Goal: Task Accomplishment & Management: Manage account settings

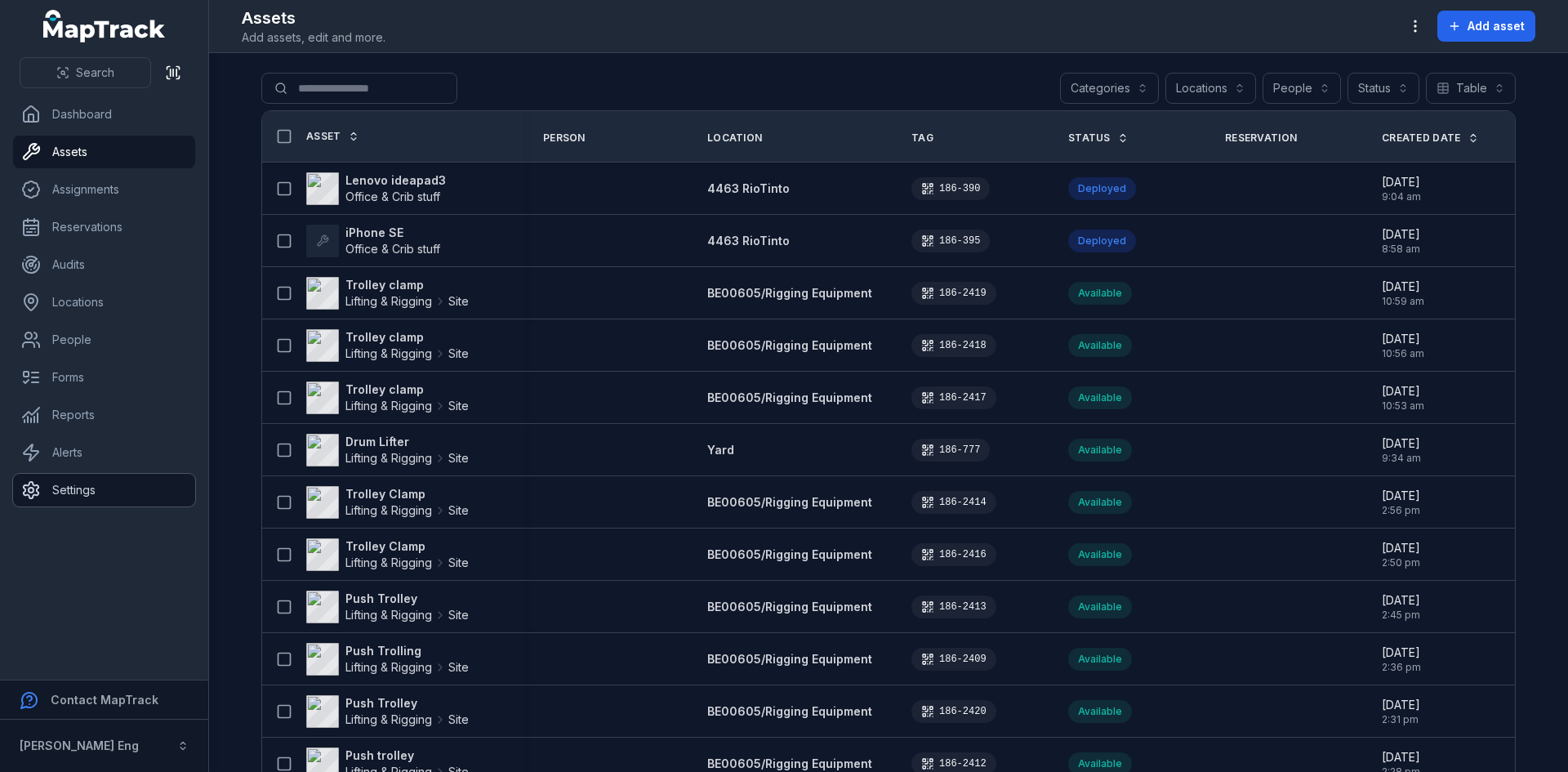
click at [87, 474] on link "Settings" at bounding box center [104, 490] width 182 height 33
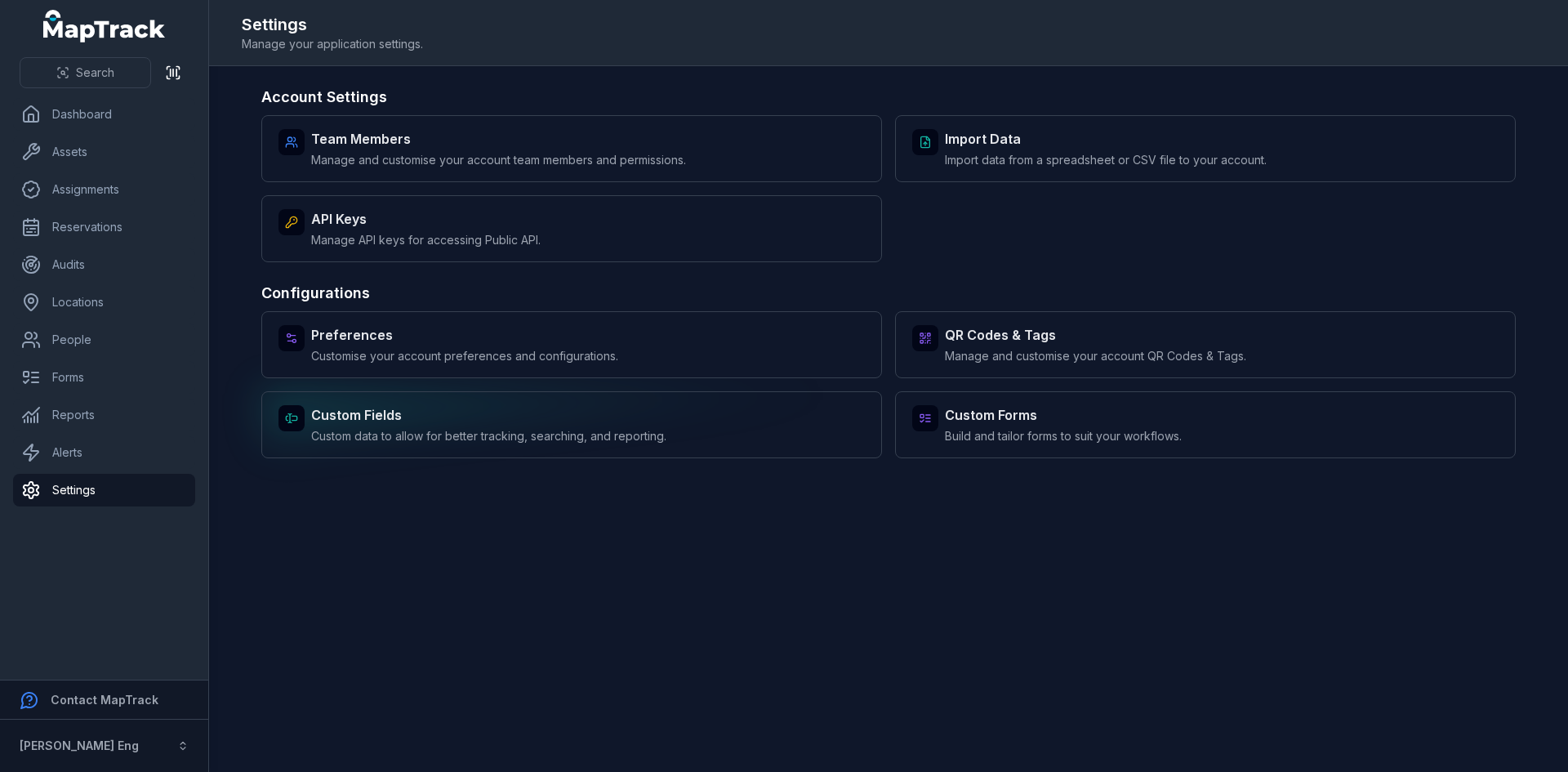
click at [496, 413] on strong "Custom Fields" at bounding box center [488, 416] width 355 height 20
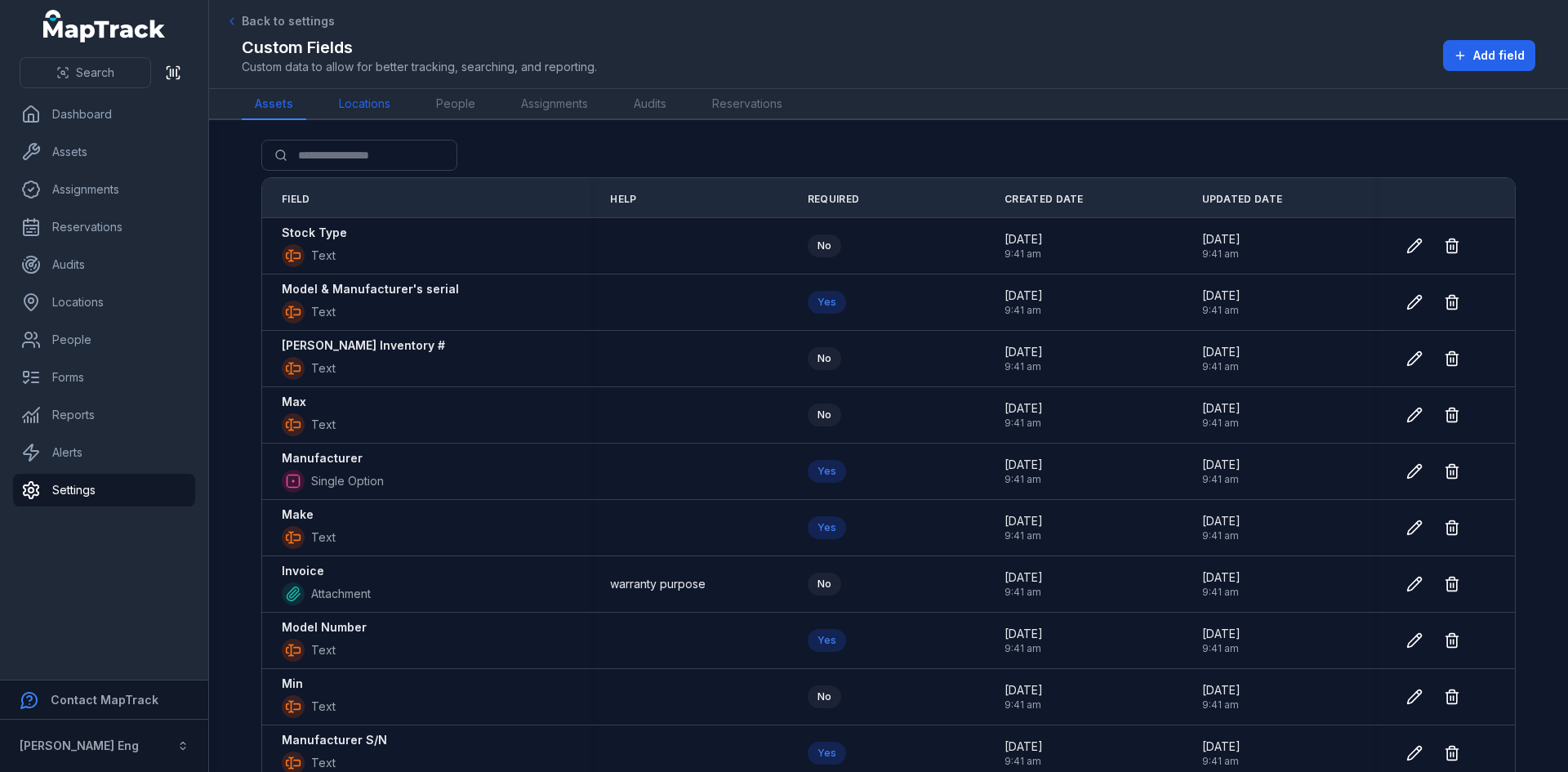
click at [372, 103] on link "Locations" at bounding box center [364, 105] width 77 height 31
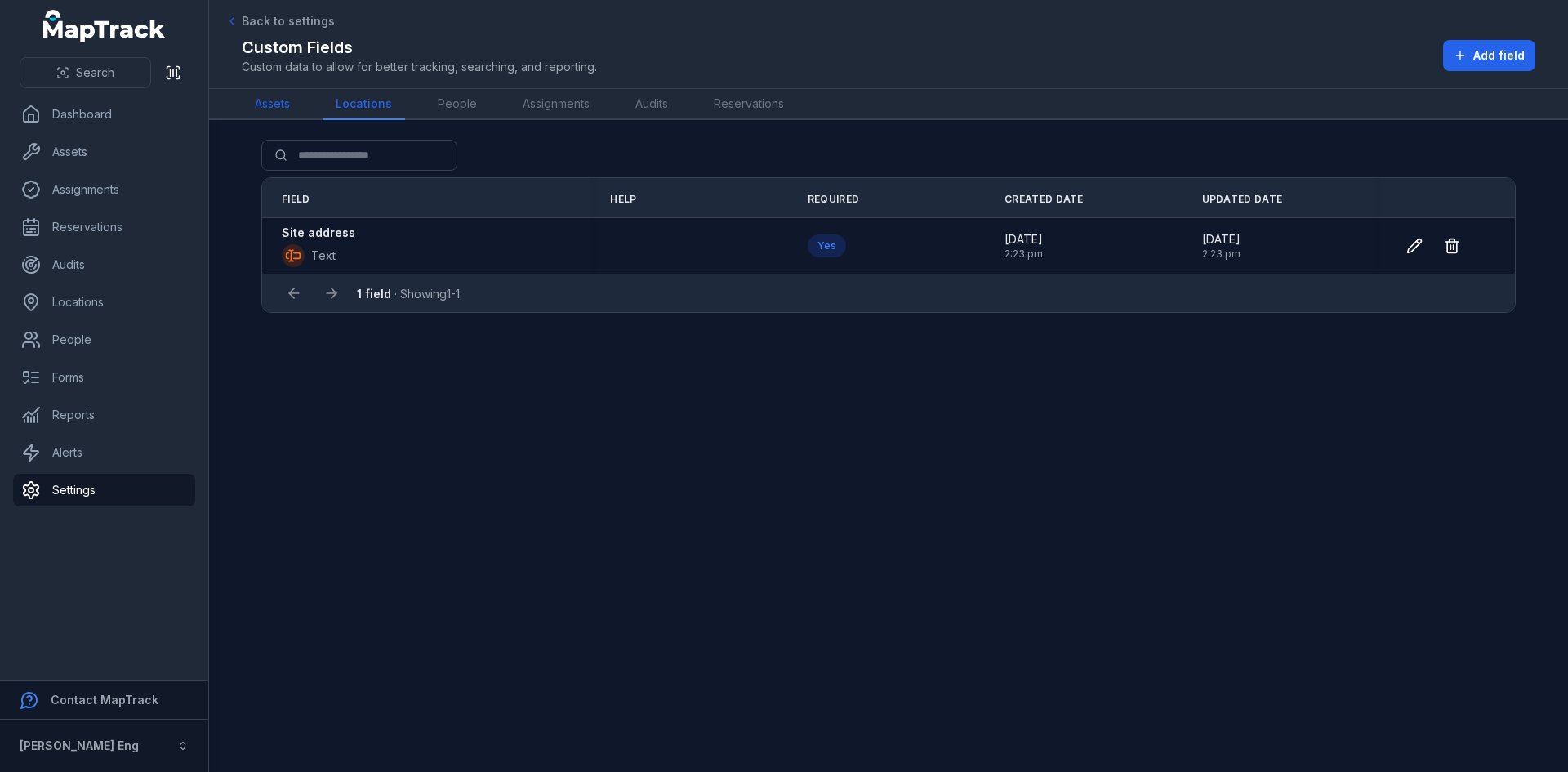
click at [276, 103] on link "Assets" at bounding box center [272, 105] width 61 height 31
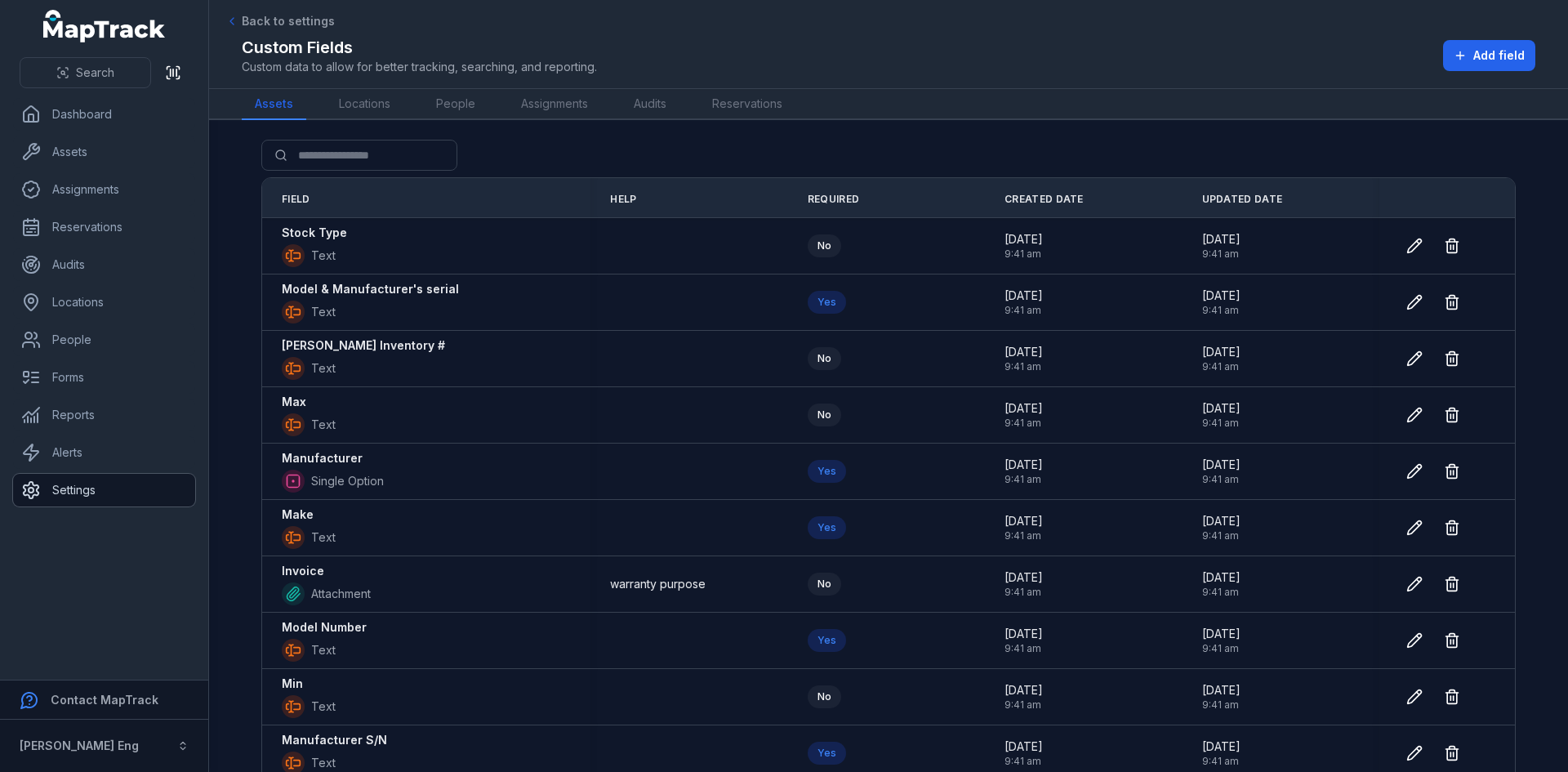
click at [103, 496] on link "Settings" at bounding box center [104, 490] width 182 height 33
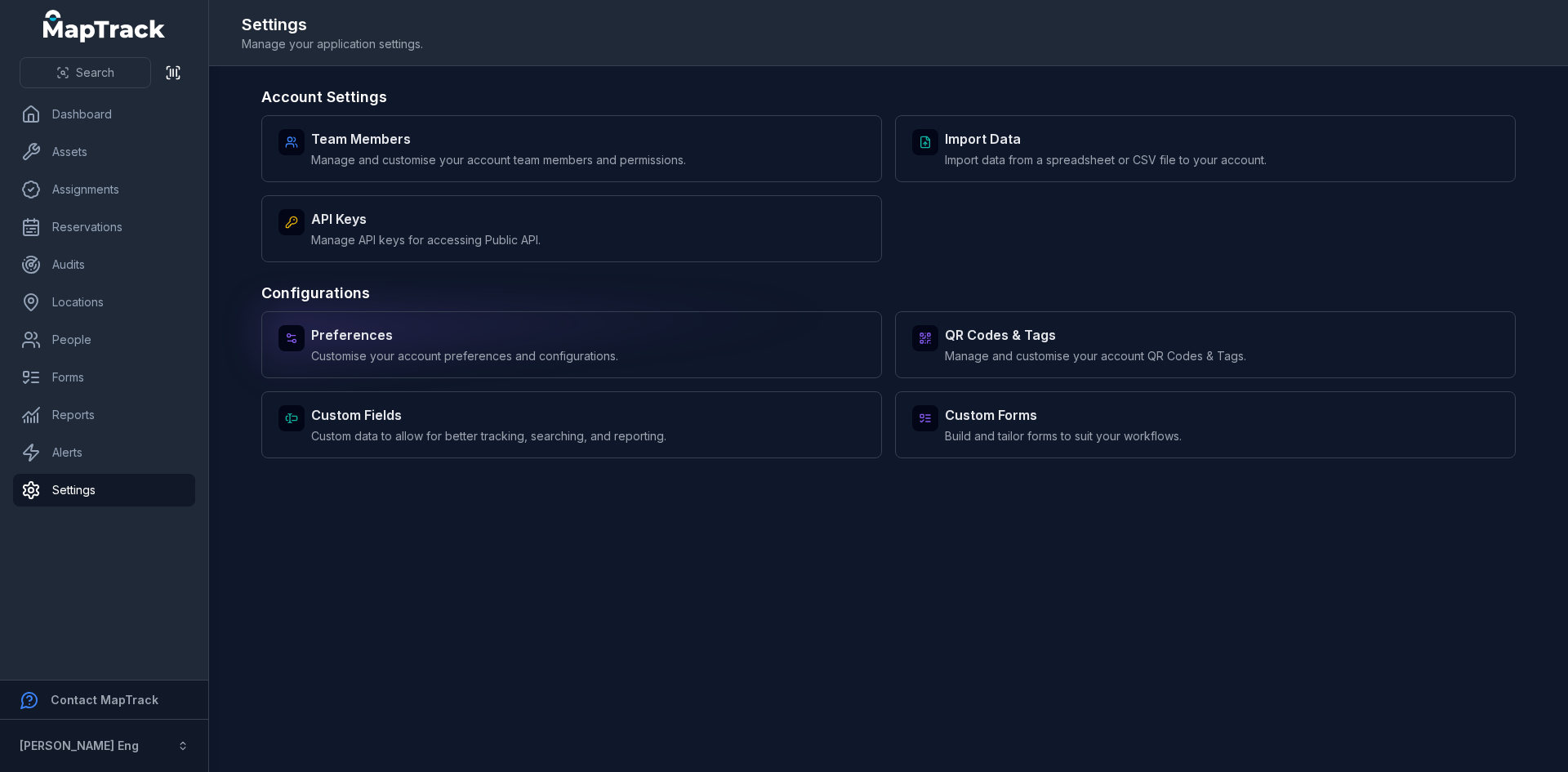
click at [427, 351] on span "Customise your account preferences and configurations." at bounding box center [464, 356] width 307 height 16
select select "***"
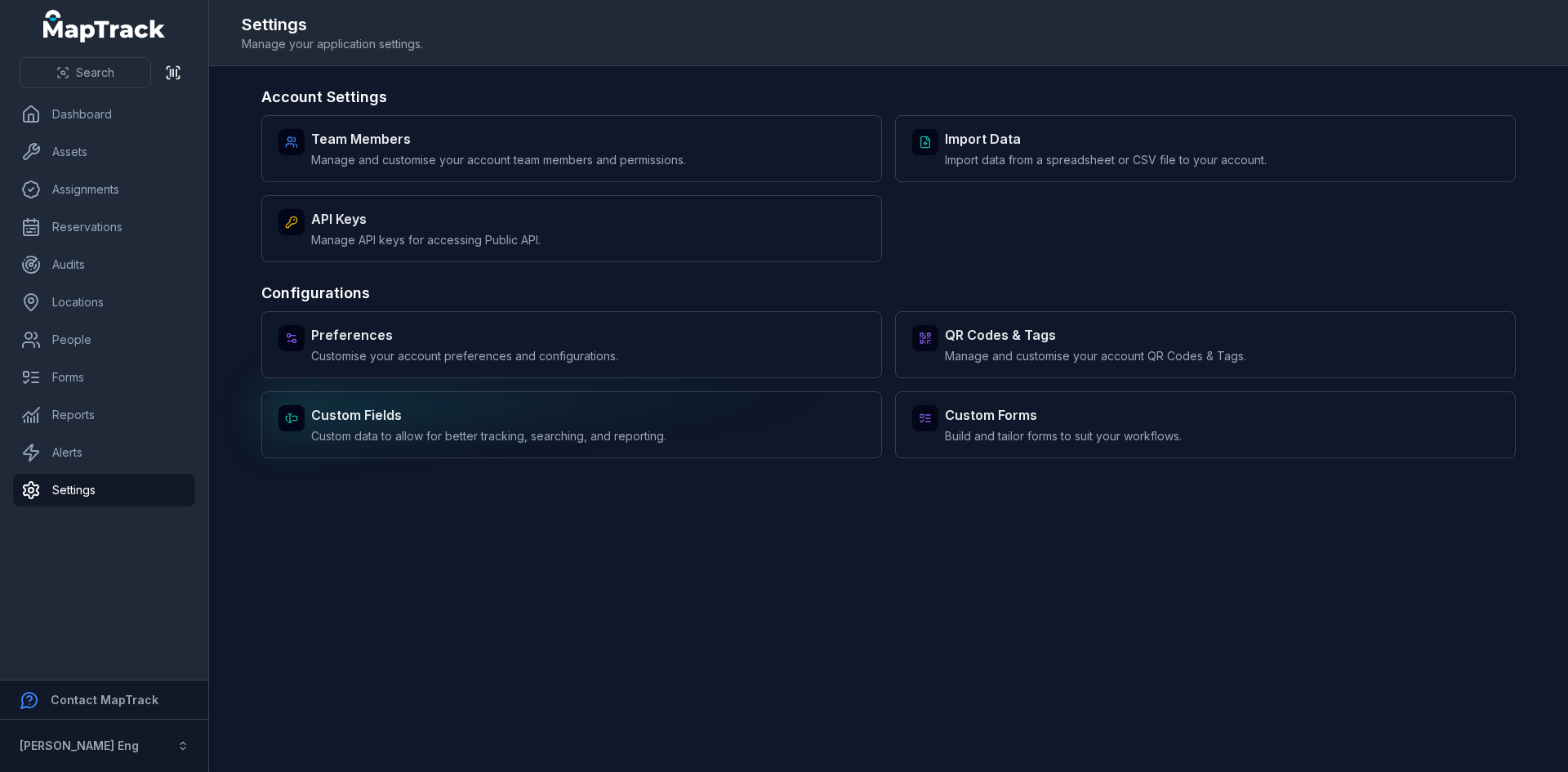
click at [418, 426] on div "Custom Fields Custom data to allow for better tracking, searching, and reportin…" at bounding box center [488, 425] width 355 height 39
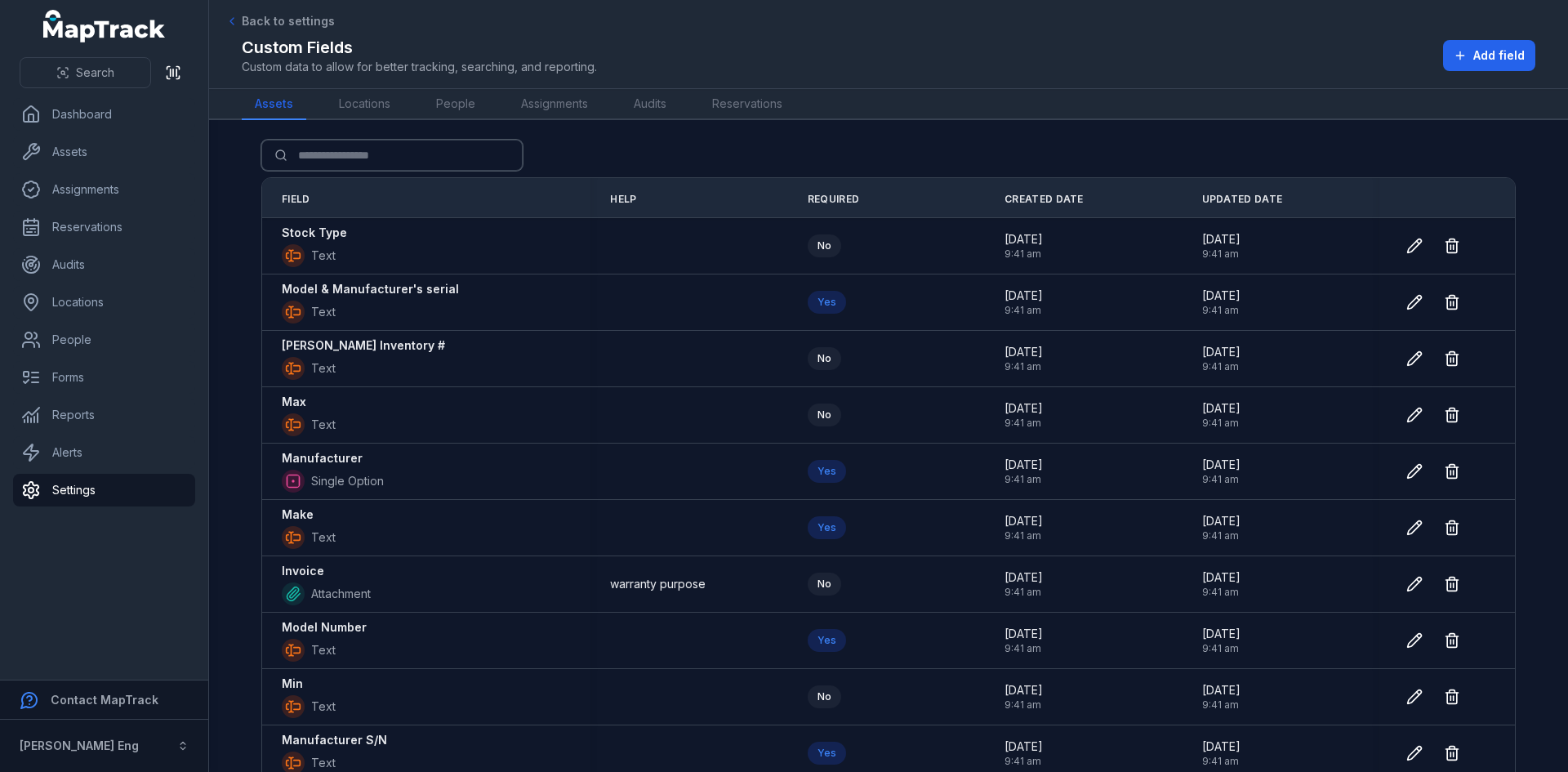
click at [342, 156] on input "Search for fields" at bounding box center [391, 155] width 261 height 31
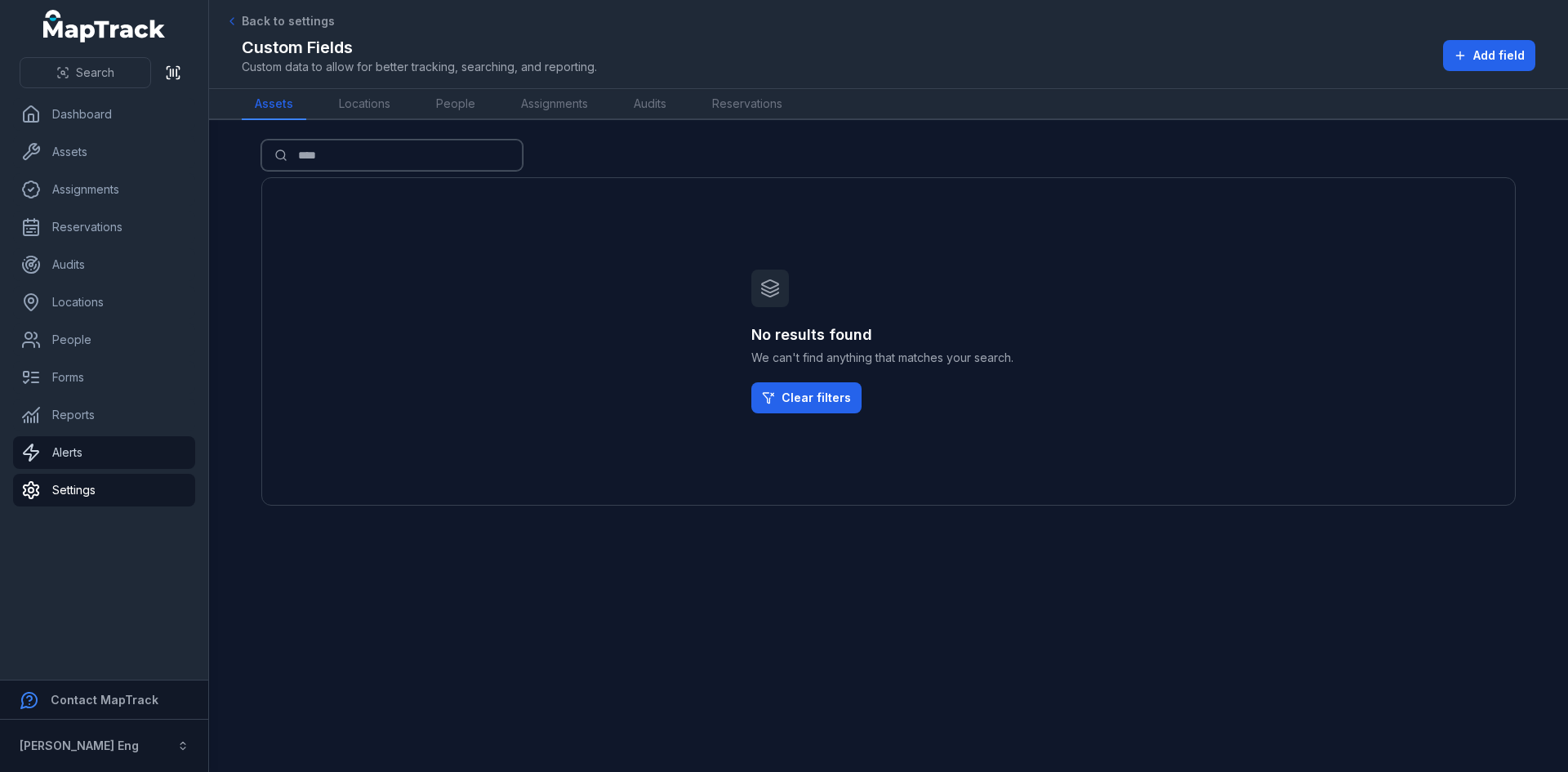
type input "****"
click at [75, 454] on link "Alerts" at bounding box center [104, 453] width 182 height 33
click at [74, 122] on link "Dashboard" at bounding box center [104, 115] width 182 height 33
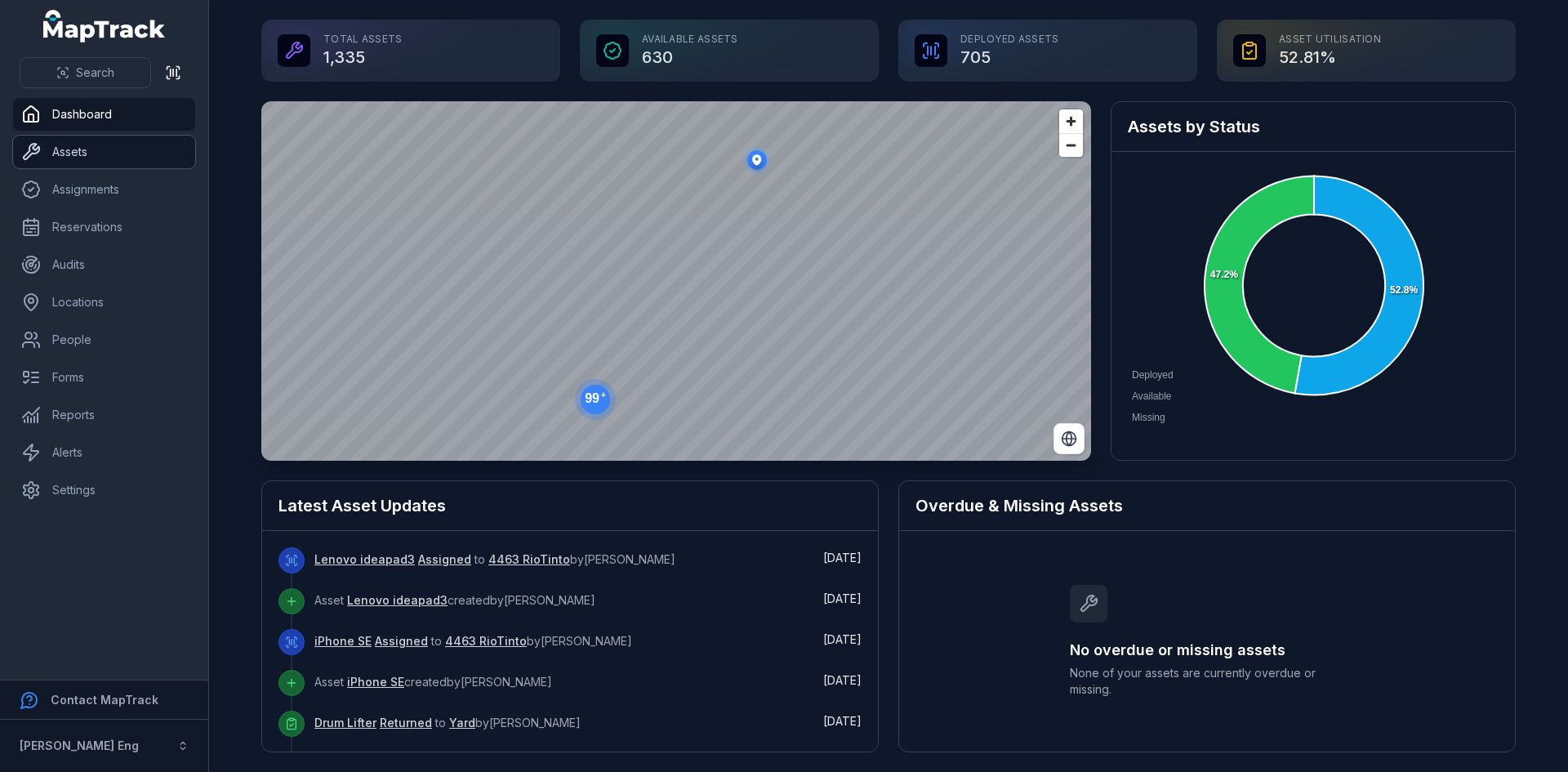
click at [68, 156] on link "Assets" at bounding box center [104, 152] width 182 height 33
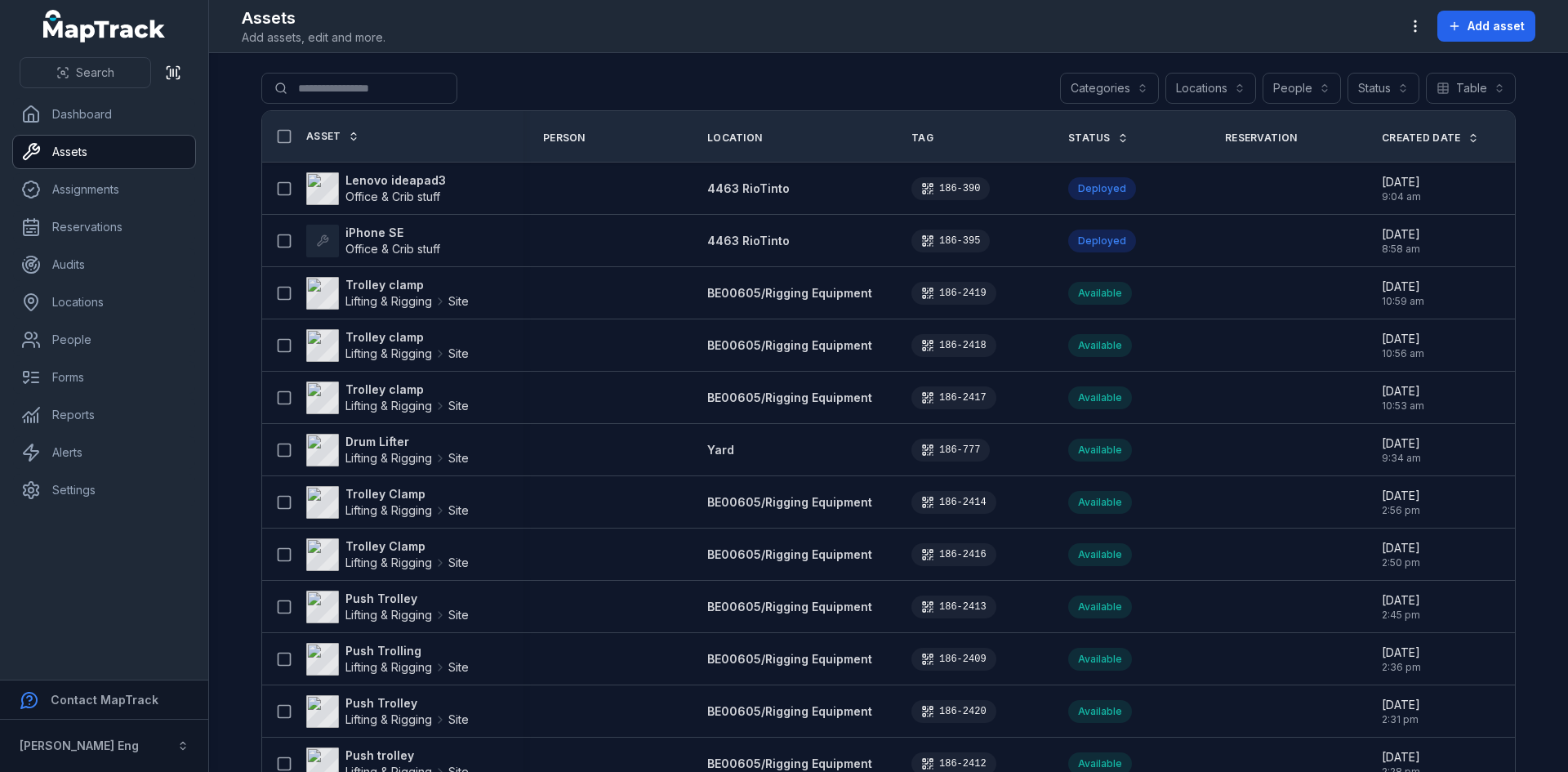
click at [1135, 86] on button "Categories" at bounding box center [1109, 88] width 99 height 31
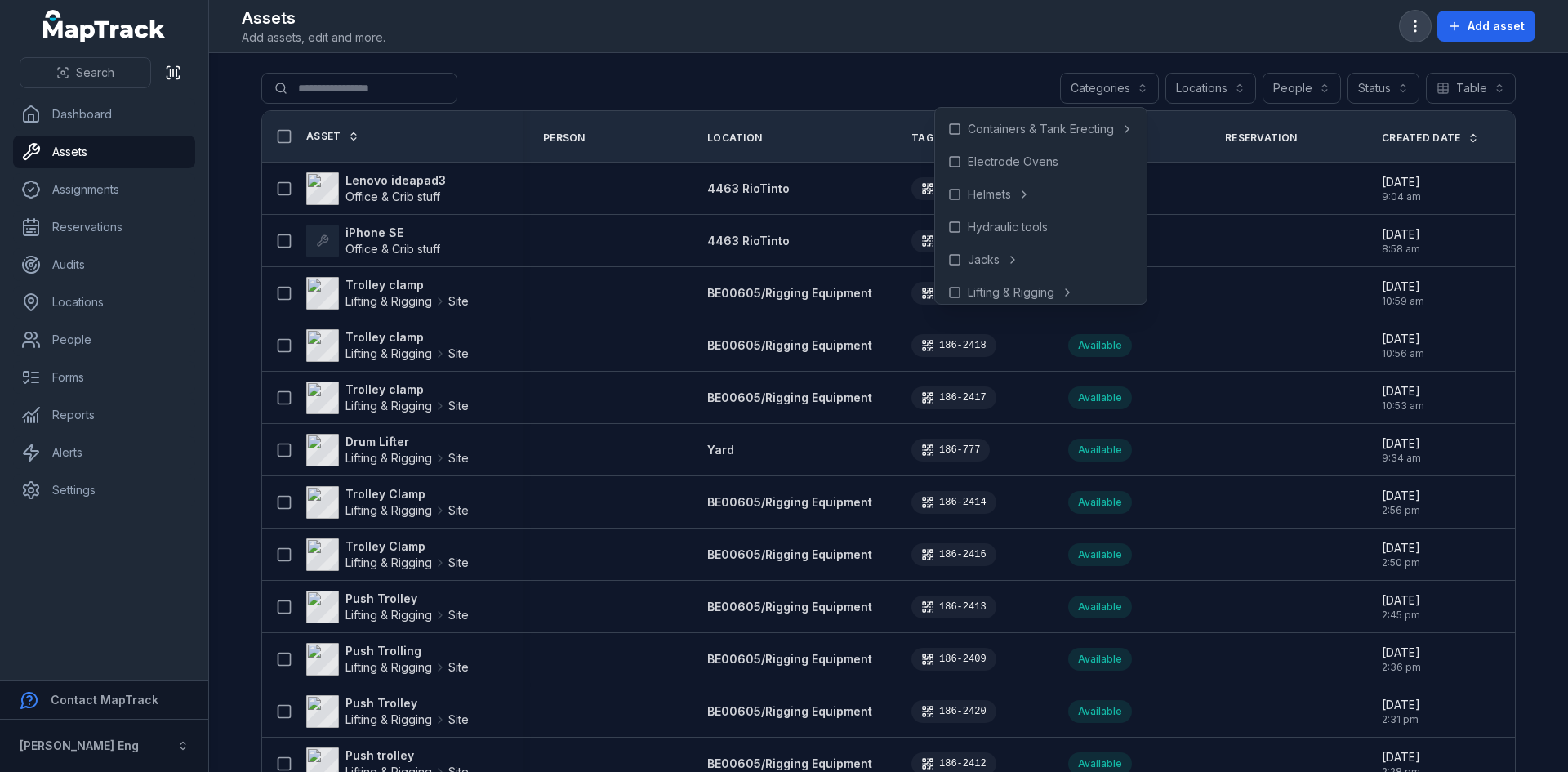
click at [1415, 29] on icon "button" at bounding box center [1415, 26] width 16 height 16
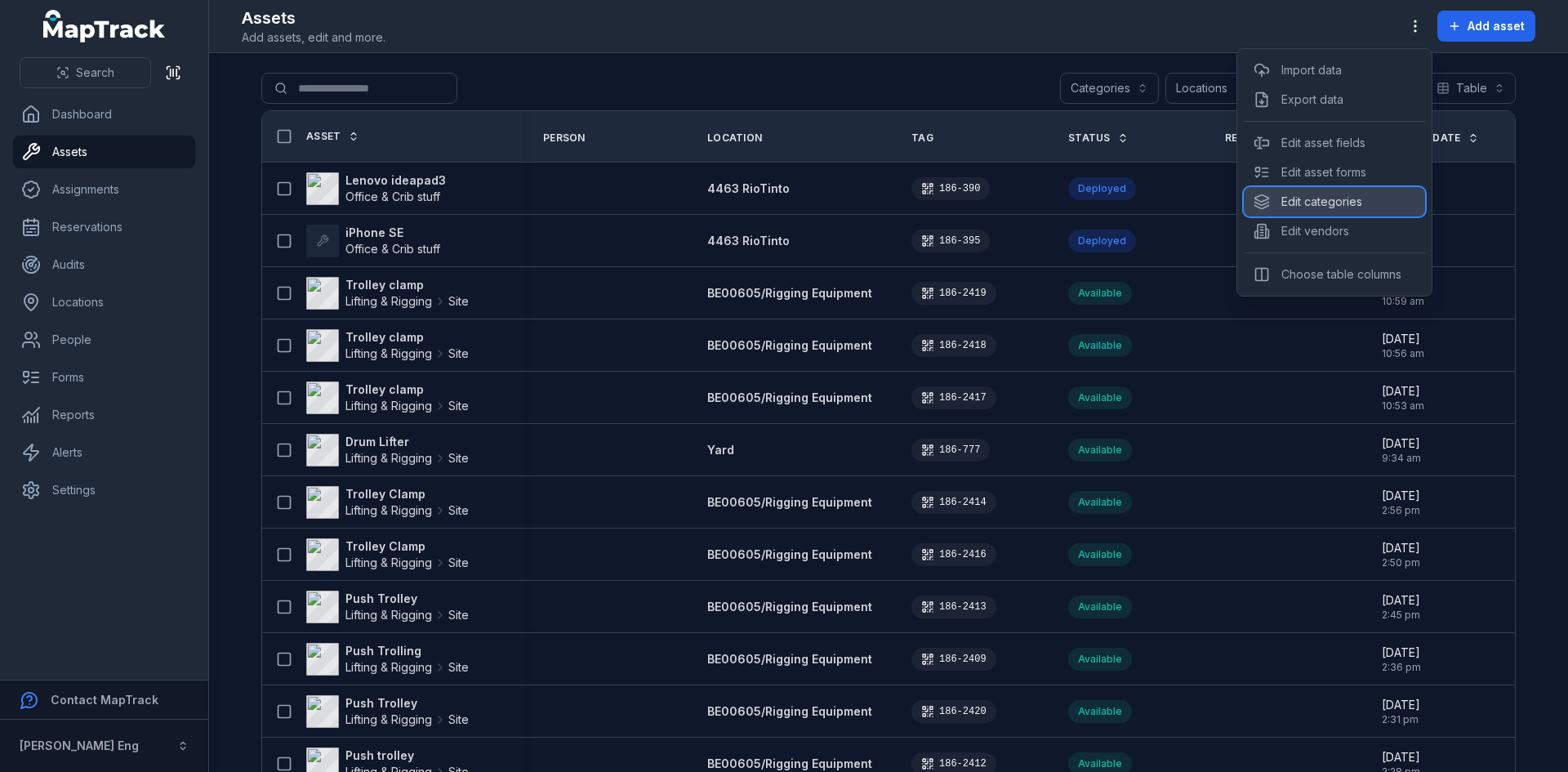
click at [1367, 196] on div "Edit categories" at bounding box center [1333, 202] width 181 height 29
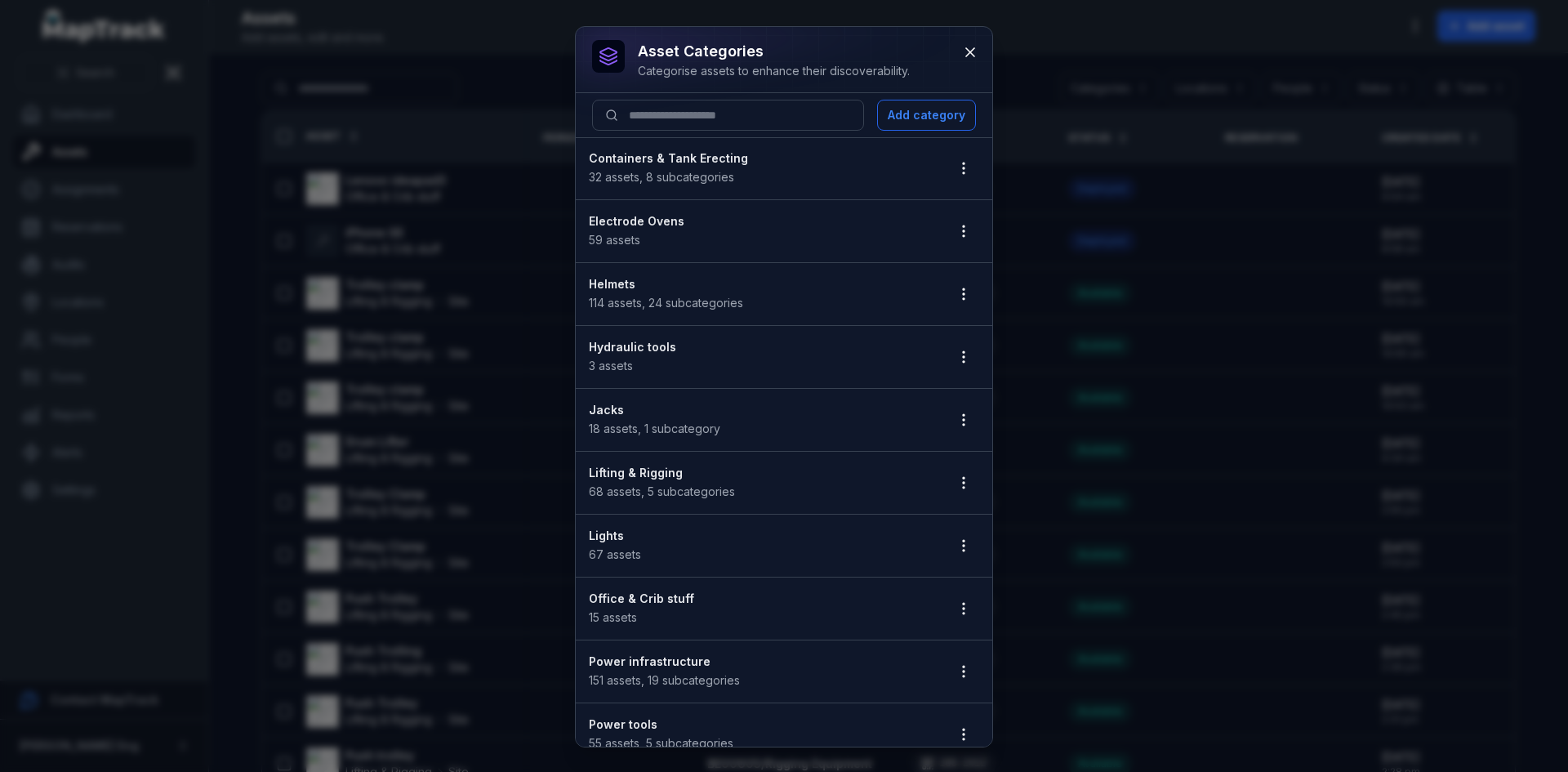
click at [654, 315] on li "Helmets 114 assets , 24 subcategories" at bounding box center [784, 294] width 416 height 64
click at [825, 291] on strong "Helmets" at bounding box center [760, 285] width 343 height 16
click at [884, 301] on div "Helmets 114 assets , 24 subcategories" at bounding box center [760, 295] width 343 height 36
click at [955, 294] on icon "button" at bounding box center [964, 294] width 16 height 16
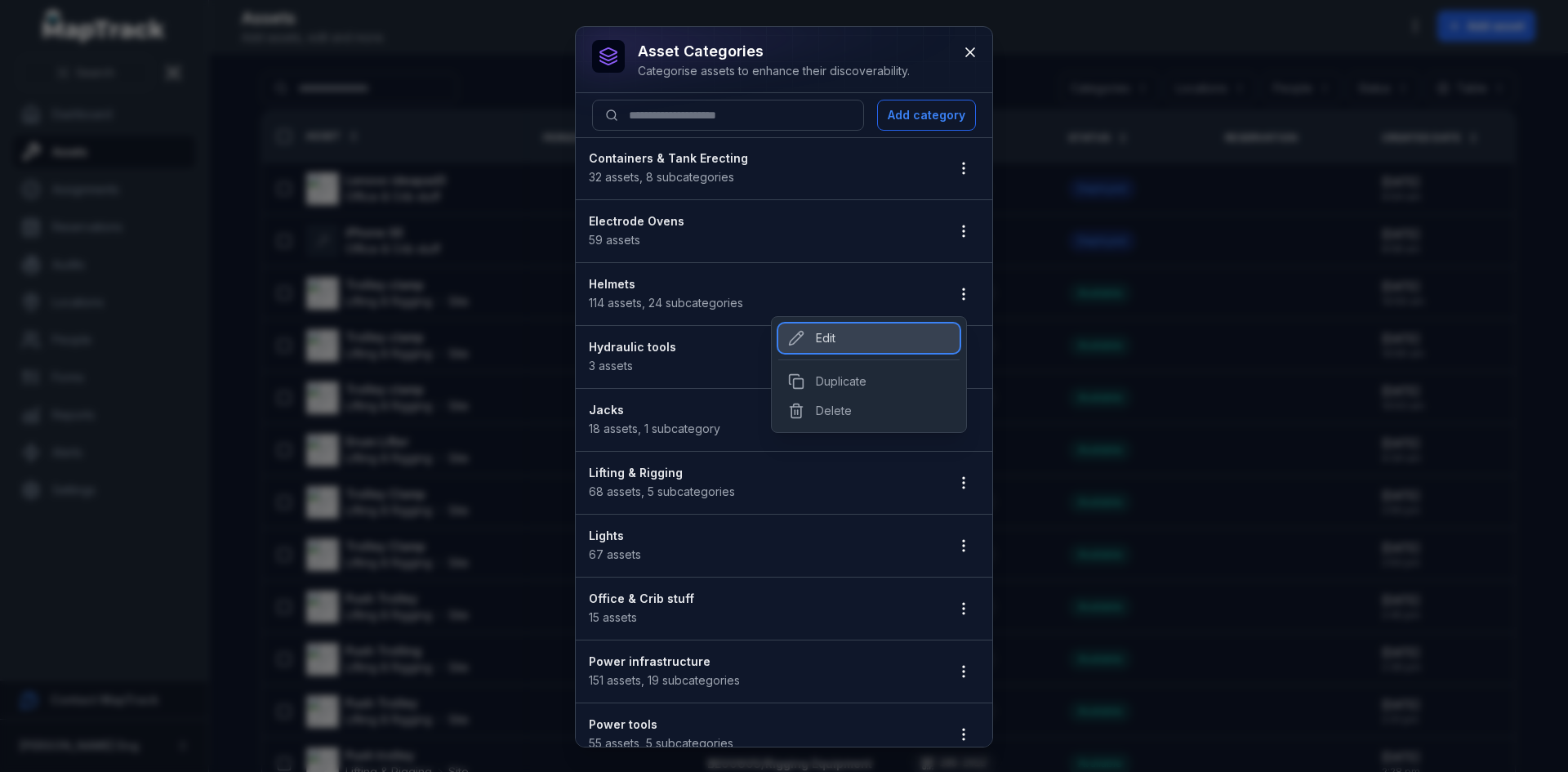
click at [890, 340] on div "Edit" at bounding box center [868, 338] width 181 height 29
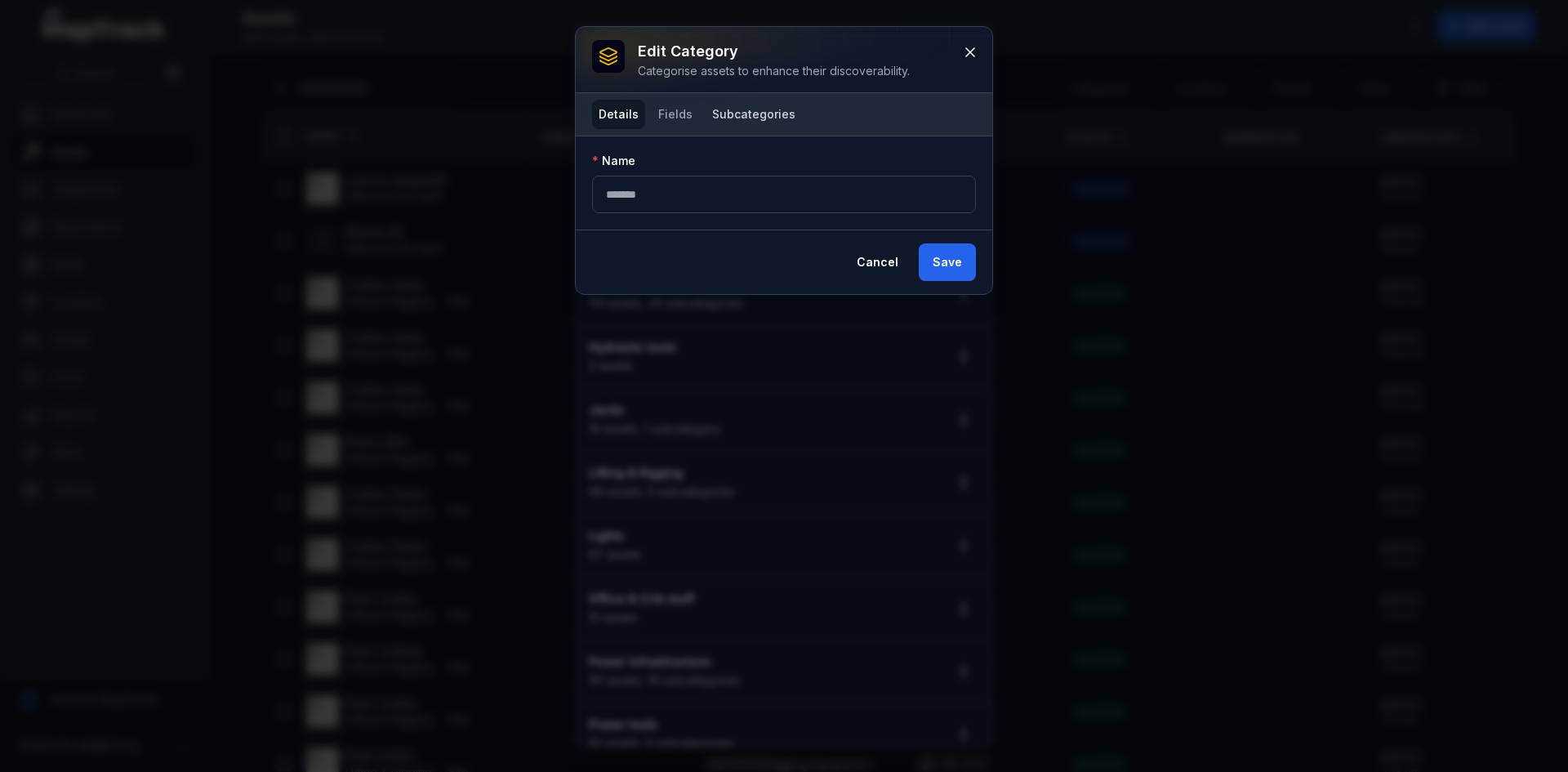
click at [733, 112] on button "Subcategories" at bounding box center [754, 115] width 96 height 29
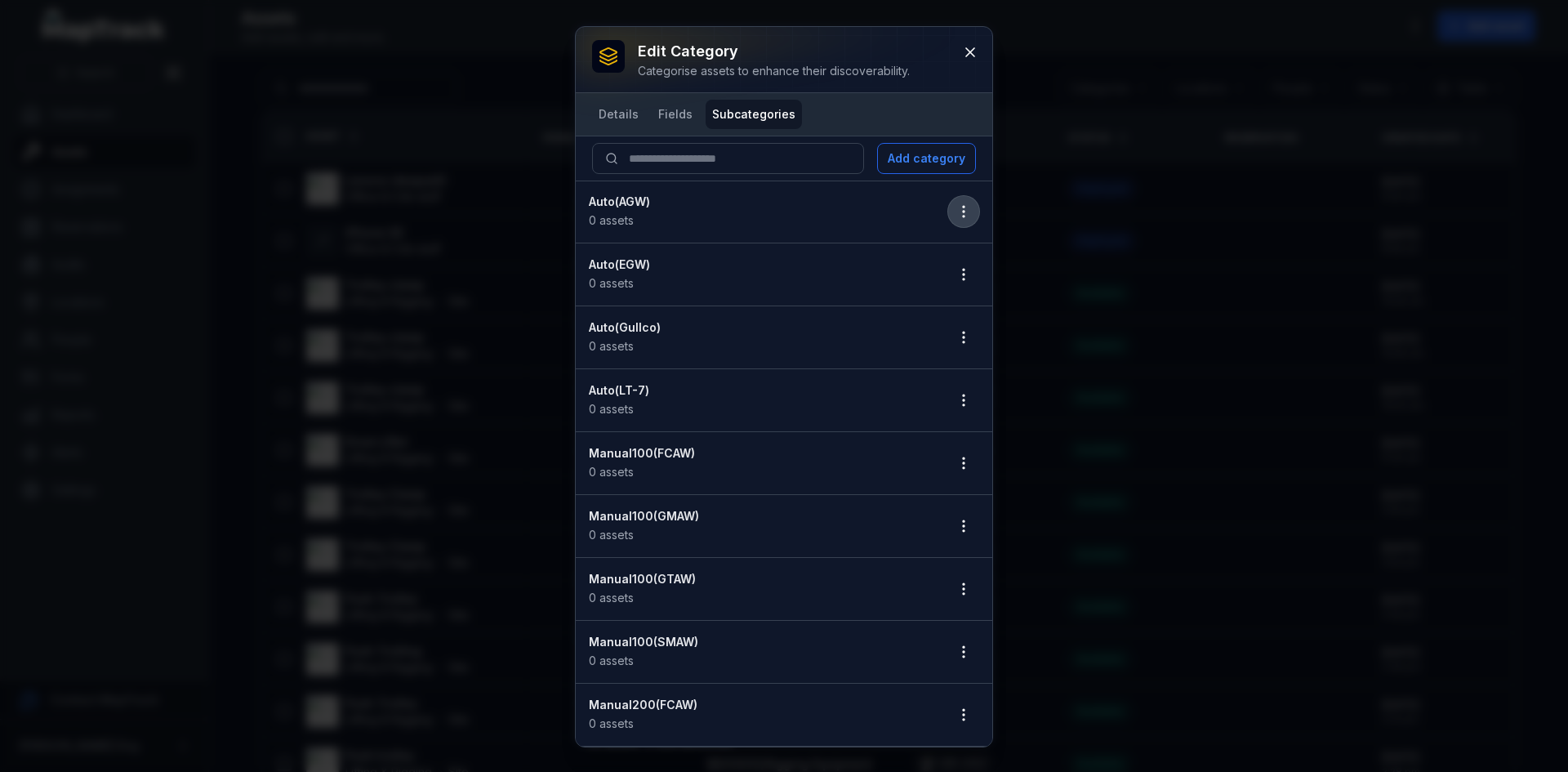
click at [955, 208] on icon "button" at bounding box center [964, 212] width 16 height 16
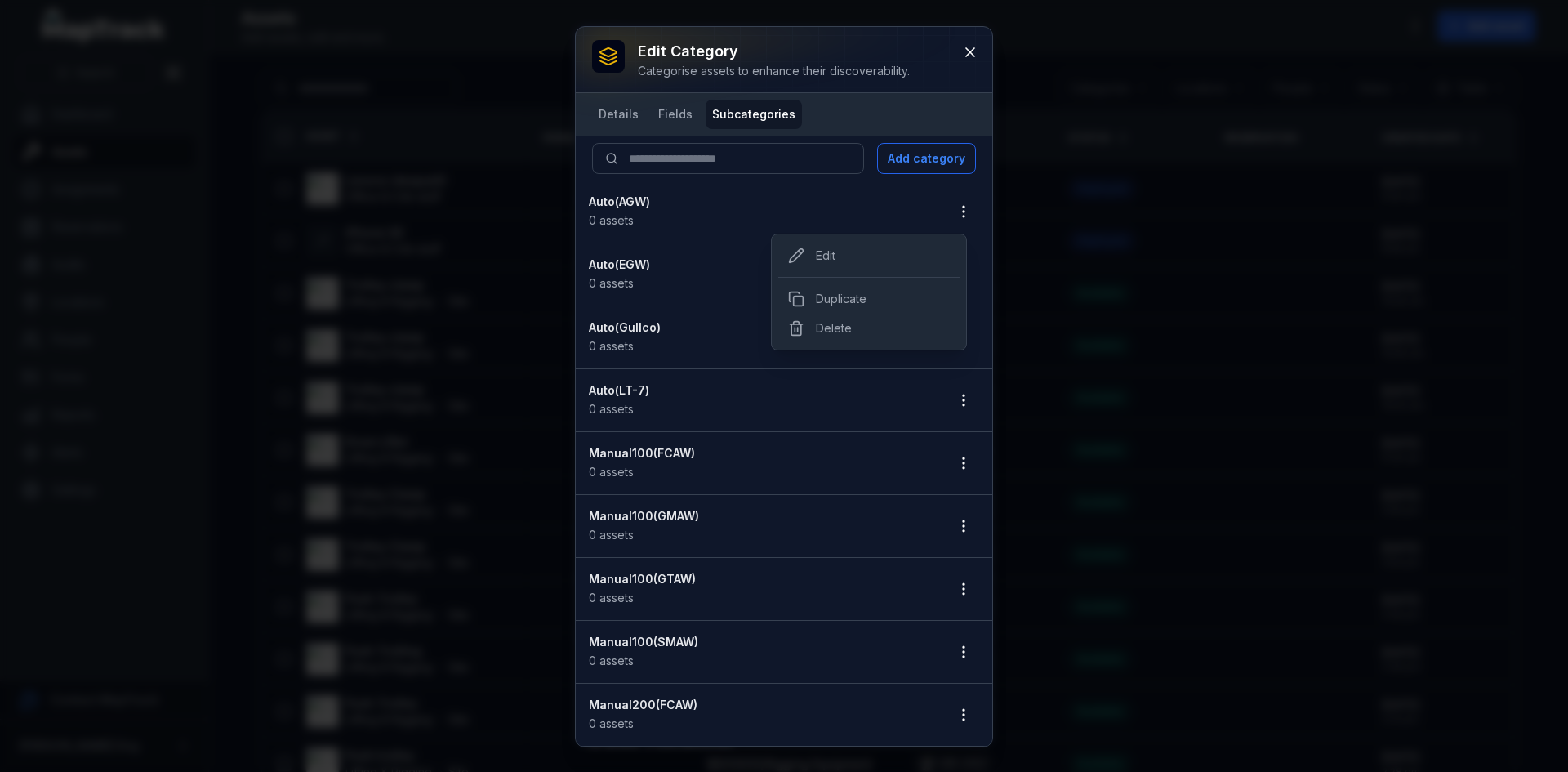
click at [859, 109] on div "Edit category Categorise assets to enhance their discoverability. Details Field…" at bounding box center [784, 386] width 416 height 719
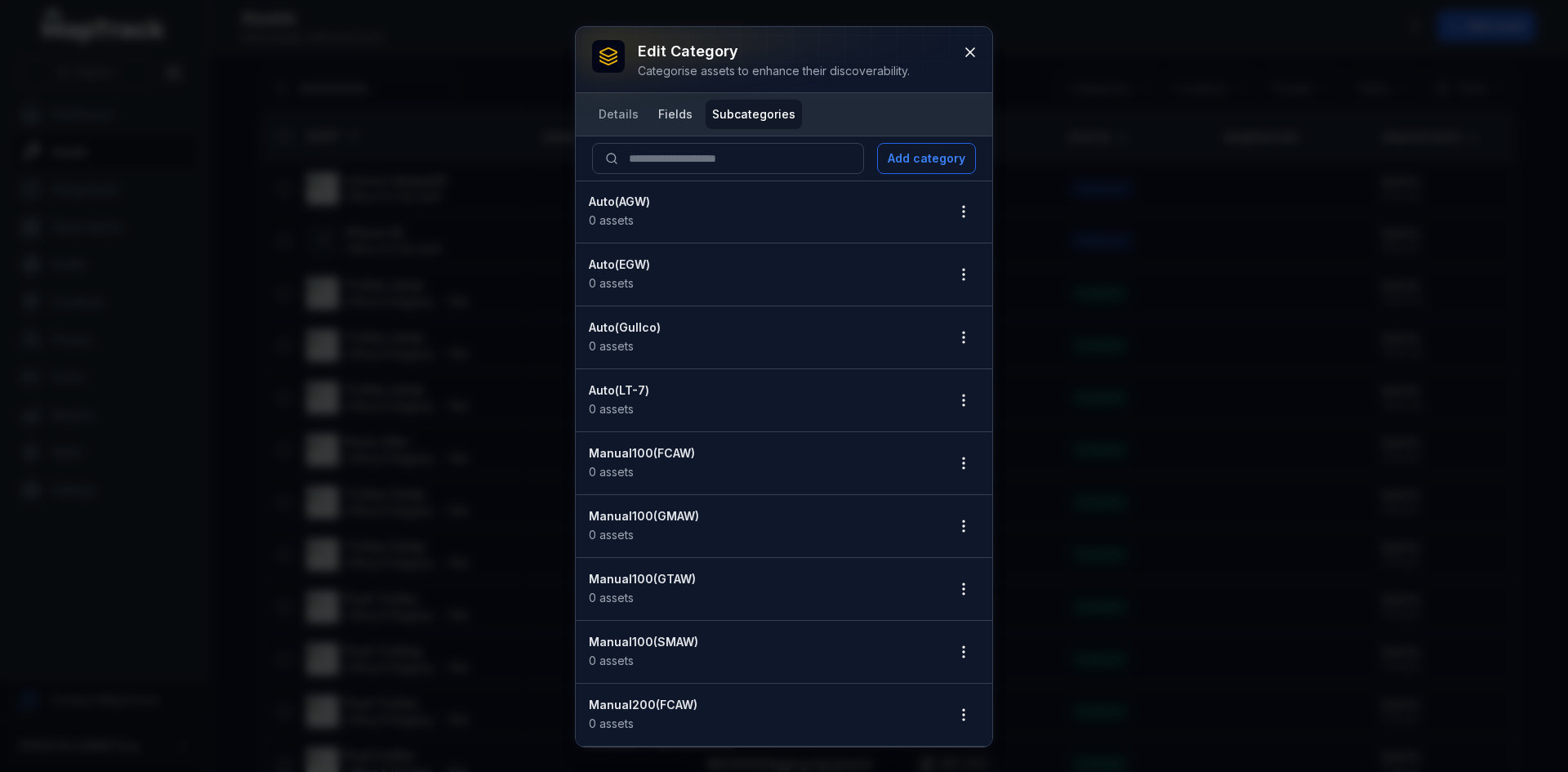
click at [674, 112] on button "Fields" at bounding box center [675, 115] width 47 height 29
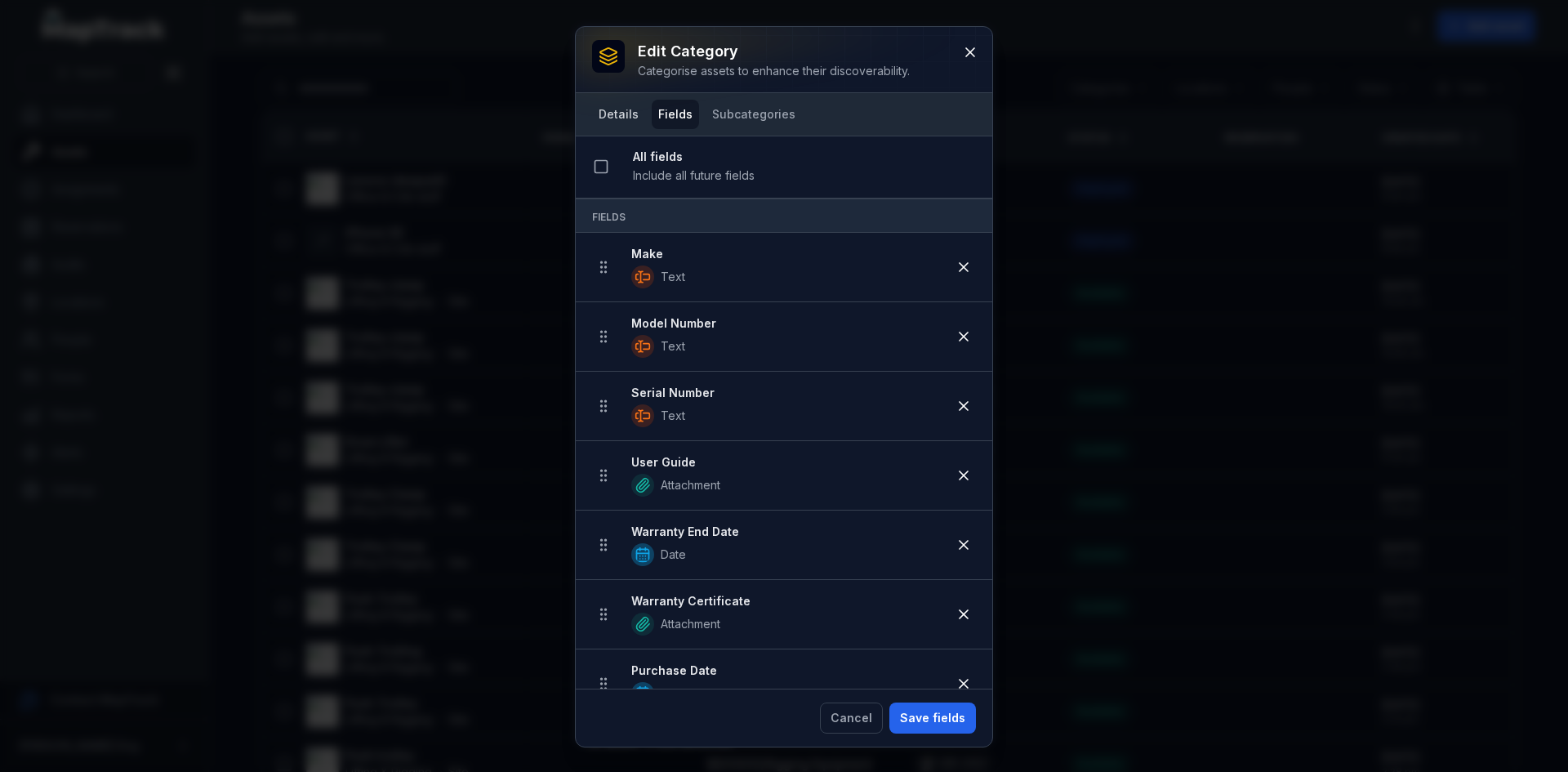
click at [625, 112] on button "Details" at bounding box center [618, 115] width 53 height 29
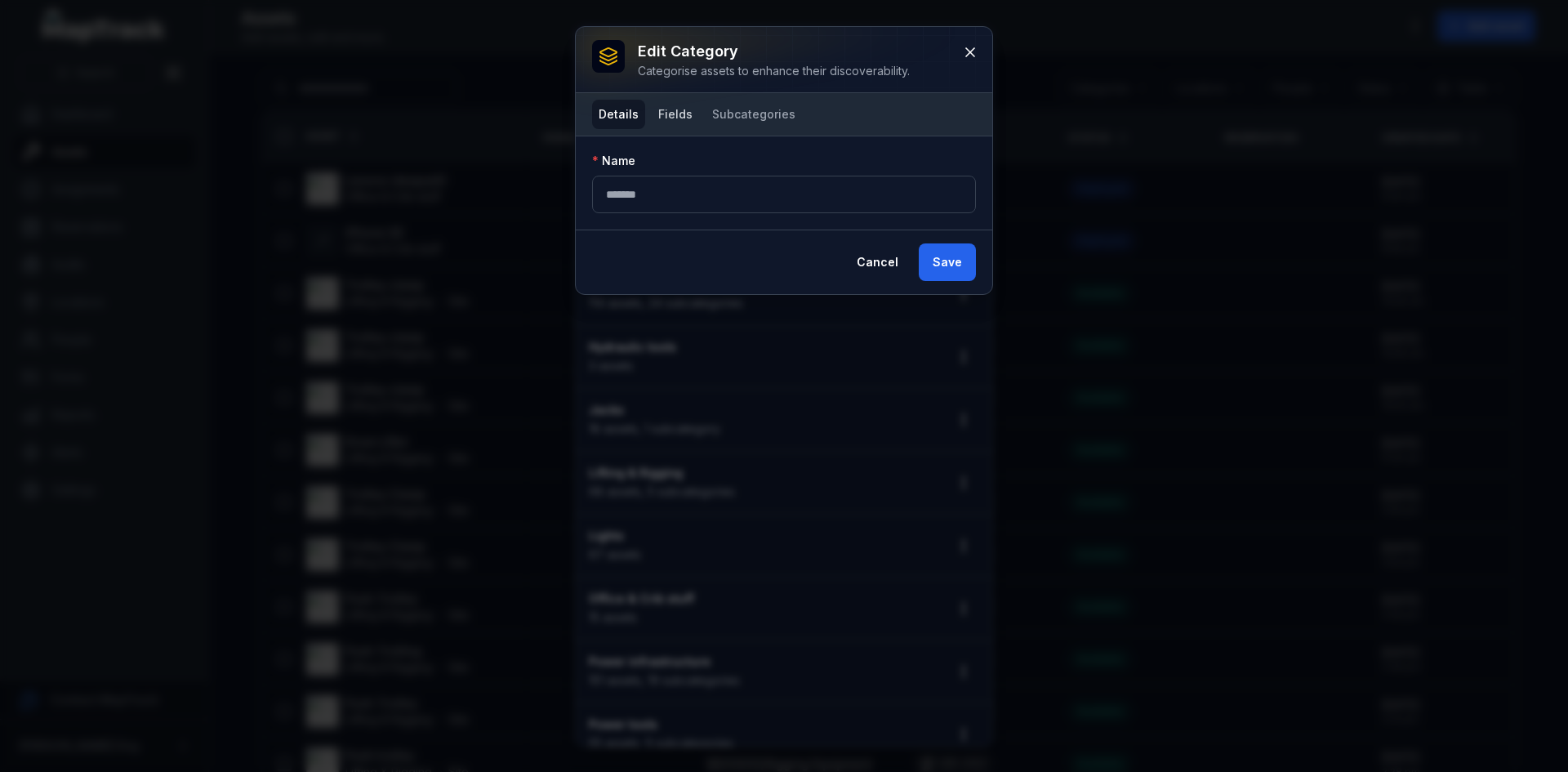
click at [664, 114] on button "Fields" at bounding box center [675, 115] width 47 height 29
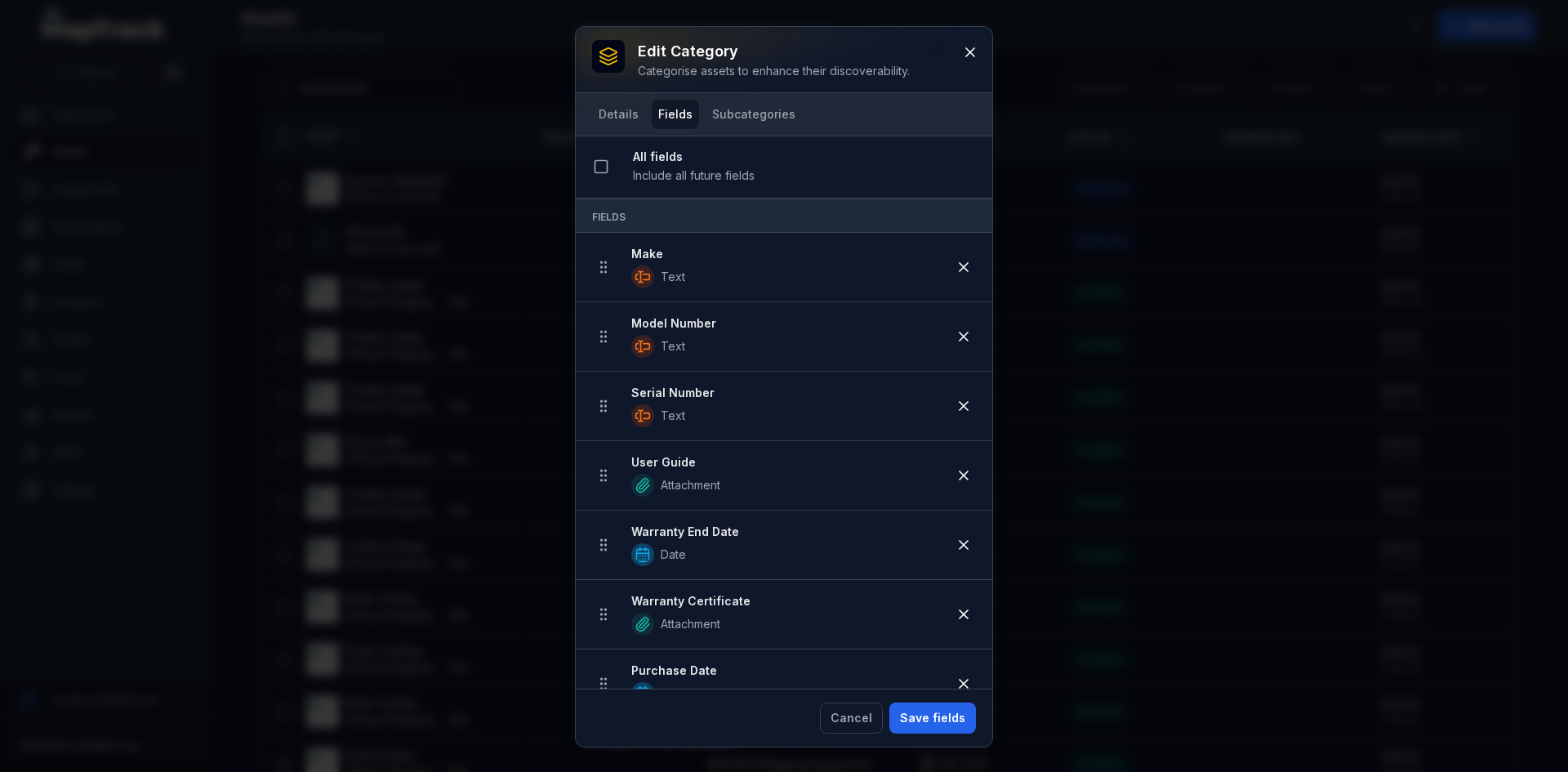
click at [602, 132] on div "Details Fields Subcategories" at bounding box center [784, 114] width 416 height 43
click at [613, 119] on button "Details" at bounding box center [618, 115] width 53 height 29
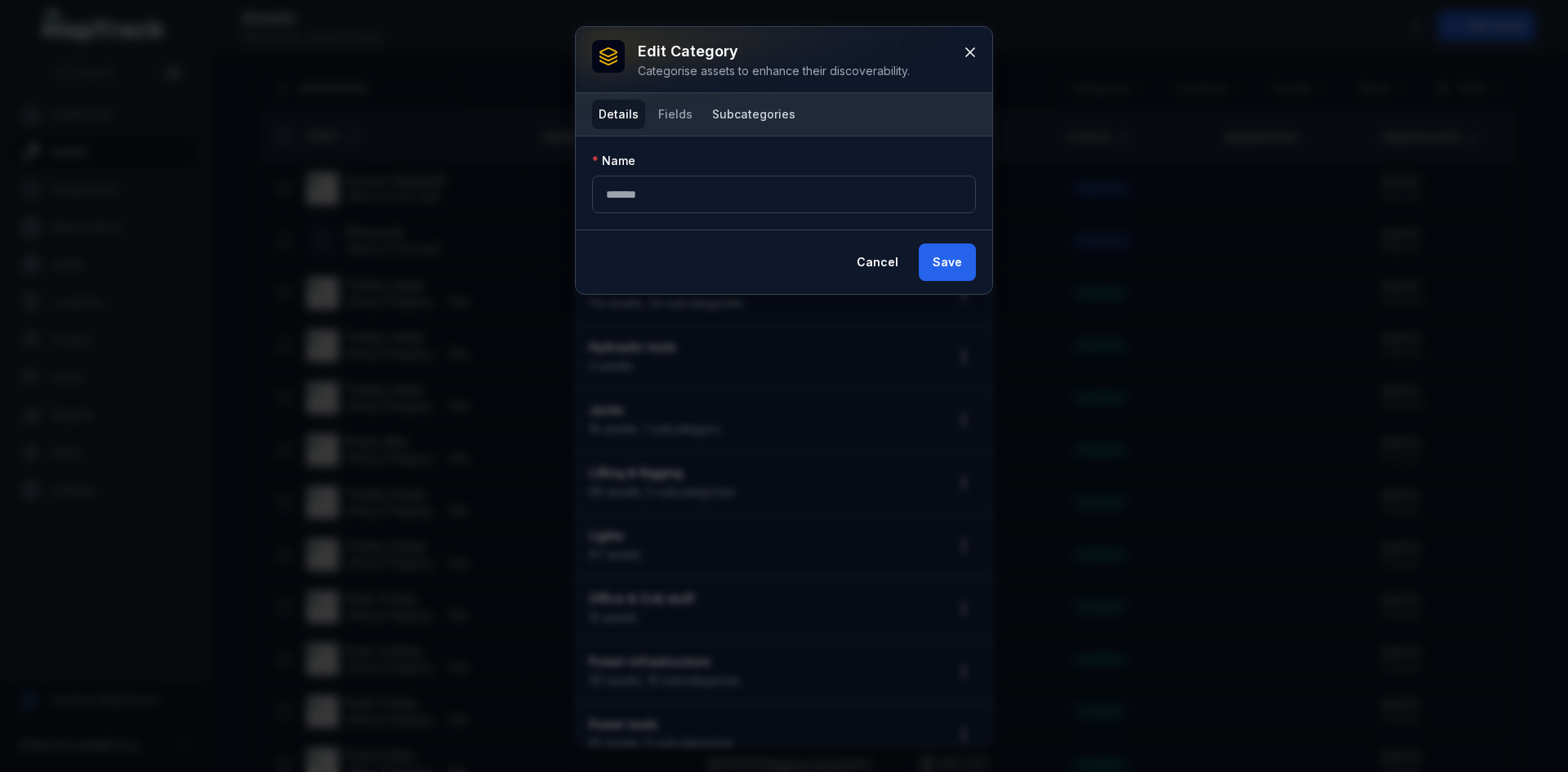
click at [770, 115] on button "Subcategories" at bounding box center [754, 115] width 96 height 29
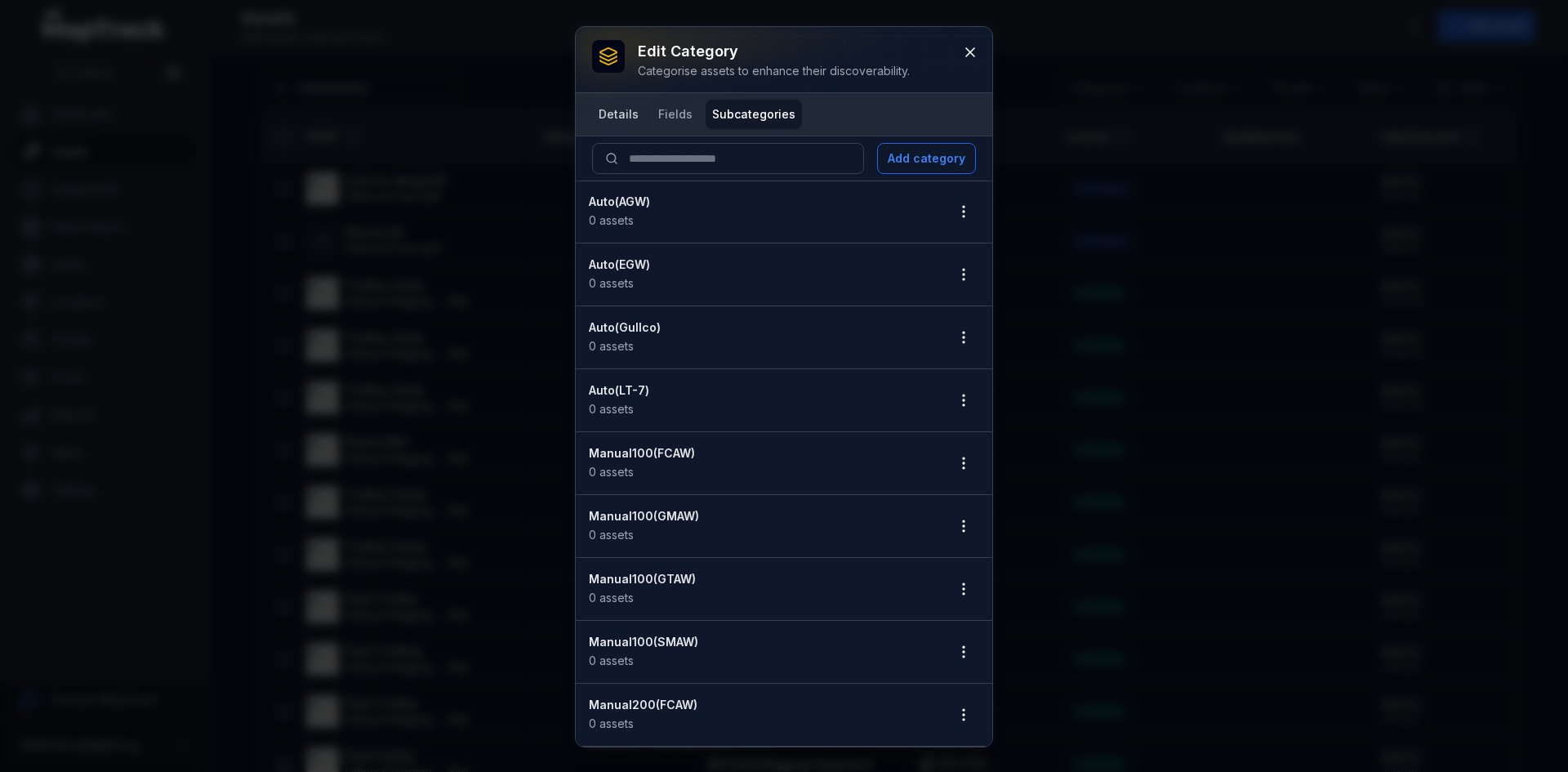
click at [614, 116] on button "Details" at bounding box center [618, 115] width 53 height 29
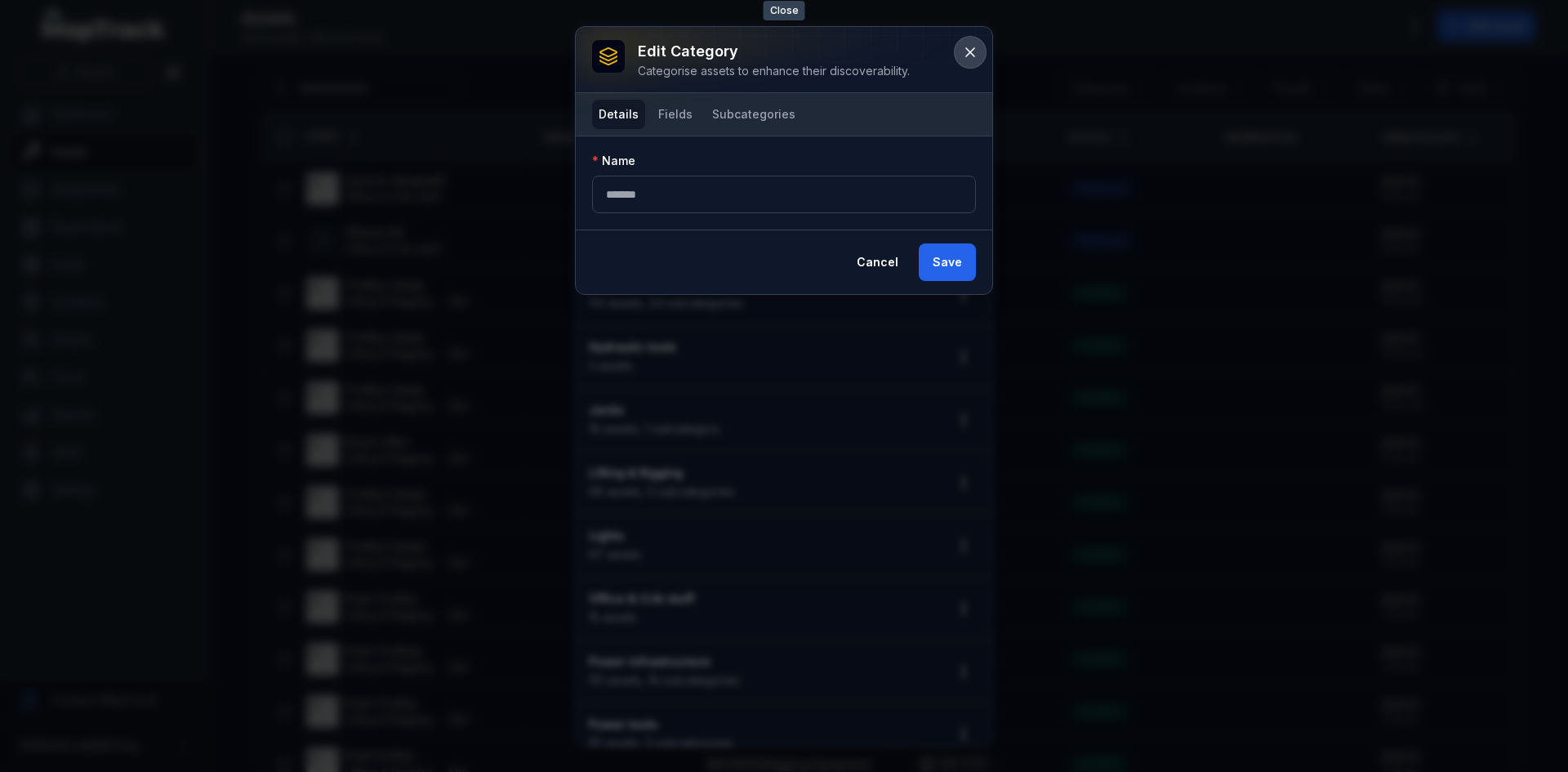
click at [962, 52] on icon at bounding box center [970, 53] width 16 height 16
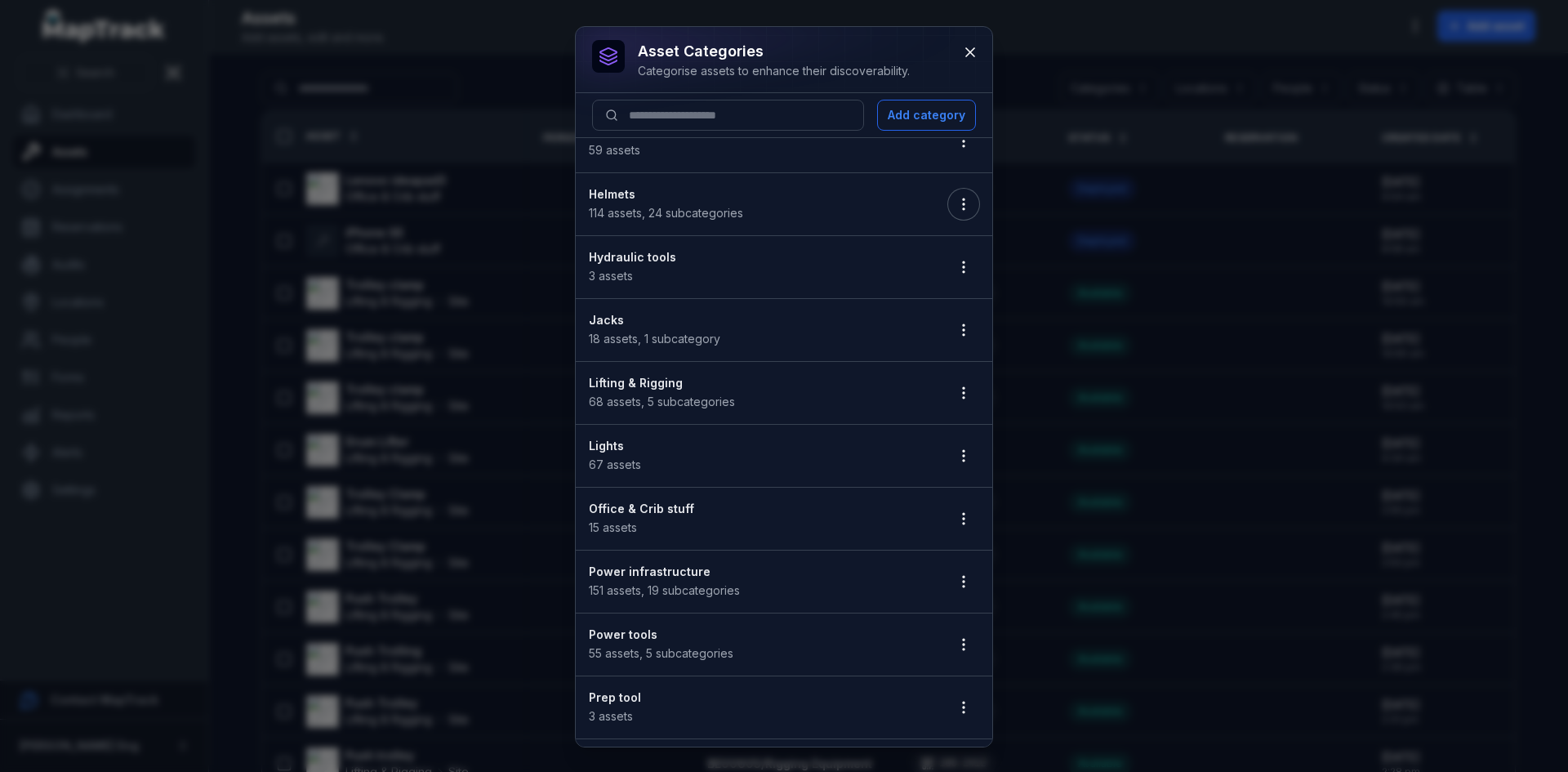
scroll to position [326, 0]
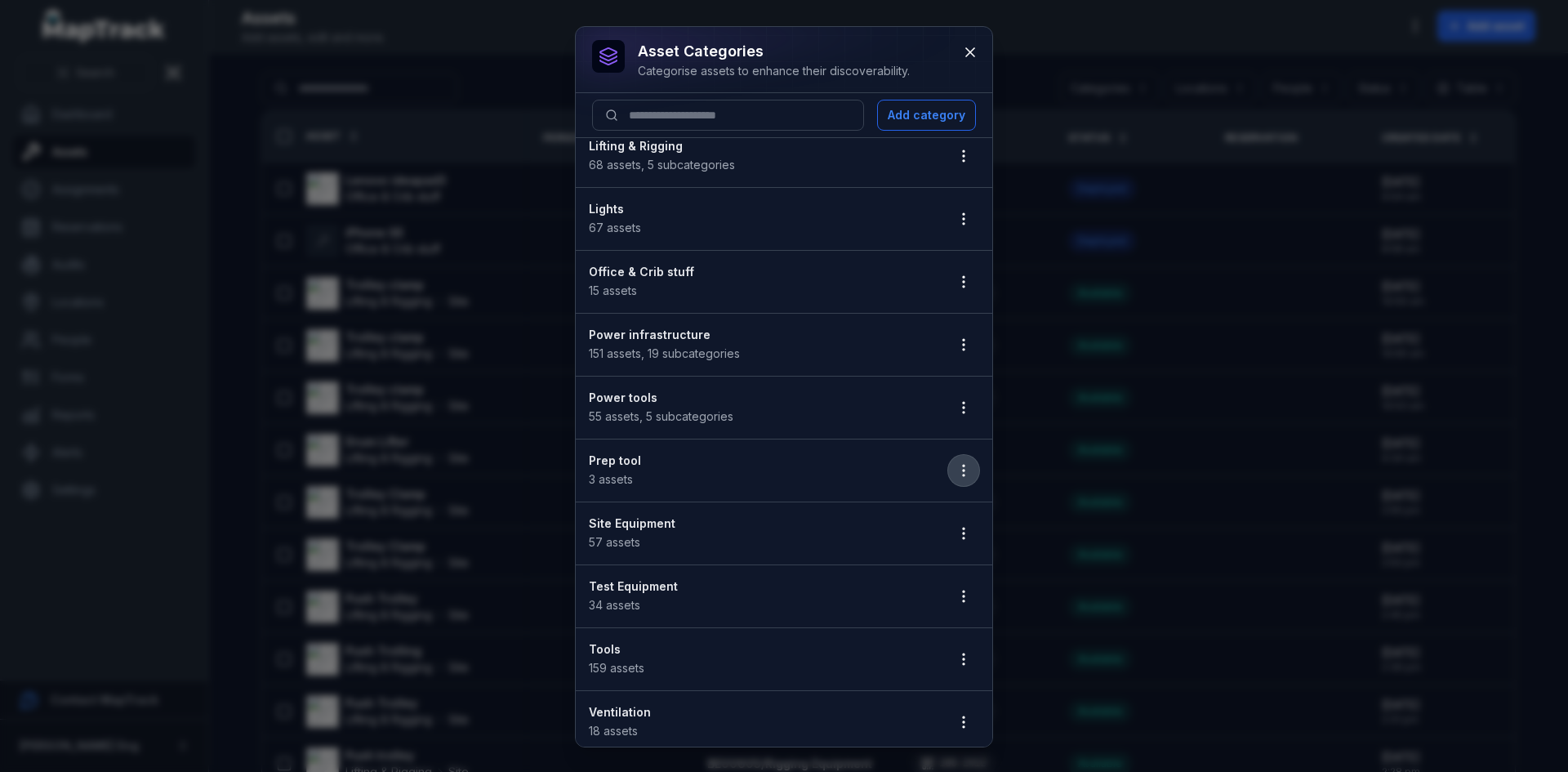
click at [957, 472] on icon "button" at bounding box center [964, 470] width 16 height 16
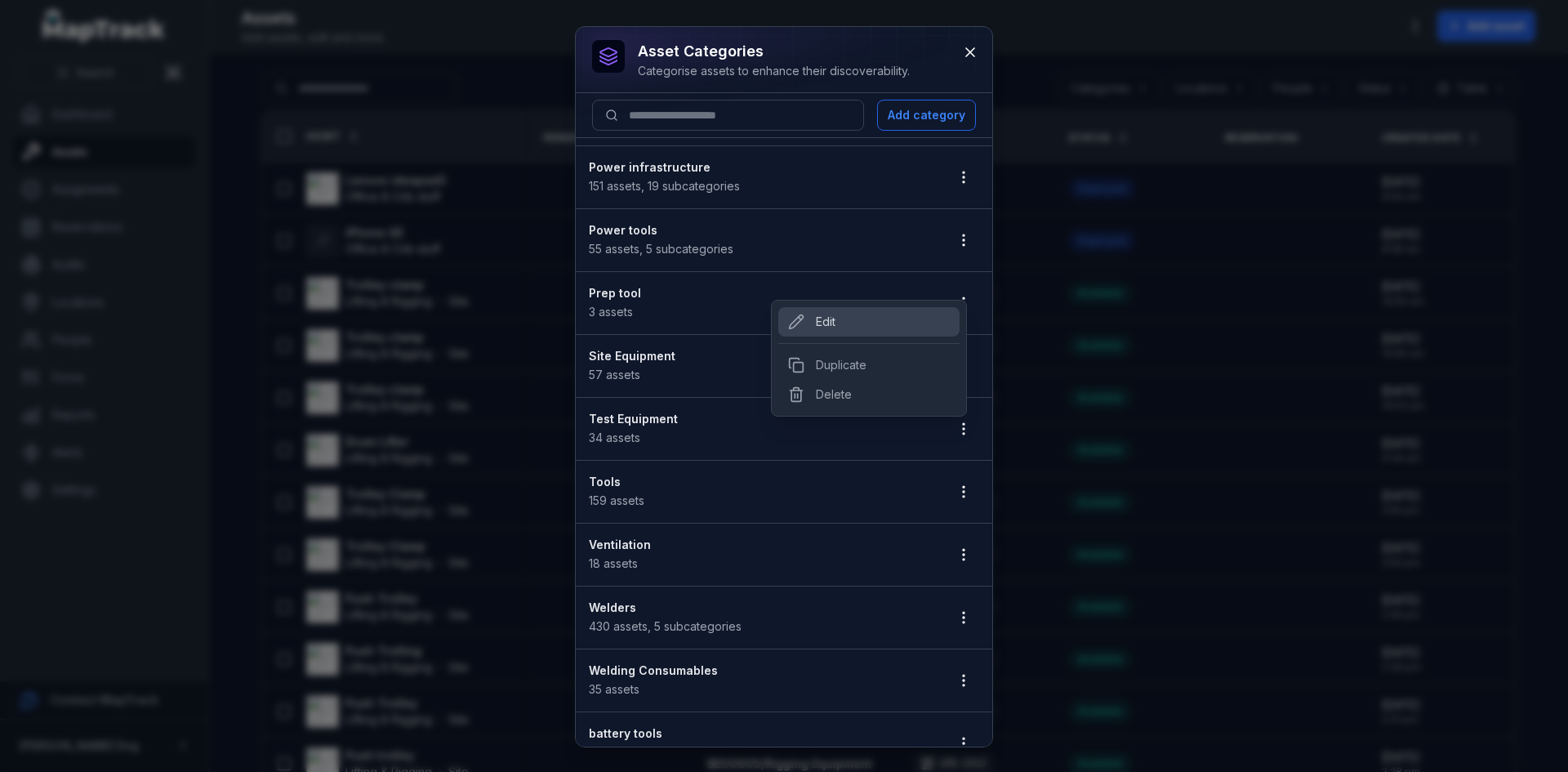
scroll to position [522, 0]
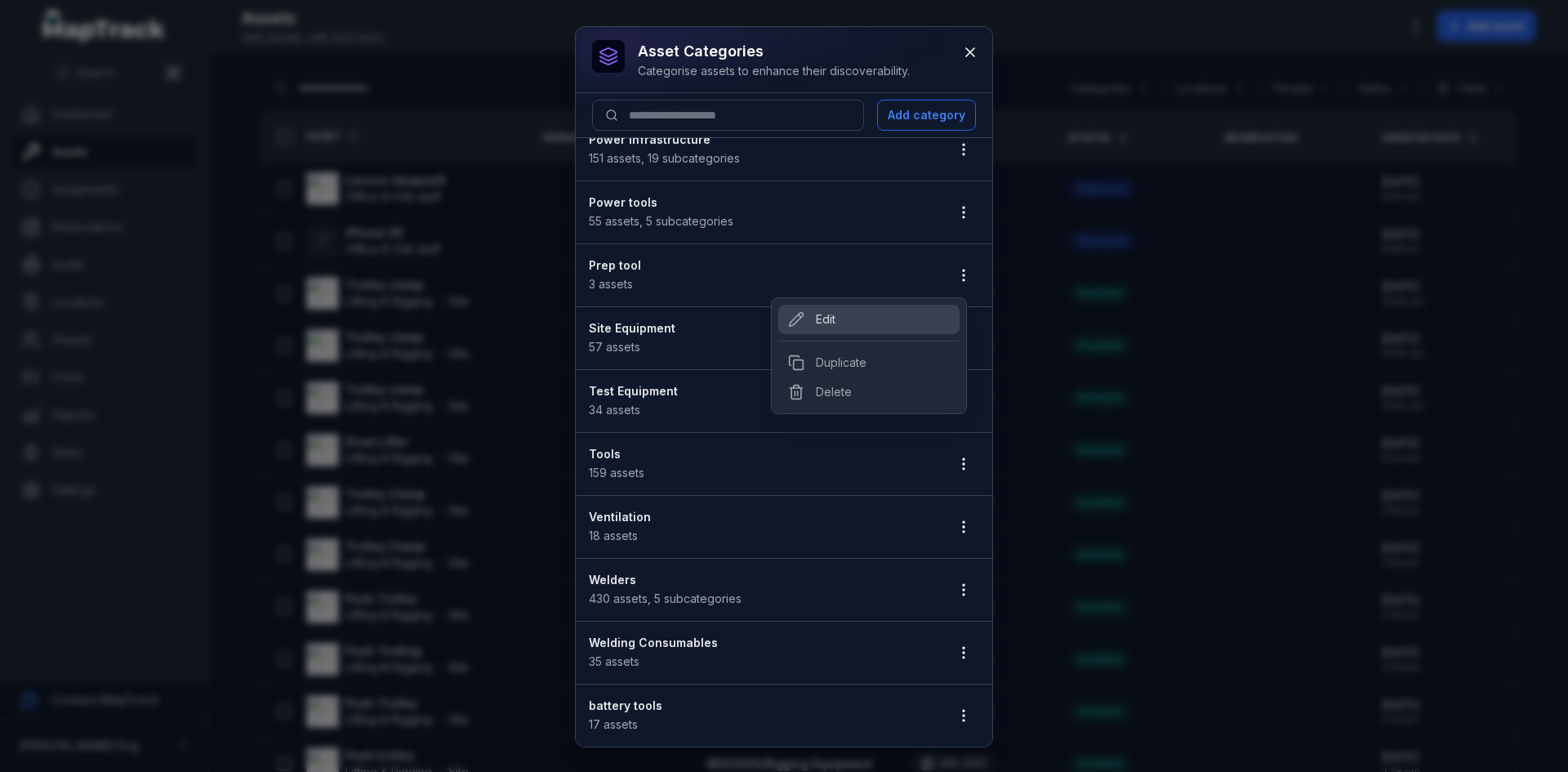
click at [854, 592] on ul "Containers & Tank Erecting 32 assets , 8 subcategories Electrode Ovens 59 asset…" at bounding box center [784, 181] width 416 height 1130
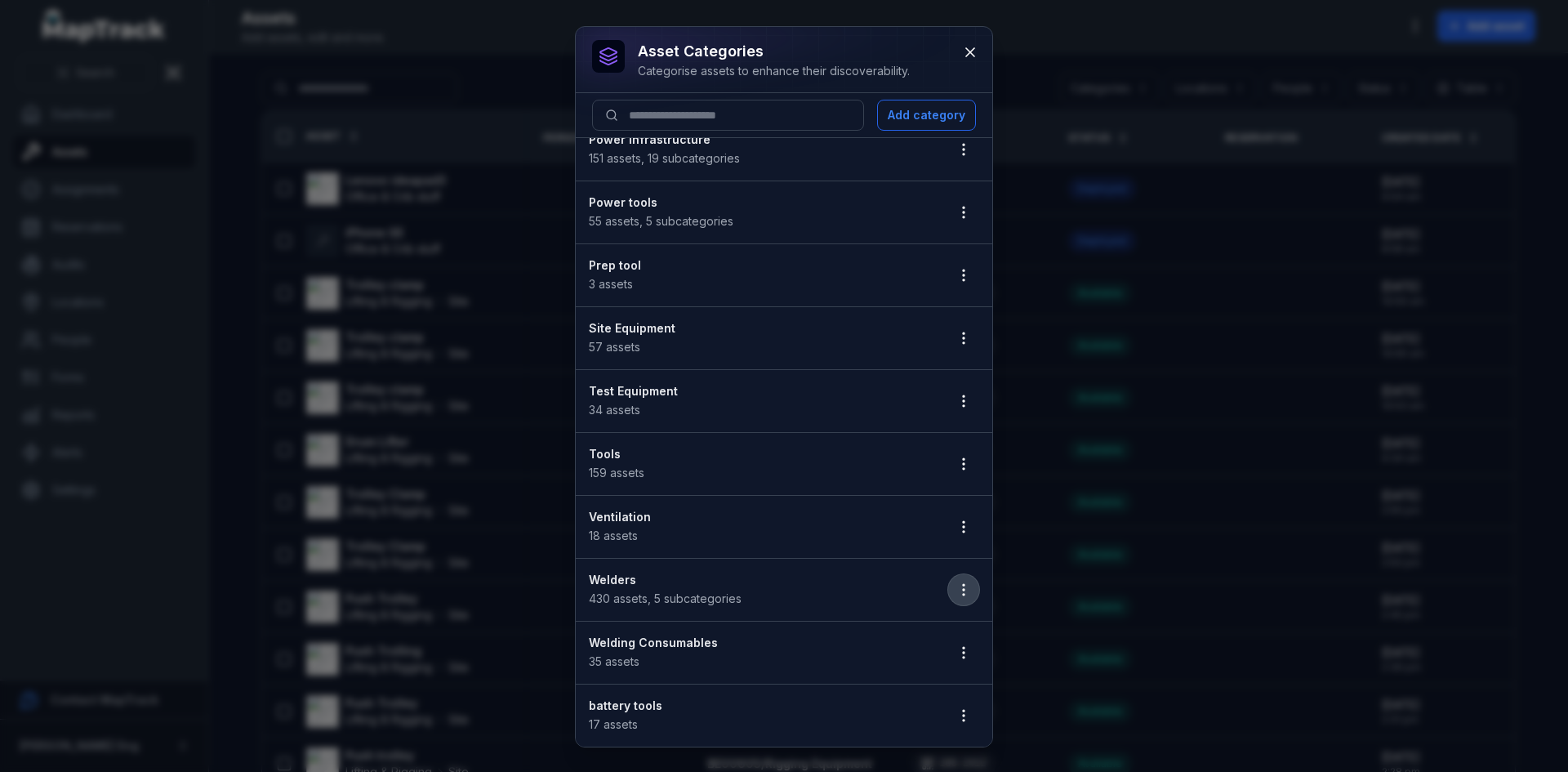
click at [960, 587] on button "button" at bounding box center [964, 589] width 31 height 31
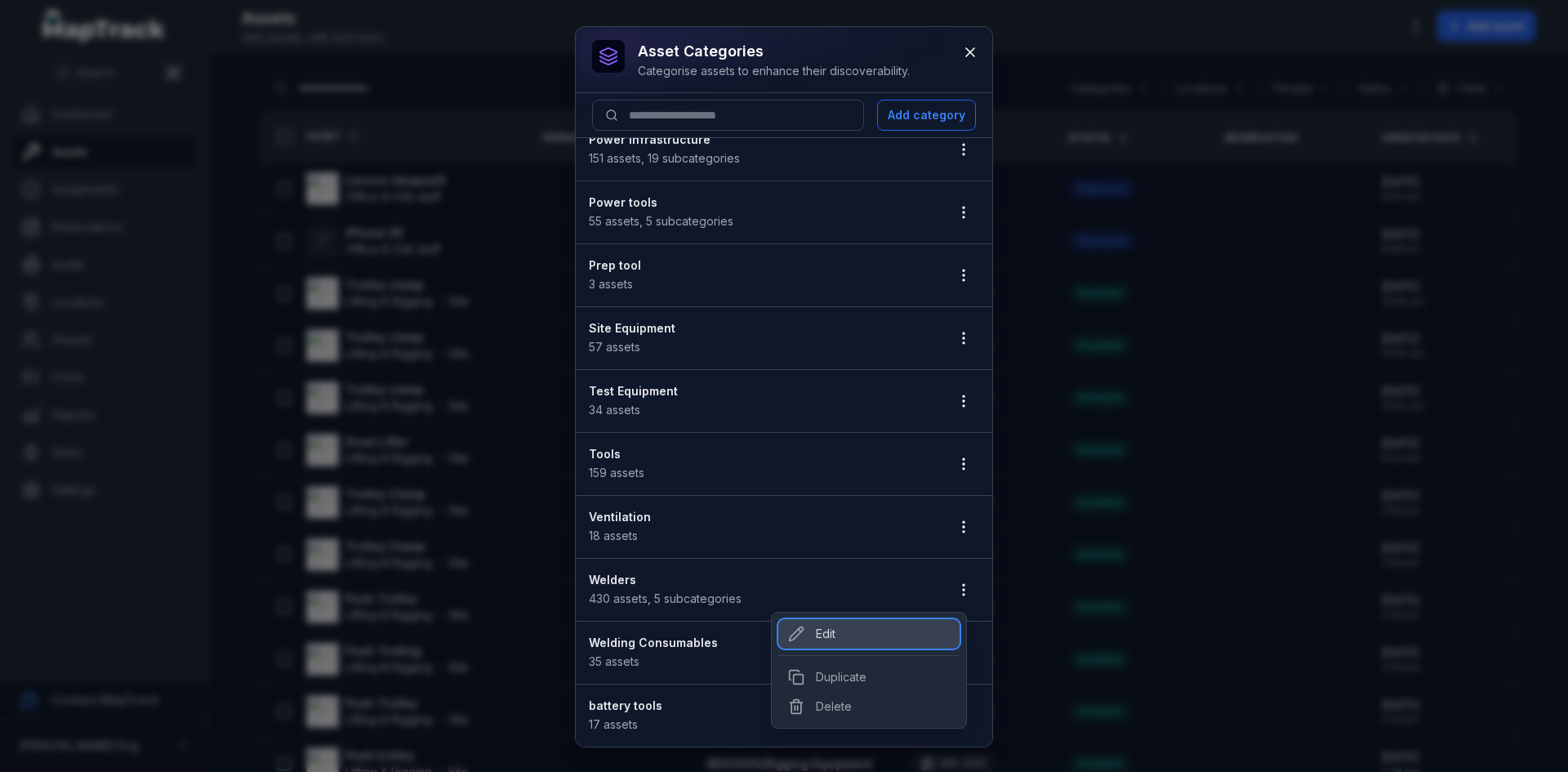
click at [884, 627] on div "Edit" at bounding box center [868, 634] width 181 height 29
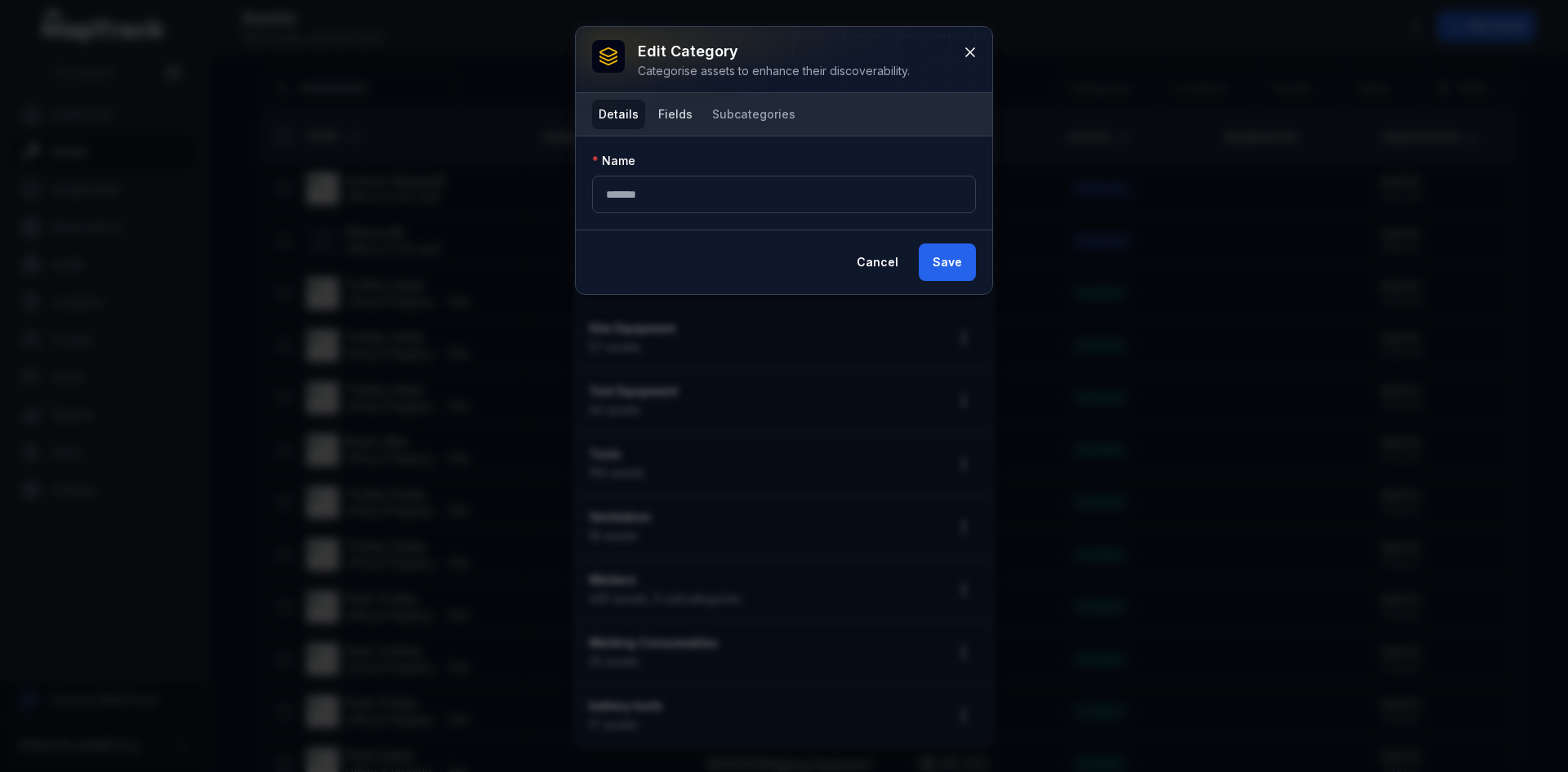
click at [664, 105] on button "Fields" at bounding box center [675, 115] width 47 height 29
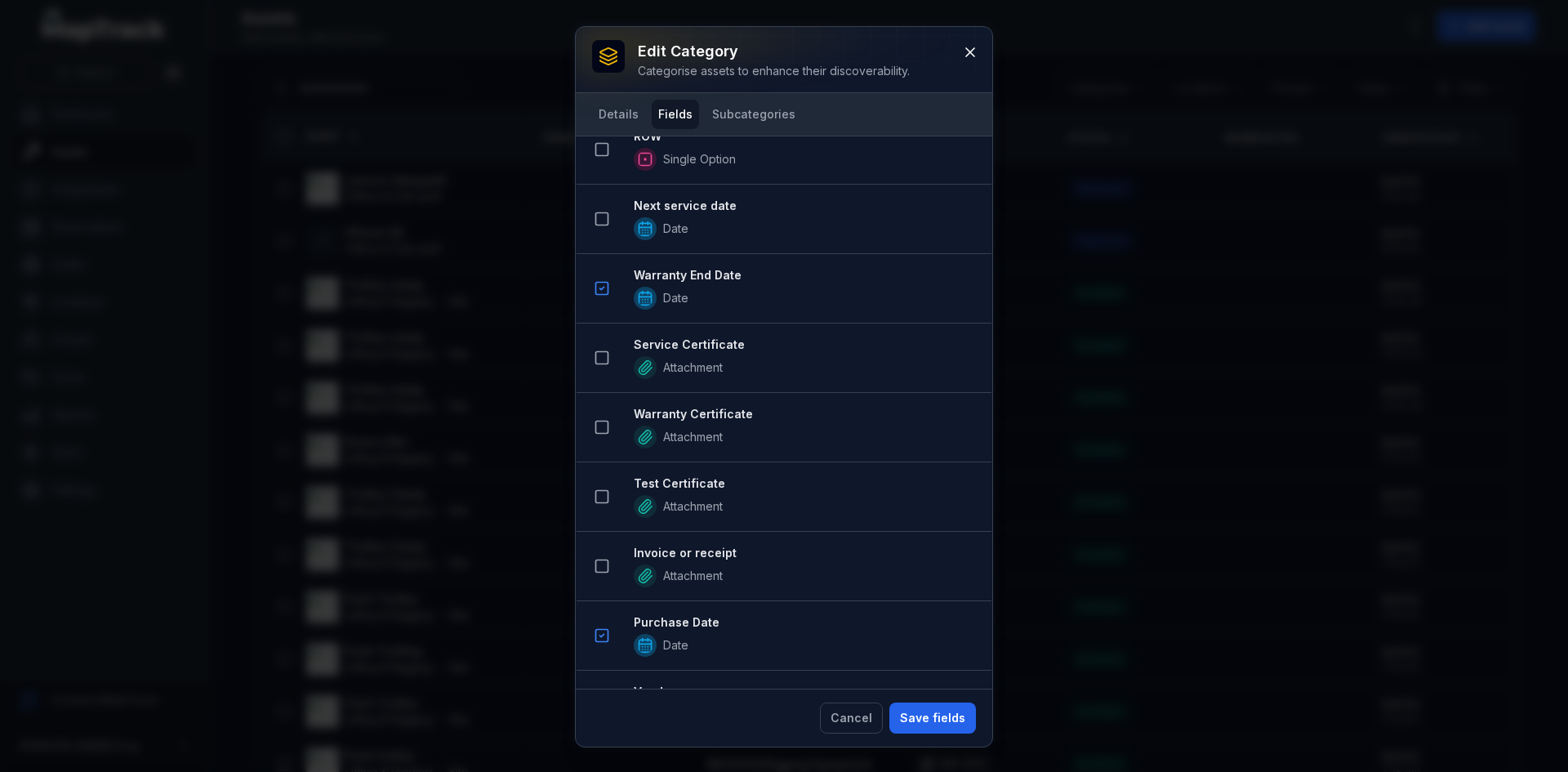
scroll to position [2451, 0]
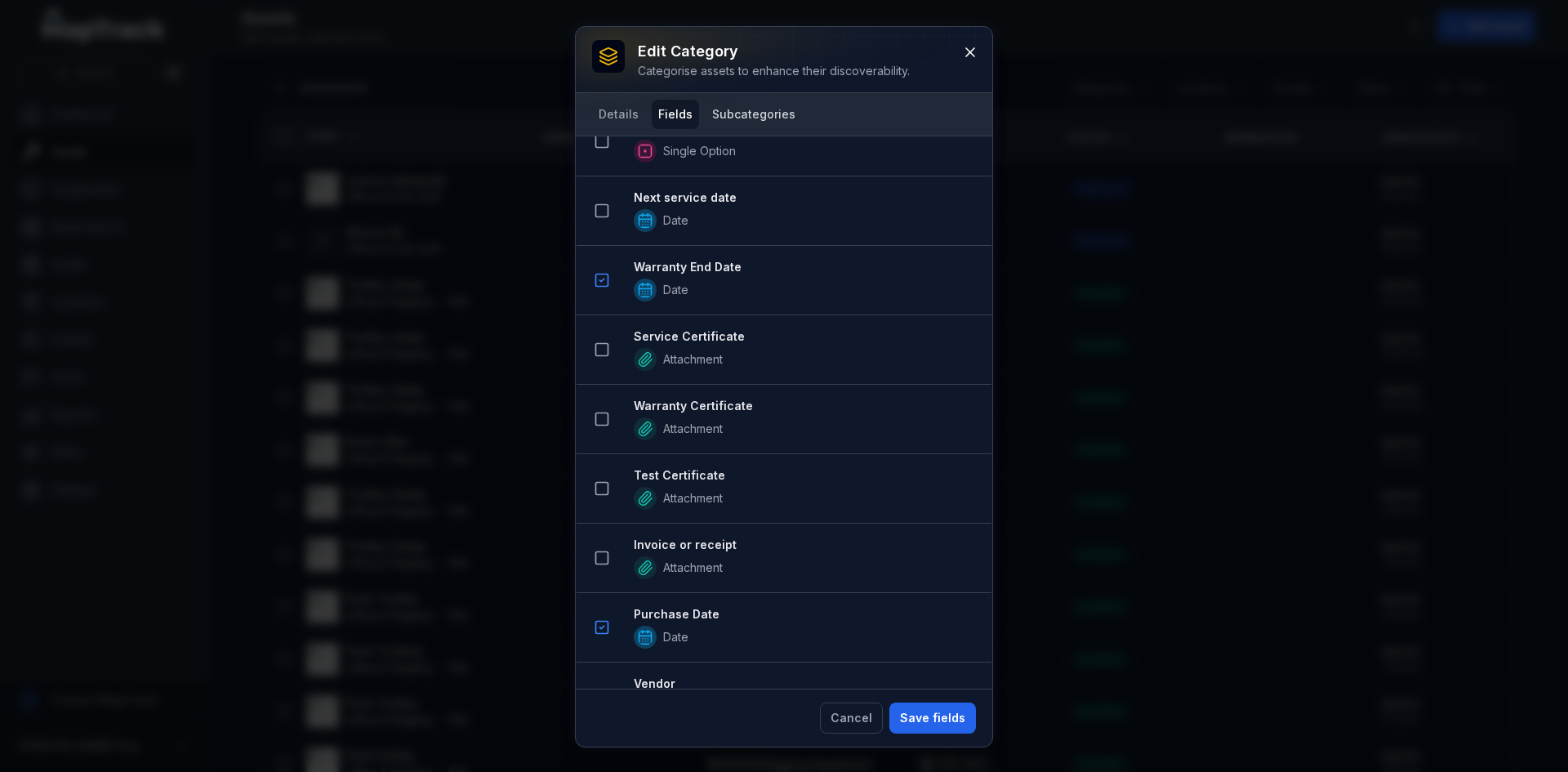
click at [751, 108] on button "Subcategories" at bounding box center [754, 115] width 96 height 29
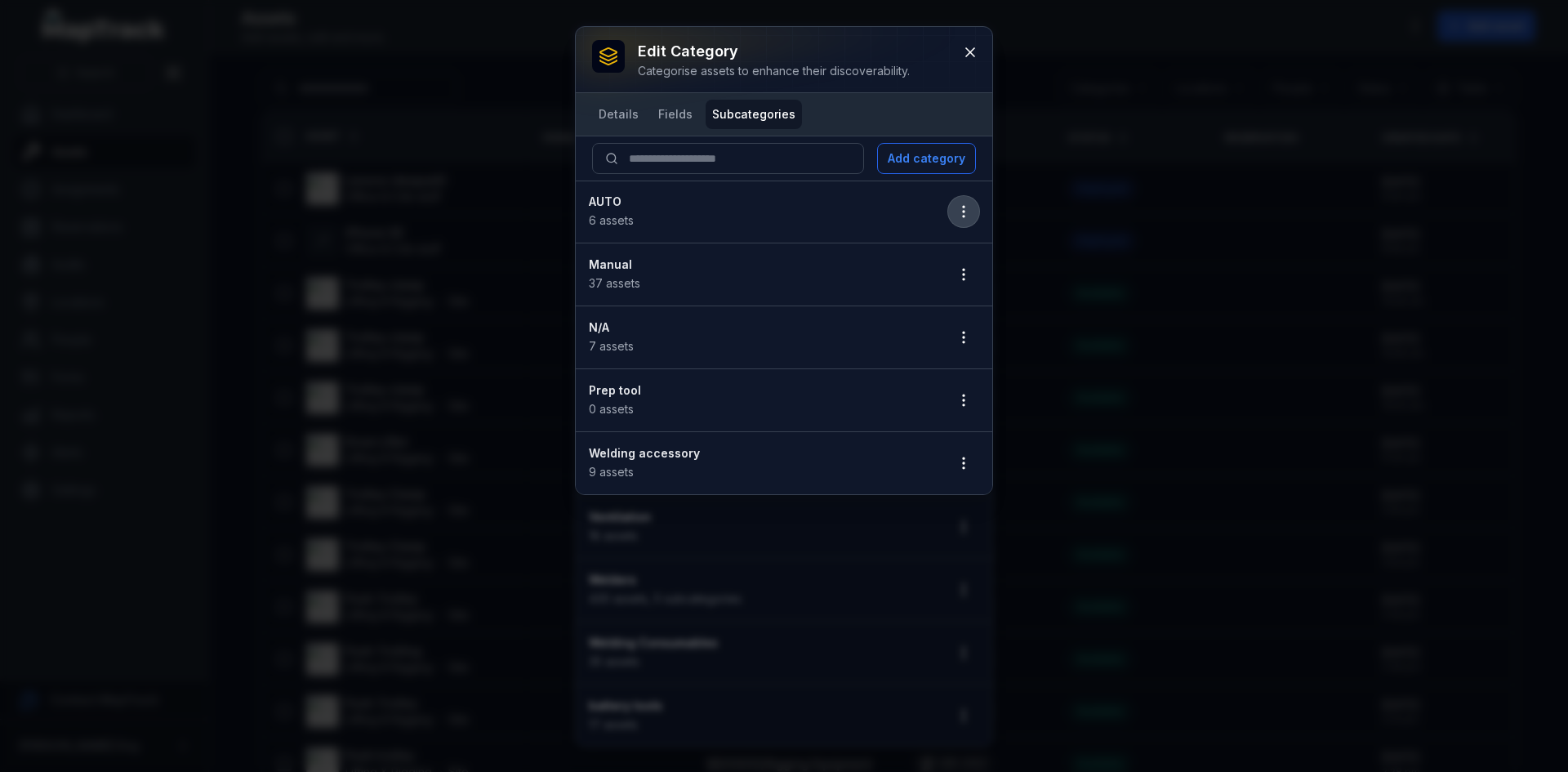
click at [959, 212] on icon "button" at bounding box center [964, 212] width 16 height 16
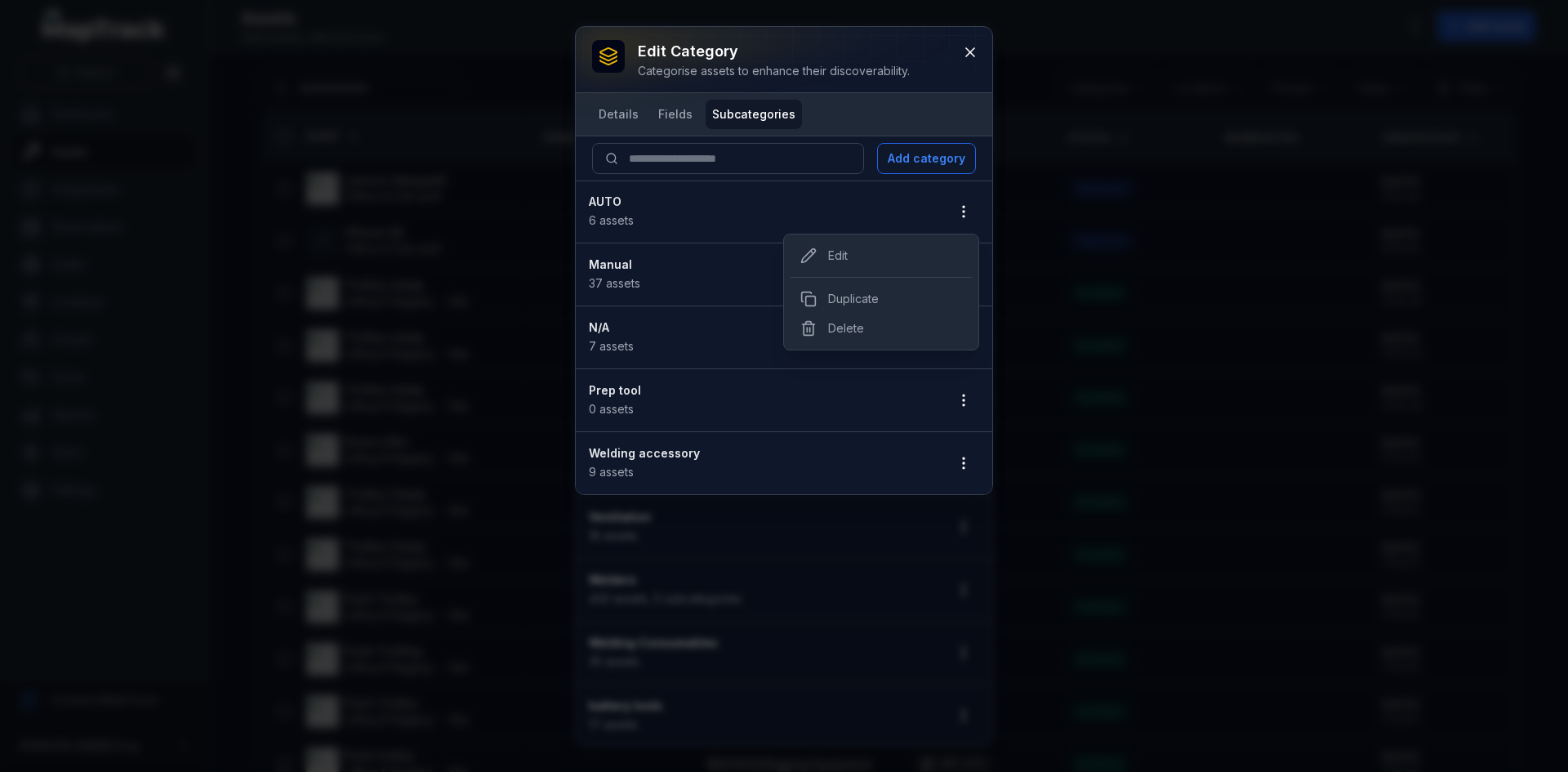
click at [734, 214] on li "AUTO 6 assets" at bounding box center [784, 212] width 416 height 63
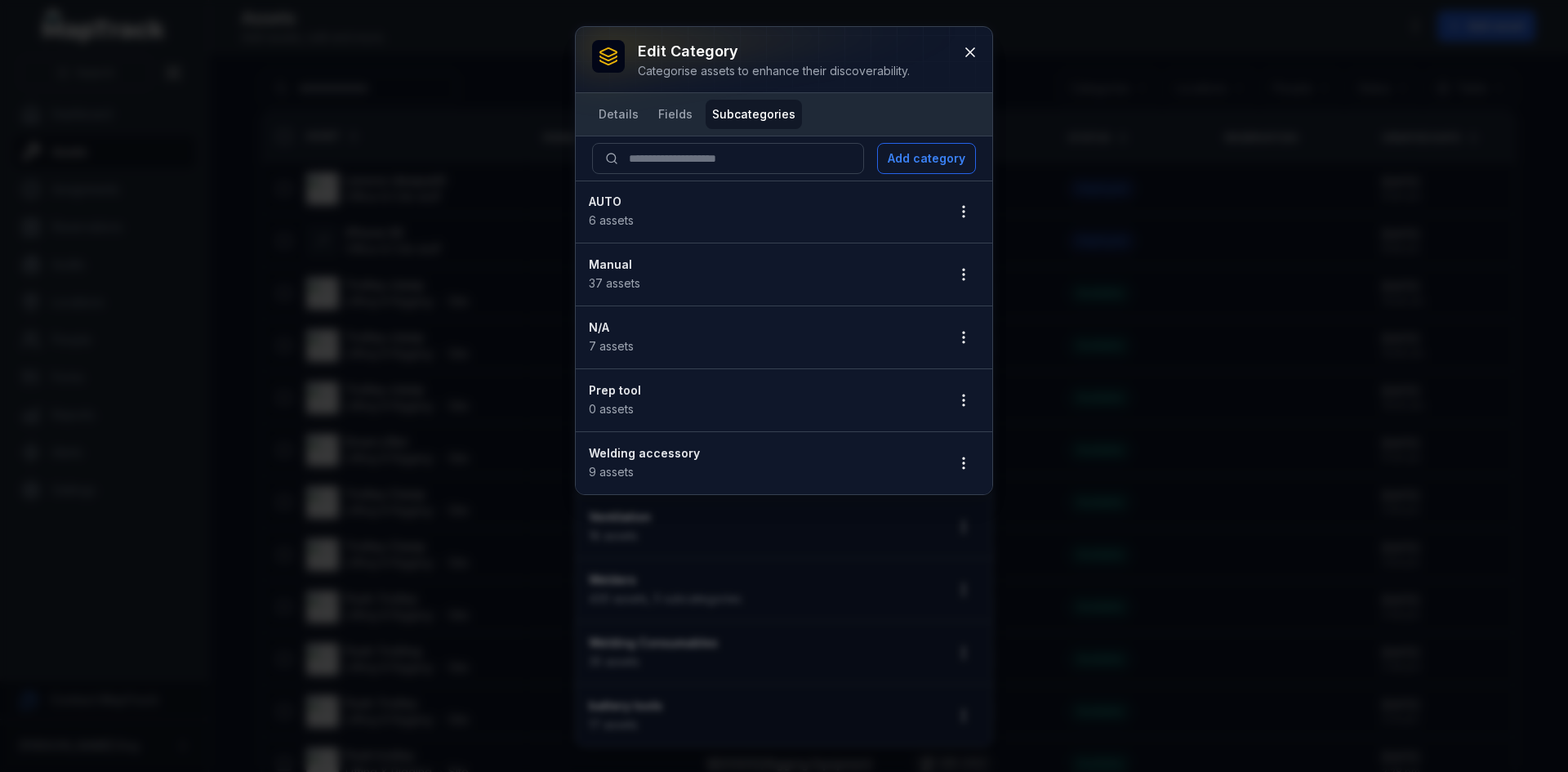
click at [607, 215] on span "6 assets" at bounding box center [611, 219] width 45 height 14
click at [616, 241] on li "AUTO 6 assets" at bounding box center [784, 212] width 416 height 63
click at [604, 221] on span "6 assets" at bounding box center [611, 219] width 45 height 14
click at [594, 195] on strong "AUTO" at bounding box center [760, 202] width 343 height 16
click at [630, 200] on strong "AUTO" at bounding box center [760, 202] width 343 height 16
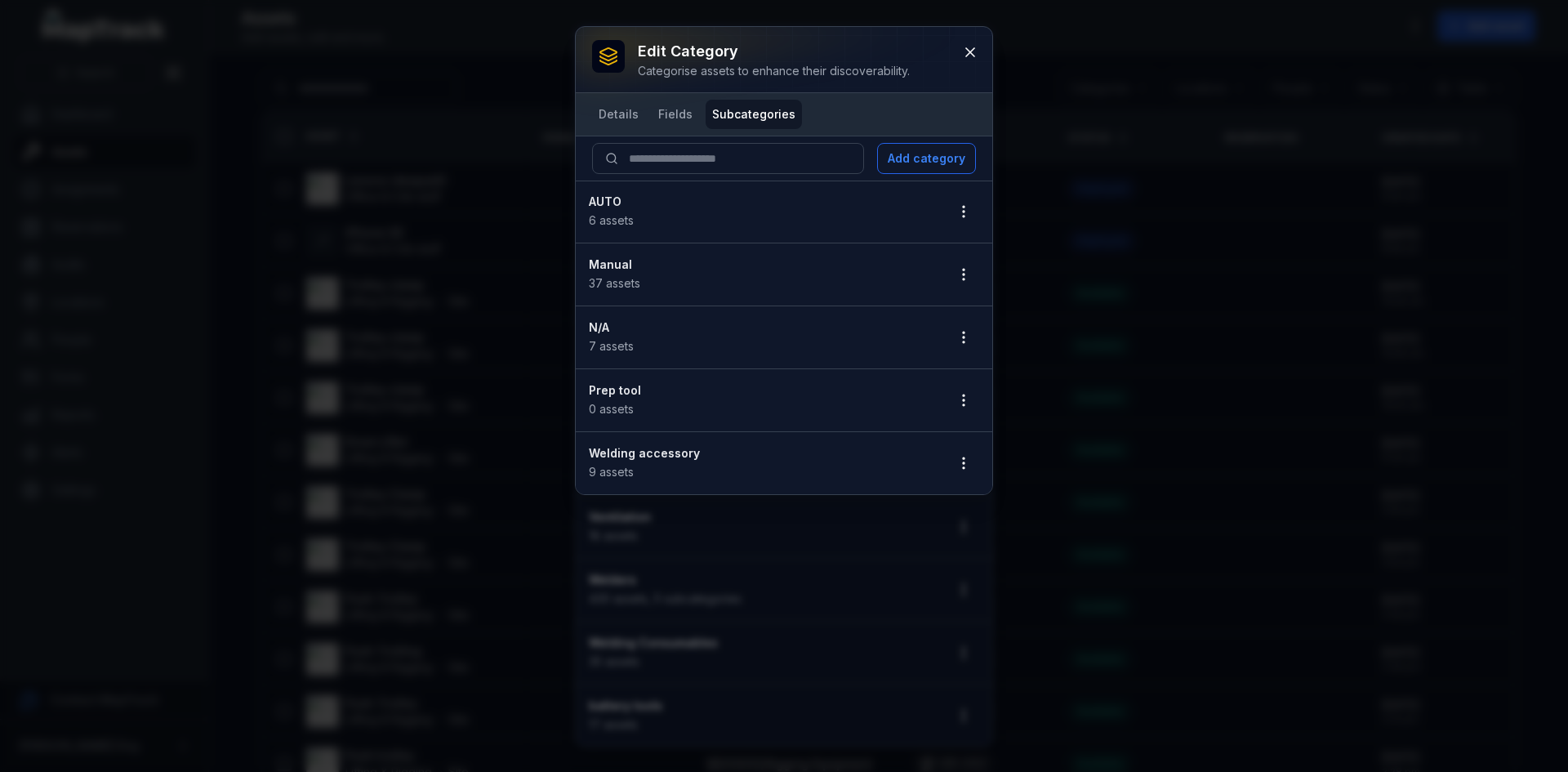
drag, startPoint x: 605, startPoint y: 216, endPoint x: 785, endPoint y: 207, distance: 180.2
click at [625, 221] on span "6 assets" at bounding box center [611, 219] width 45 height 14
click at [815, 208] on strong "AUTO" at bounding box center [760, 202] width 343 height 16
drag, startPoint x: 881, startPoint y: 210, endPoint x: 790, endPoint y: 206, distance: 91.1
click at [879, 210] on div "AUTO 6 assets" at bounding box center [760, 212] width 343 height 36
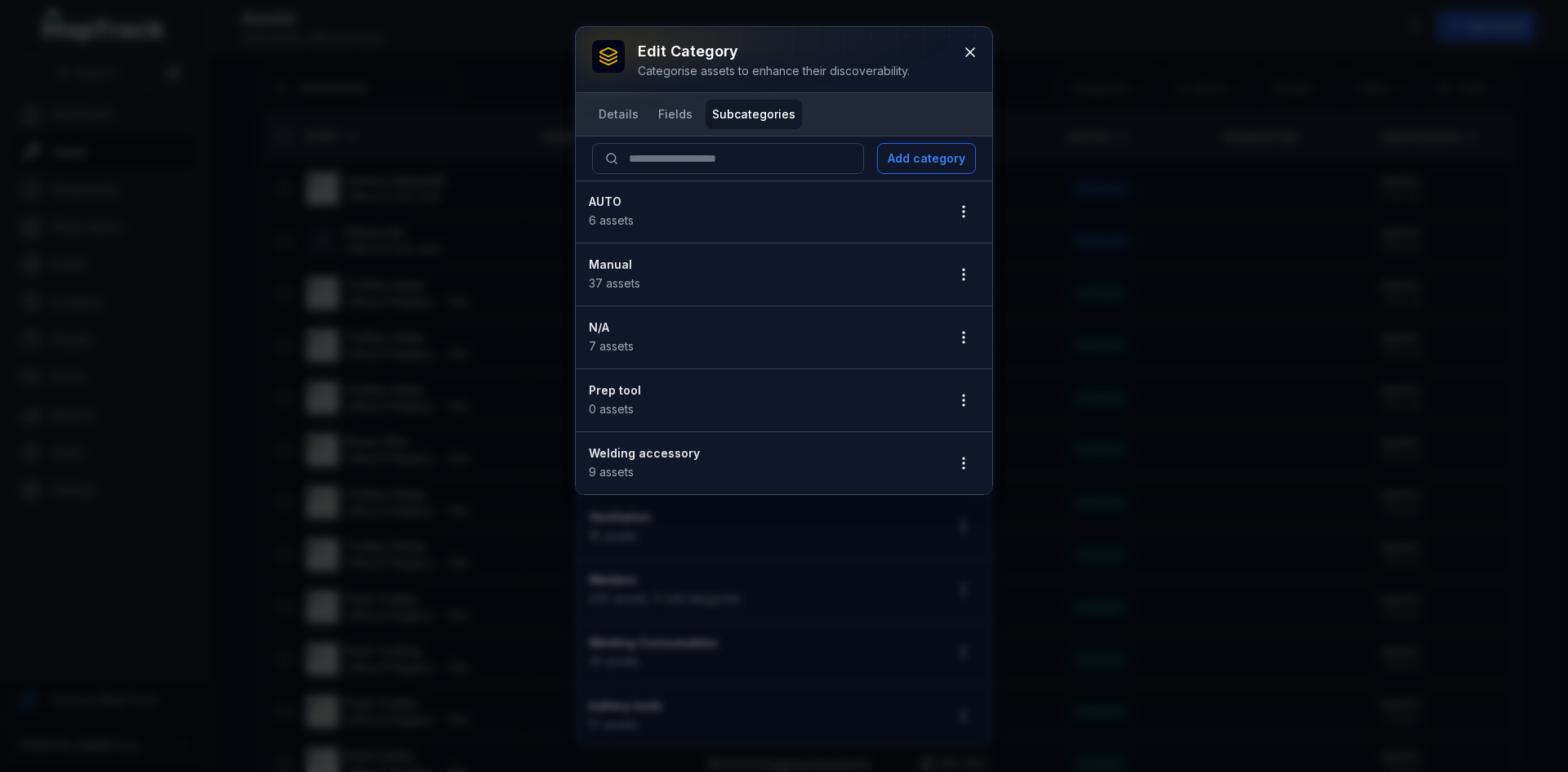
click at [637, 290] on div "Manual 37 assets" at bounding box center [760, 275] width 343 height 36
click at [609, 279] on span "37 assets" at bounding box center [614, 283] width 52 height 14
click at [614, 285] on span "37 assets" at bounding box center [614, 283] width 52 height 14
click at [613, 288] on span "37 assets" at bounding box center [614, 283] width 52 height 14
click at [604, 233] on li "AUTO 6 assets" at bounding box center [784, 212] width 416 height 63
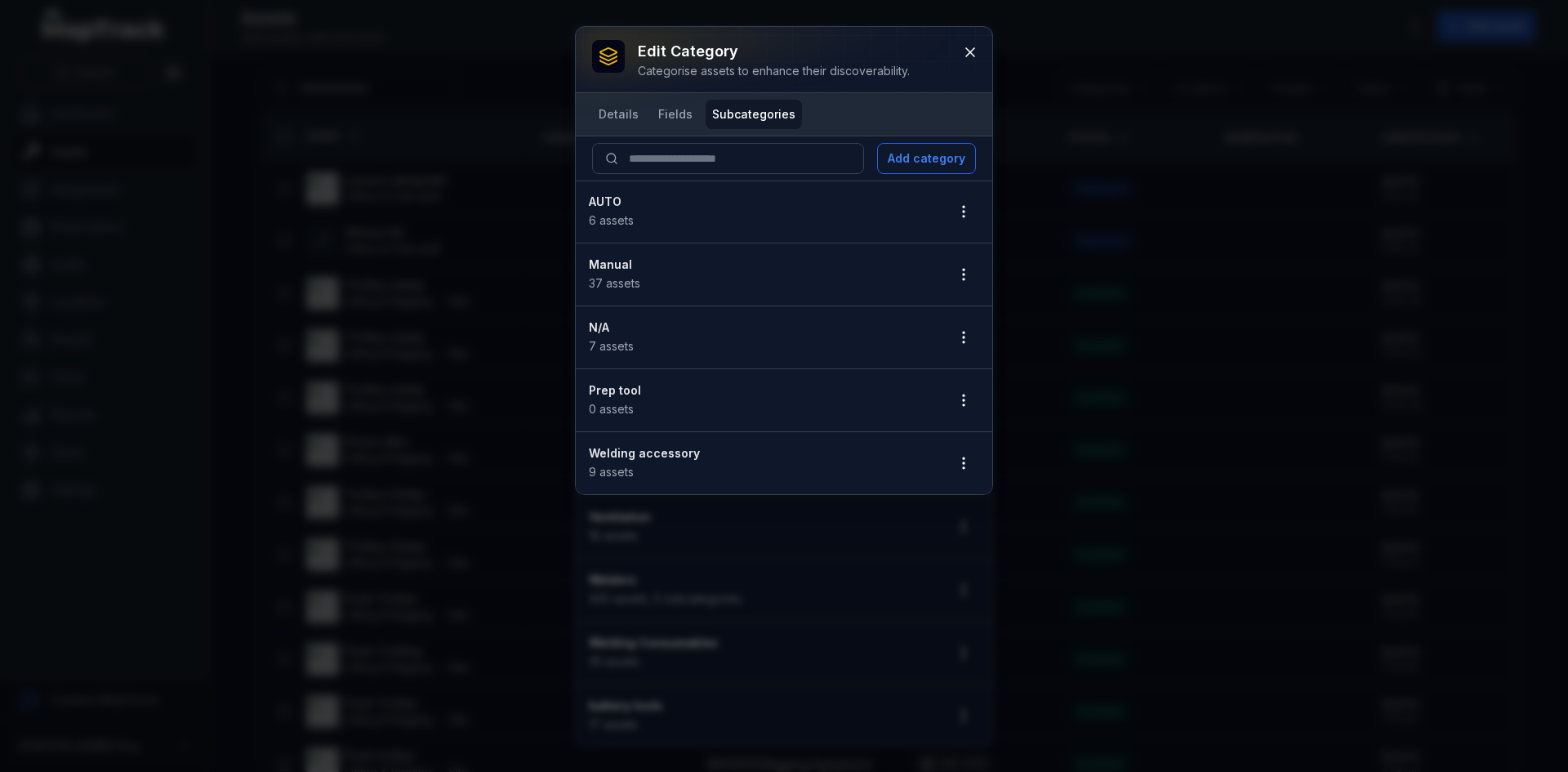
click at [616, 218] on span "6 assets" at bounding box center [611, 219] width 45 height 14
click at [622, 278] on span "37 assets" at bounding box center [614, 283] width 52 height 14
drag, startPoint x: 943, startPoint y: 277, endPoint x: 973, endPoint y: 280, distance: 30.1
click at [943, 276] on li "Manual 37 assets" at bounding box center [784, 275] width 416 height 64
click at [972, 280] on button "button" at bounding box center [964, 275] width 31 height 31
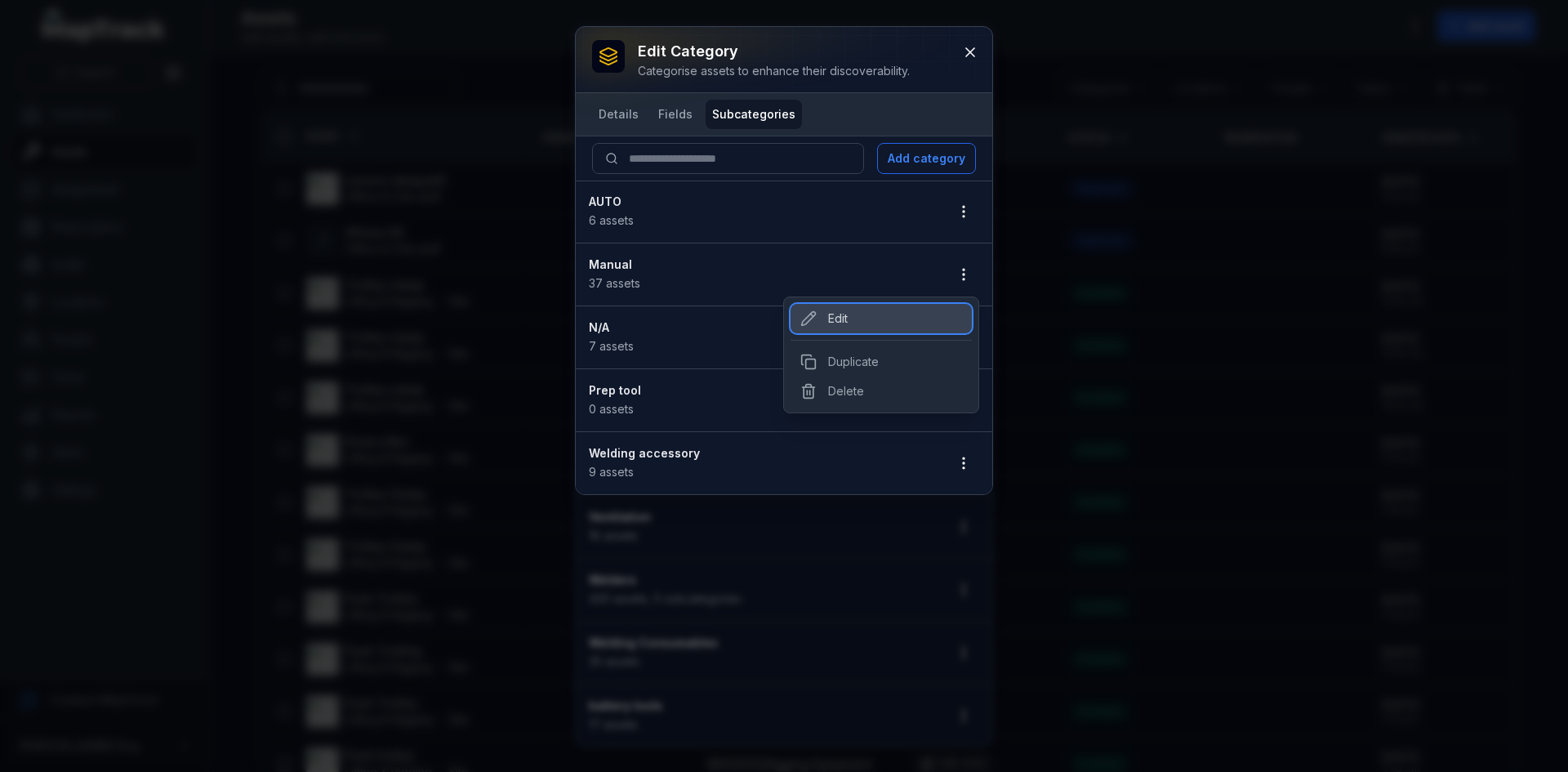
click at [911, 320] on div "Edit" at bounding box center [880, 318] width 181 height 29
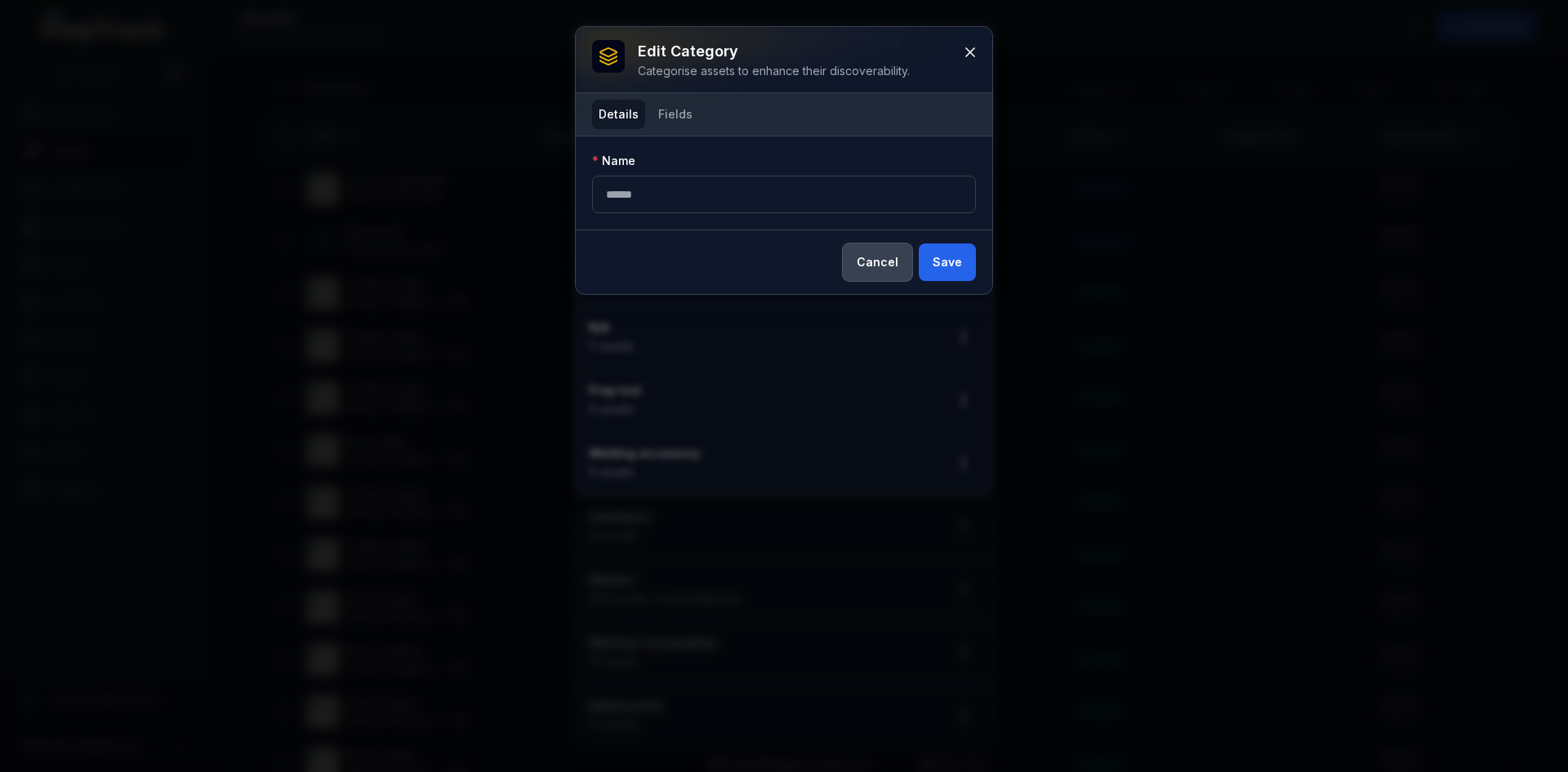
click at [871, 263] on button "Cancel" at bounding box center [877, 262] width 69 height 37
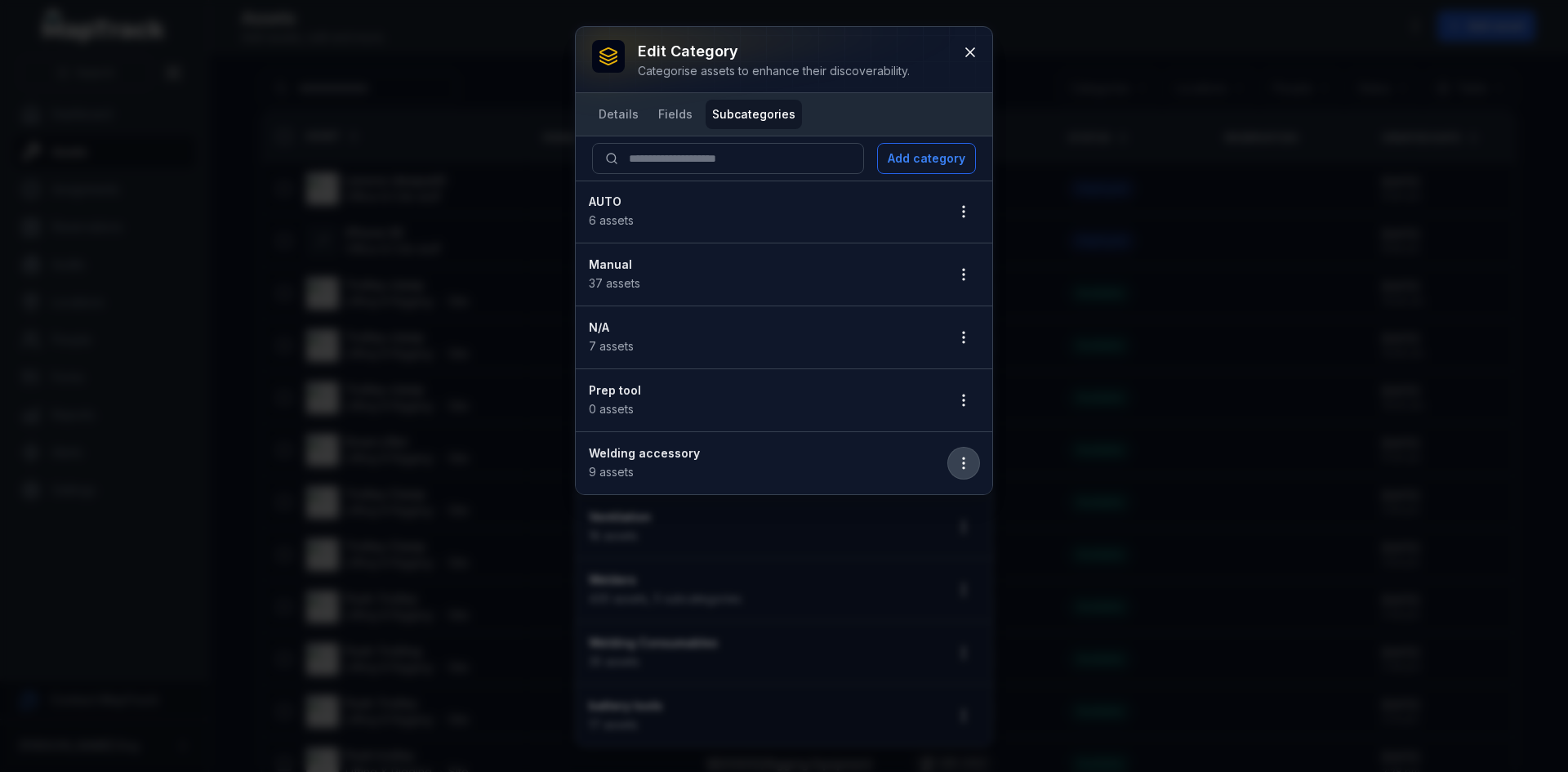
click at [967, 465] on icon "button" at bounding box center [964, 463] width 16 height 16
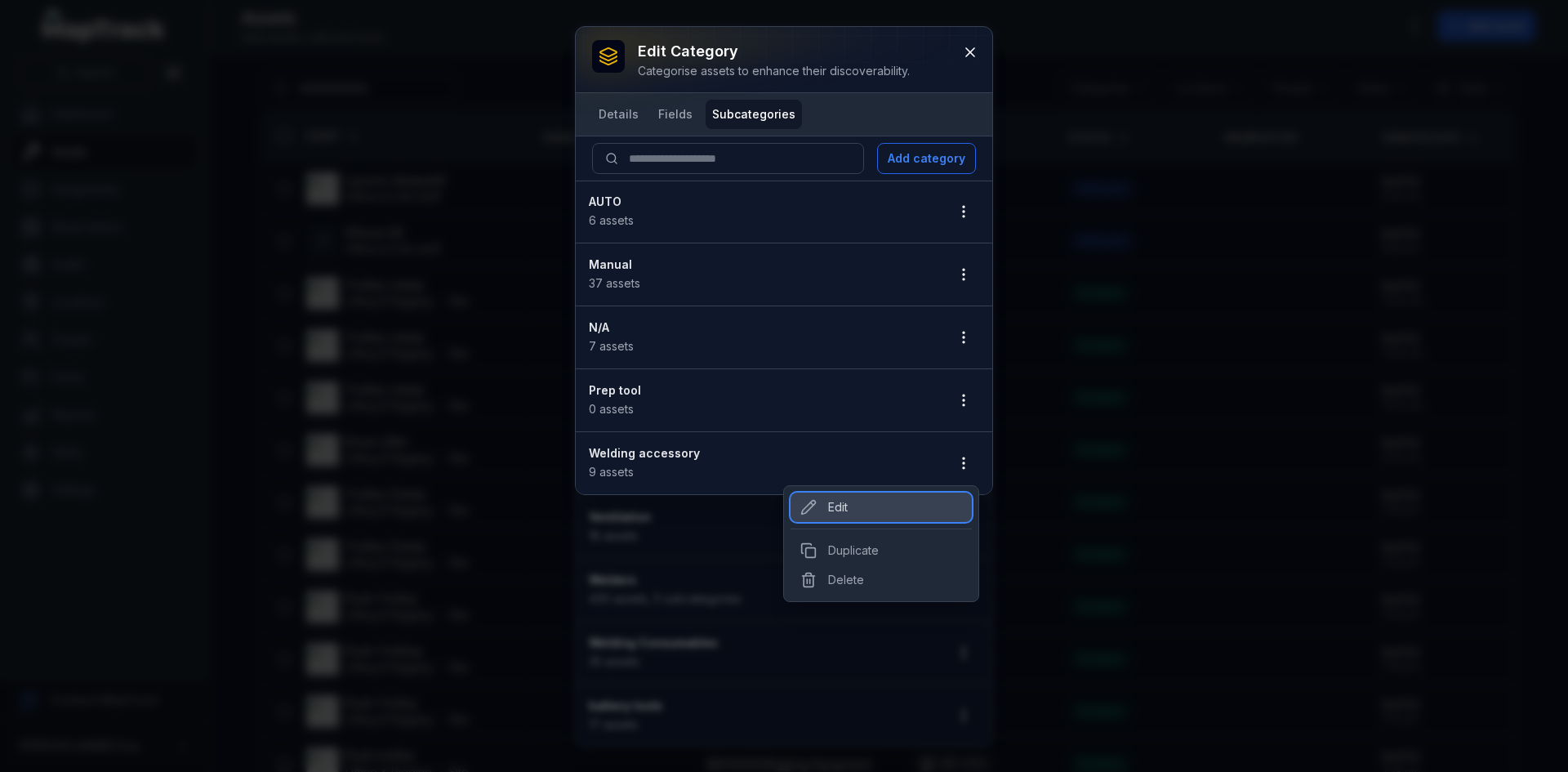
click at [892, 513] on div "Edit" at bounding box center [880, 507] width 181 height 29
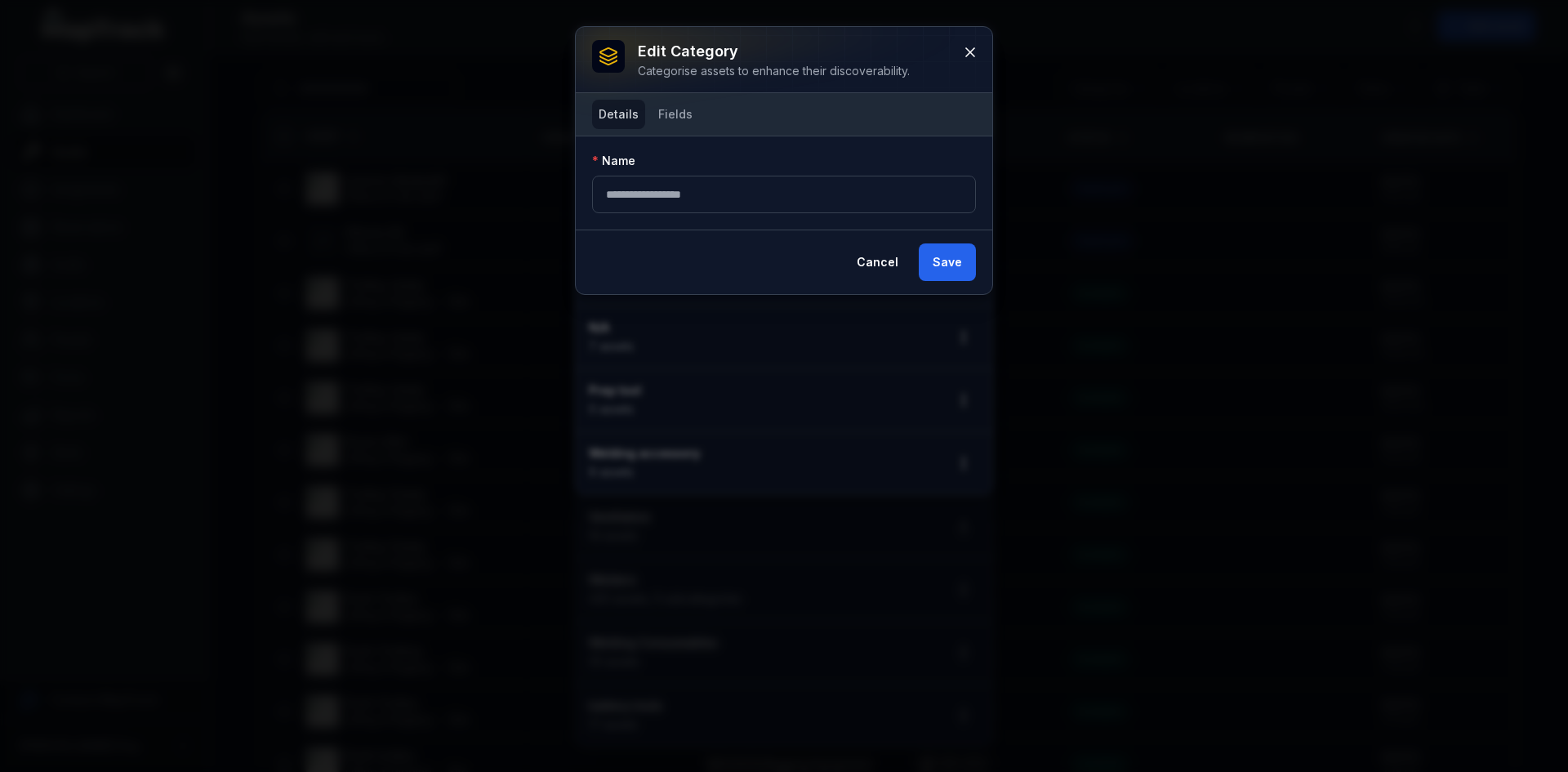
click at [621, 117] on button "Details" at bounding box center [618, 115] width 53 height 29
click at [670, 115] on button "Fields" at bounding box center [675, 115] width 47 height 29
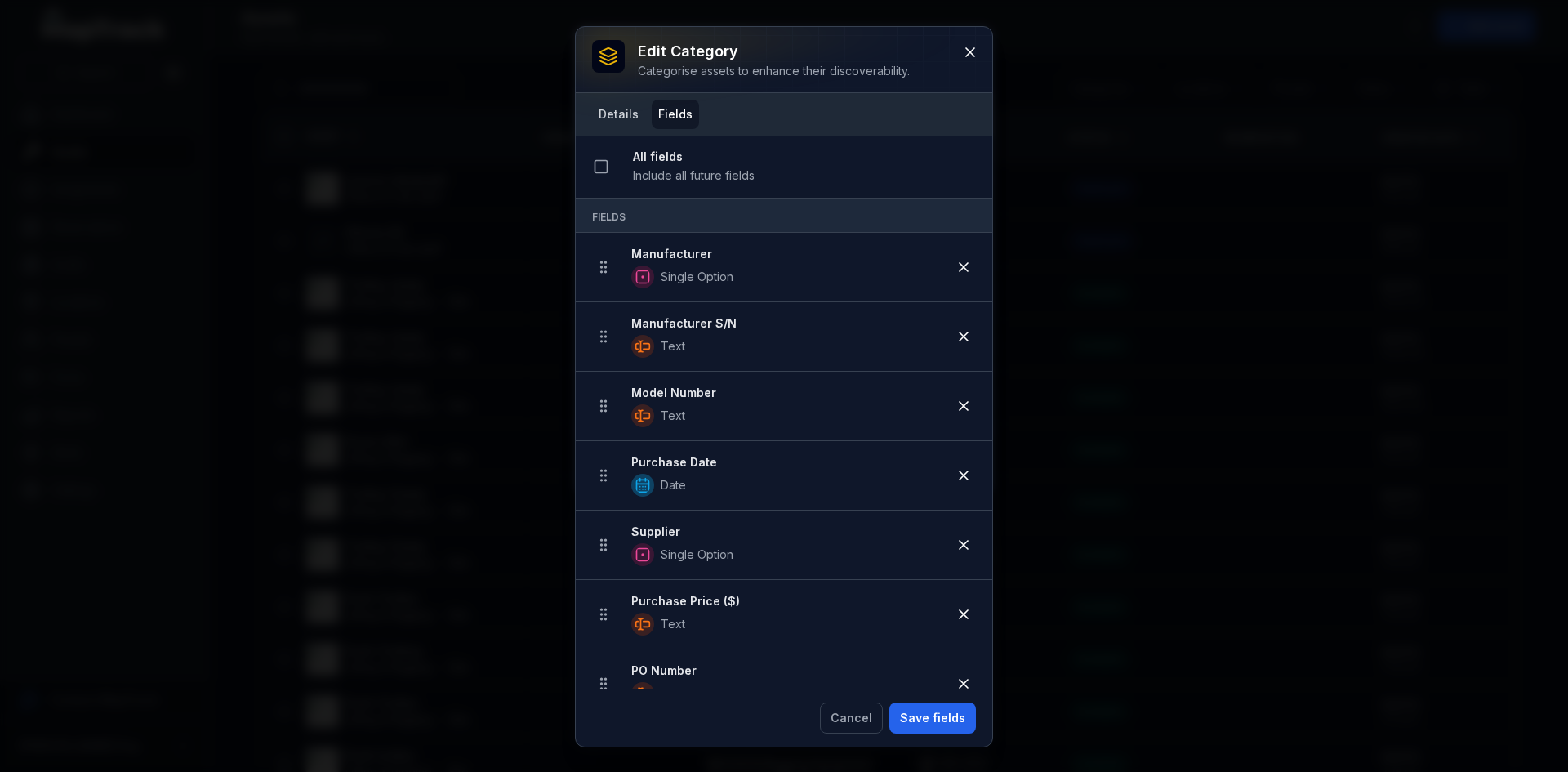
click at [622, 113] on button "Details" at bounding box center [618, 115] width 53 height 29
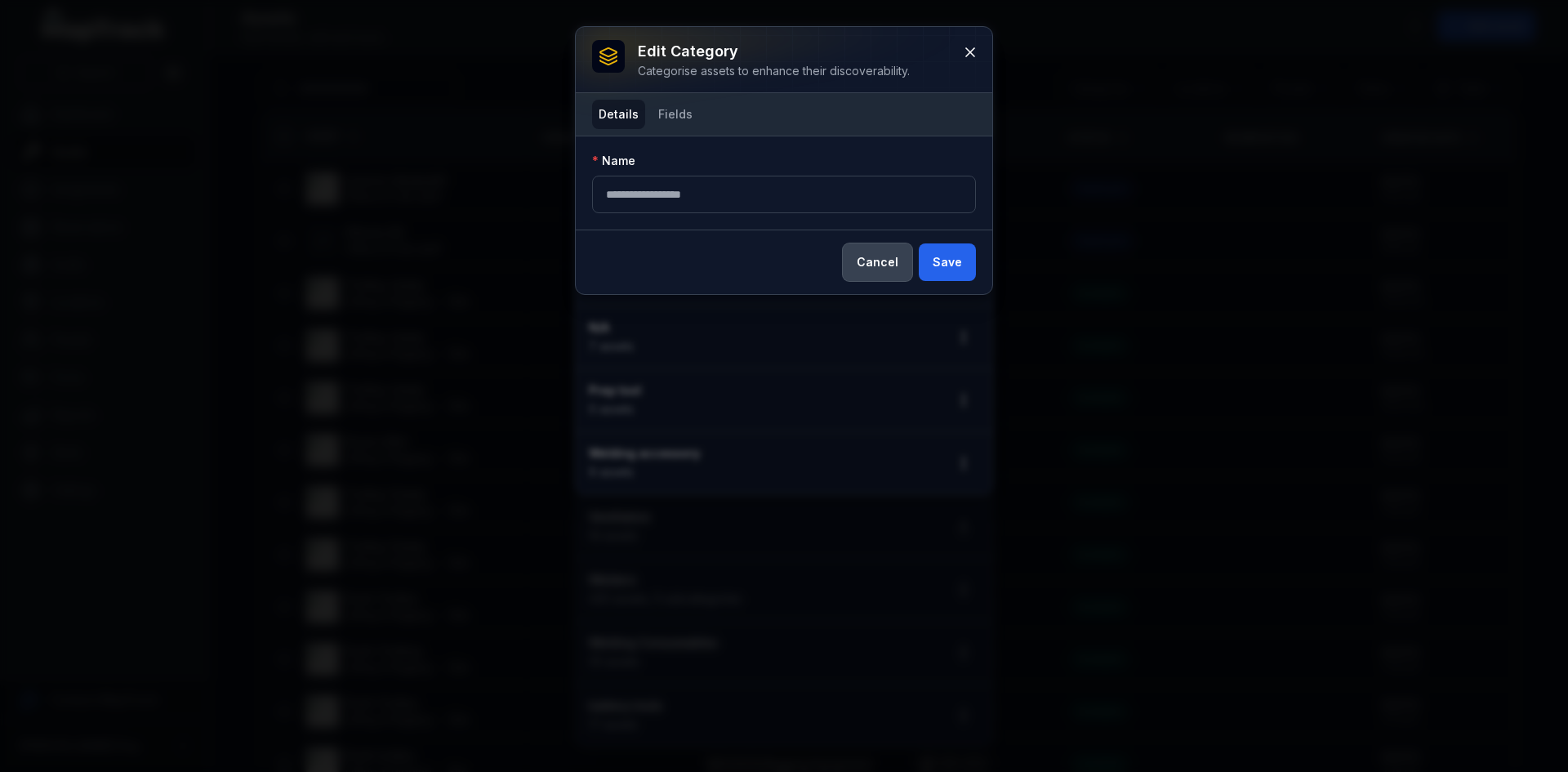
click at [884, 269] on button "Cancel" at bounding box center [877, 262] width 69 height 37
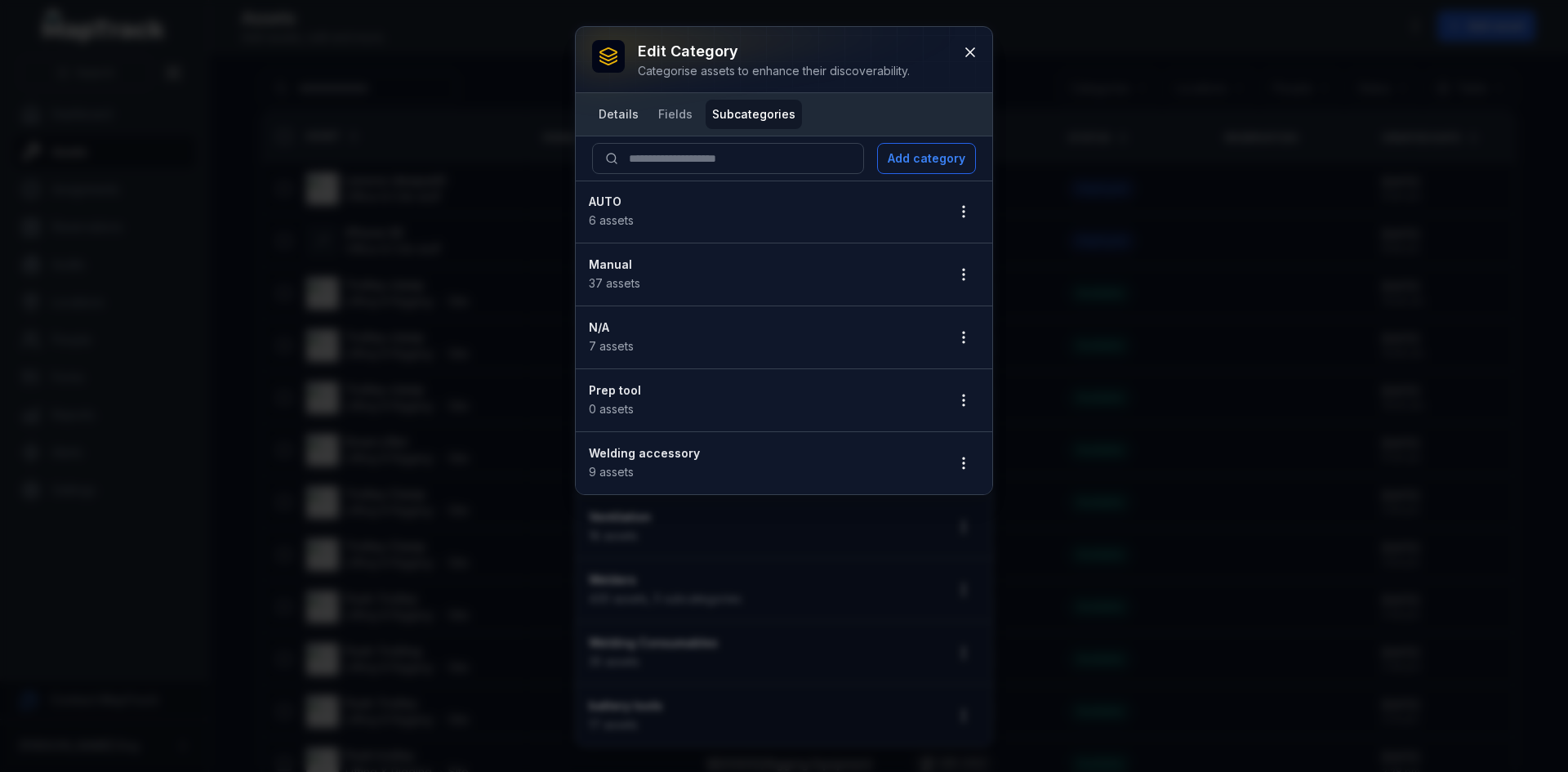
click at [620, 120] on button "Details" at bounding box center [618, 115] width 53 height 29
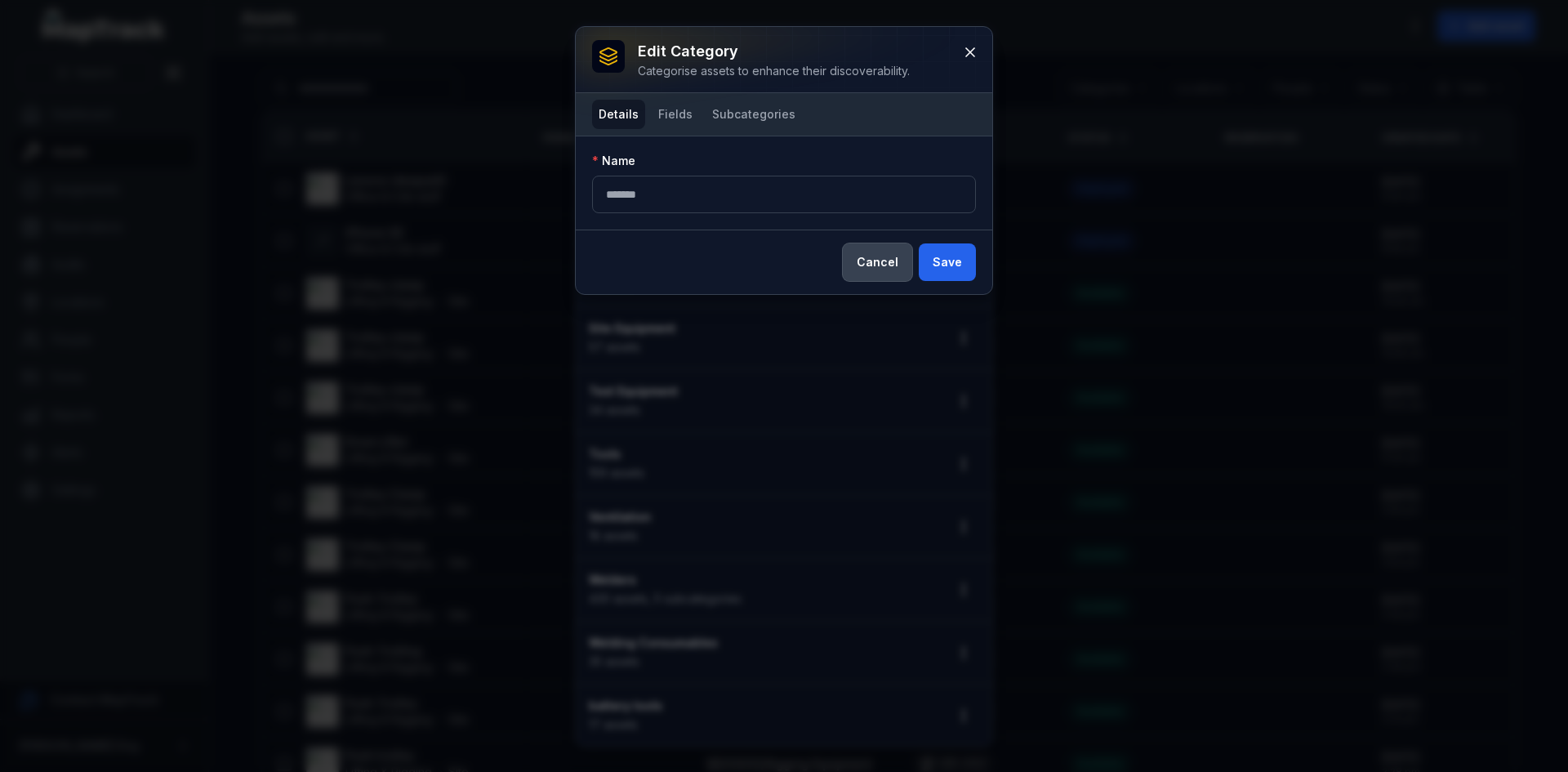
click at [902, 264] on button "Cancel" at bounding box center [877, 262] width 69 height 37
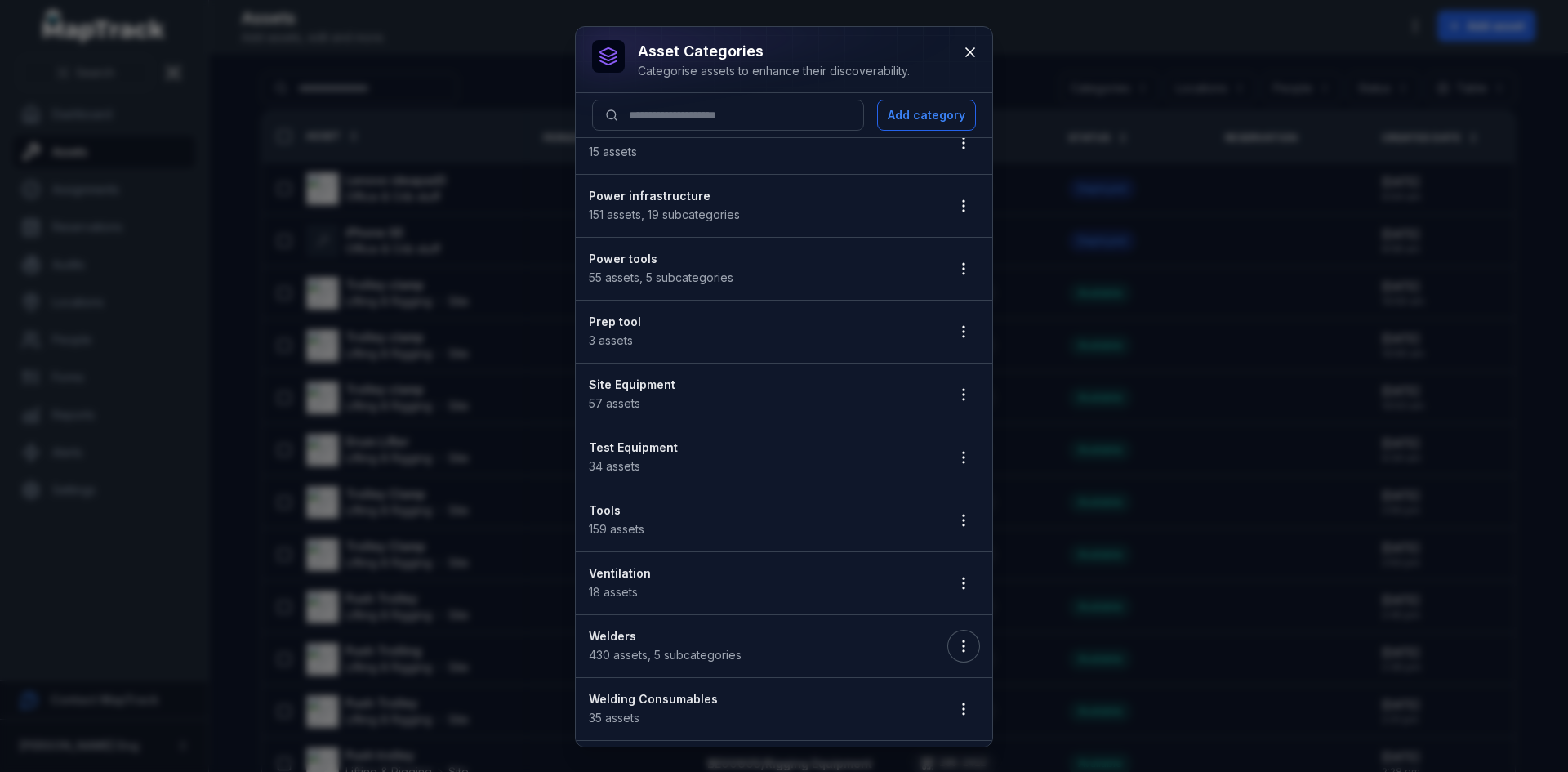
scroll to position [522, 0]
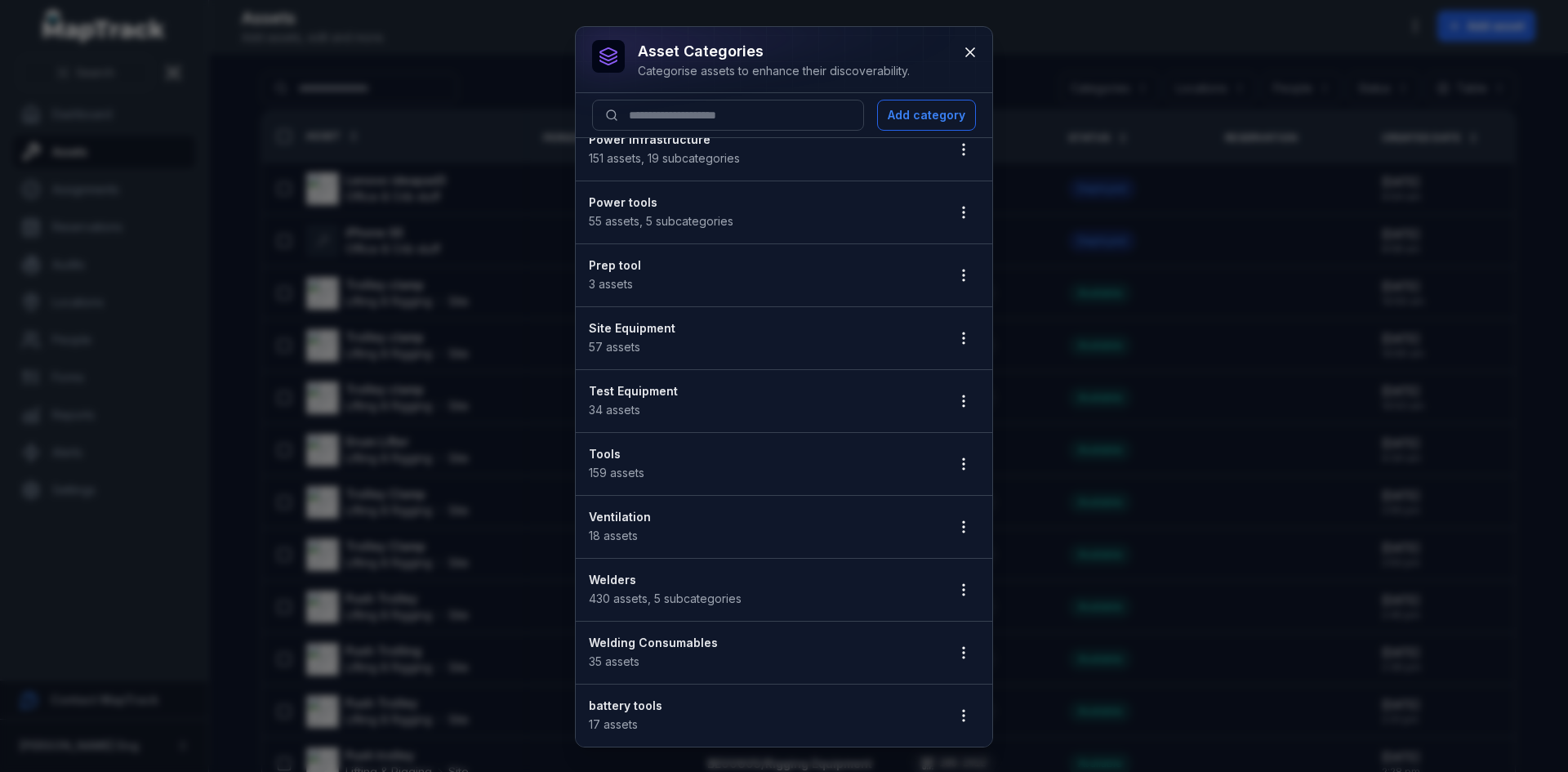
click at [670, 597] on span "430 assets , 5 subcategories" at bounding box center [665, 597] width 153 height 14
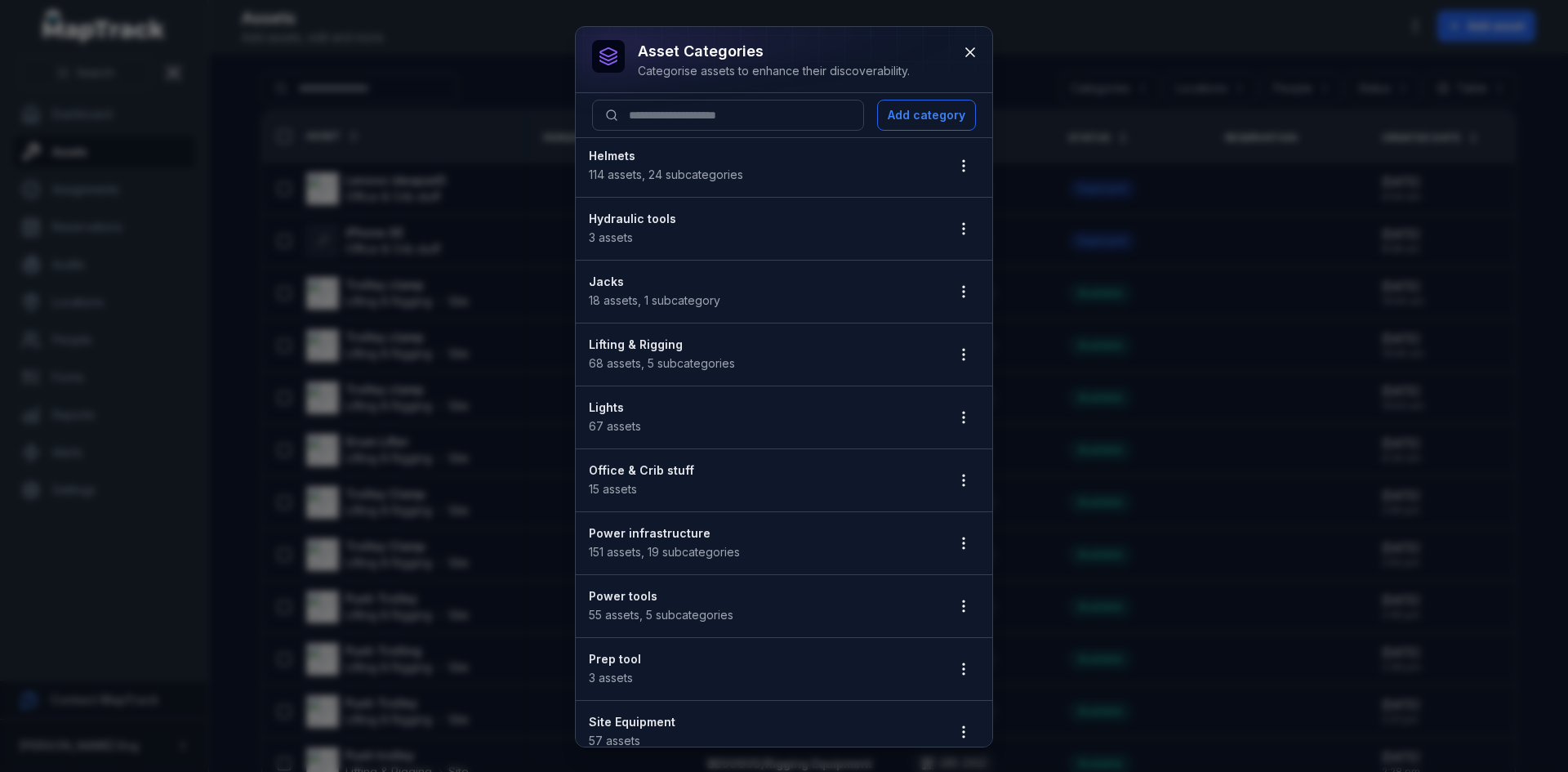
scroll to position [0, 0]
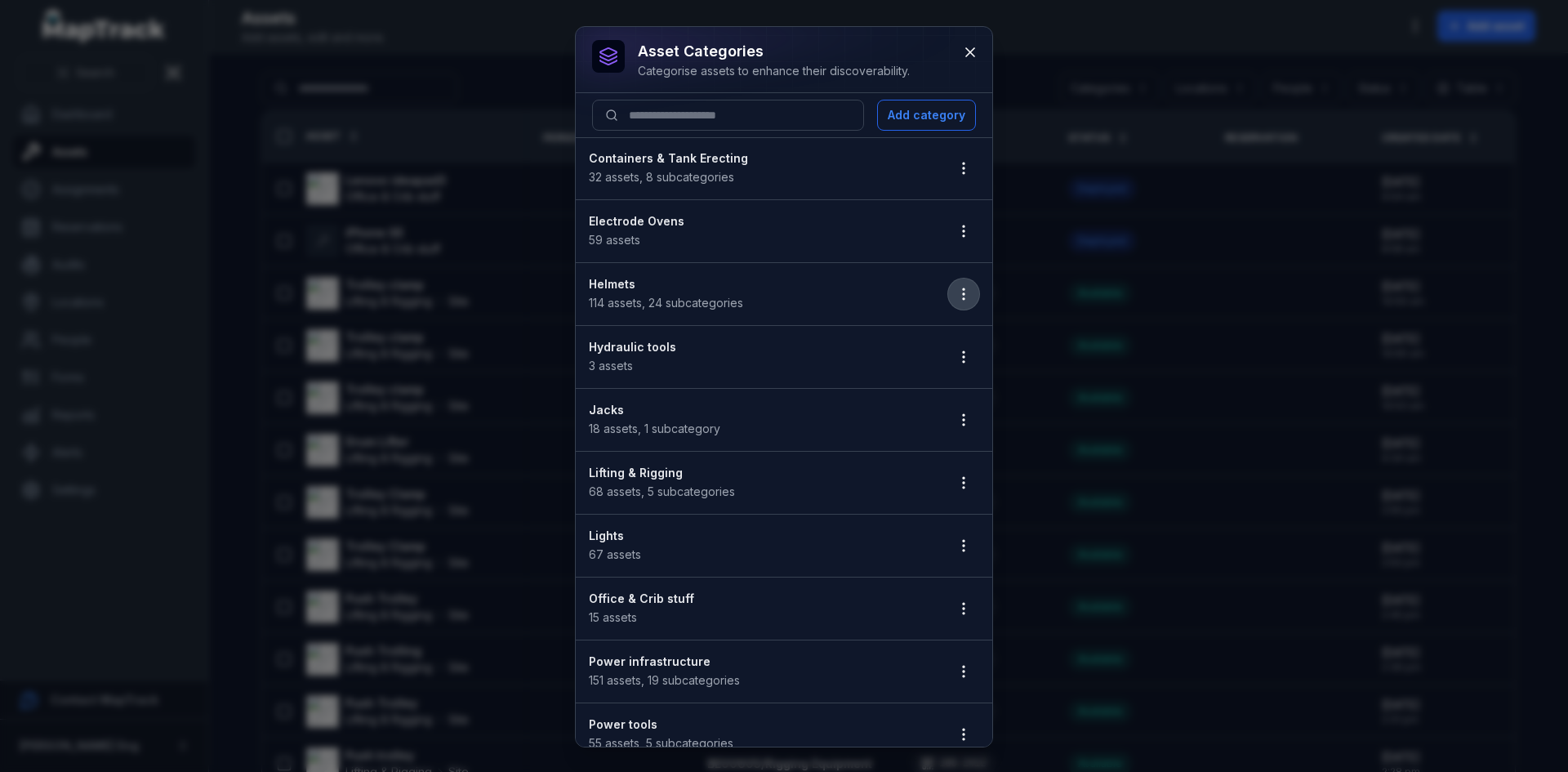
click at [955, 297] on icon "button" at bounding box center [964, 294] width 16 height 16
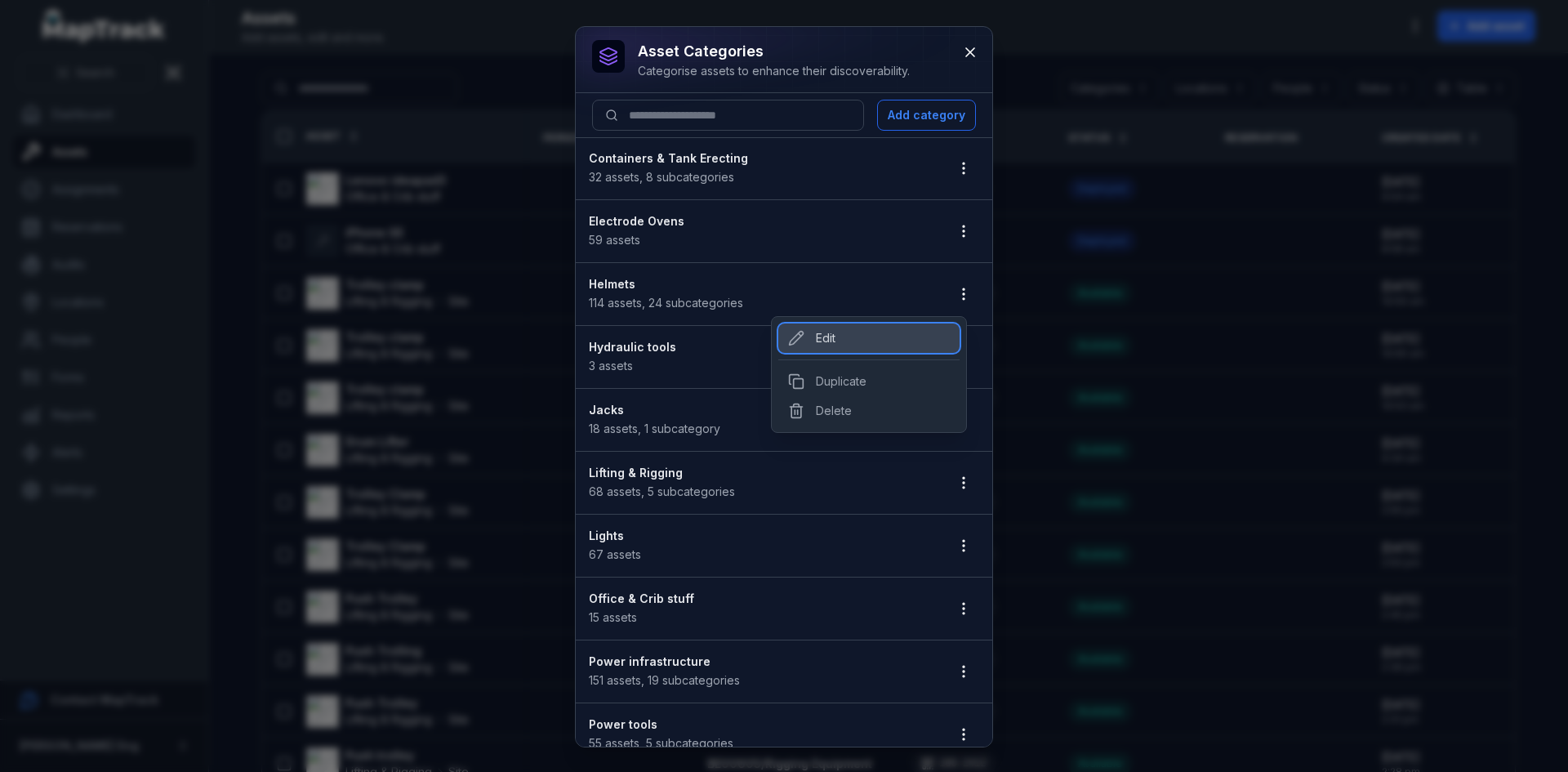
click at [860, 342] on div "Edit" at bounding box center [868, 338] width 181 height 29
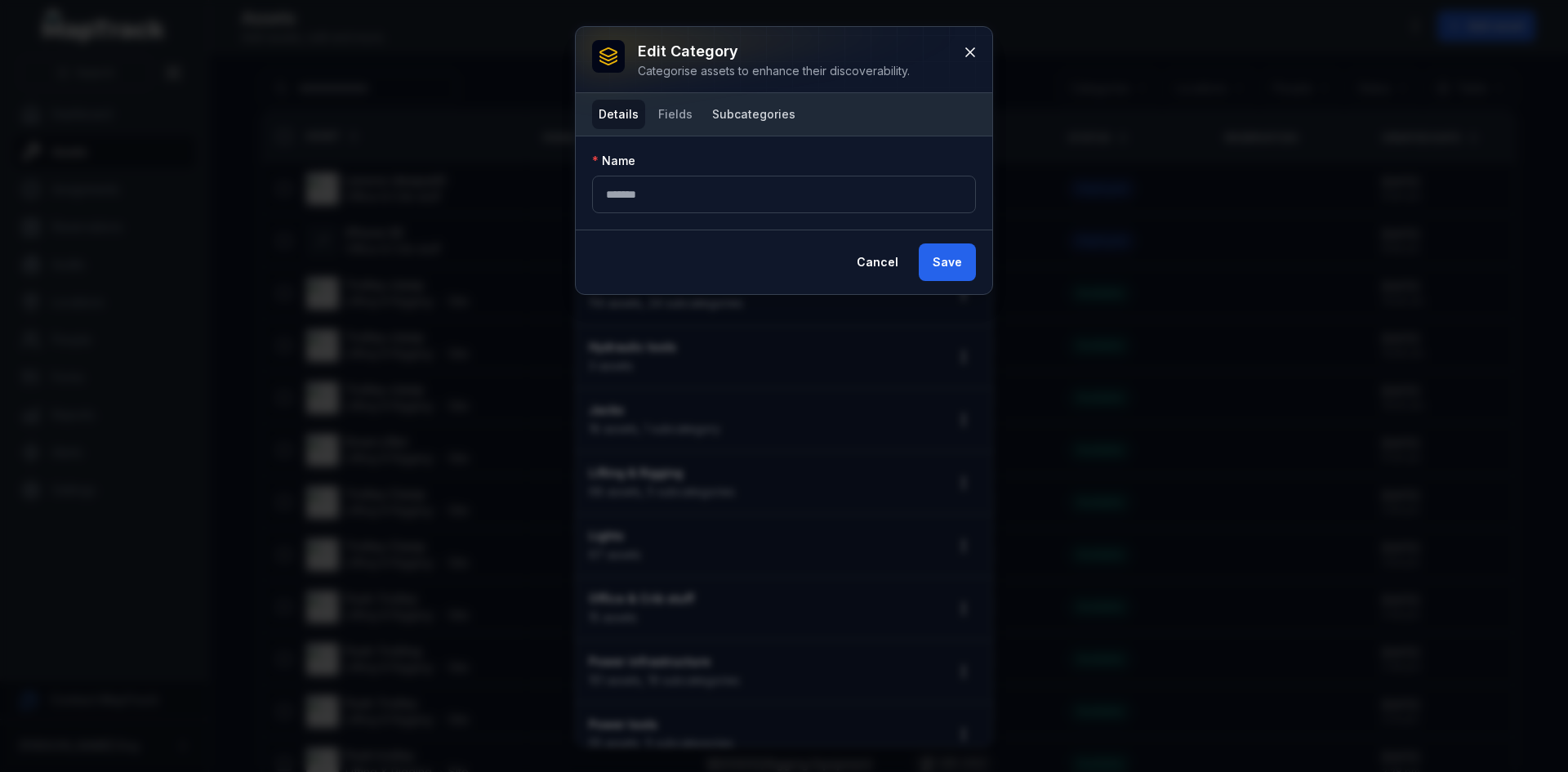
click at [723, 120] on button "Subcategories" at bounding box center [754, 115] width 96 height 29
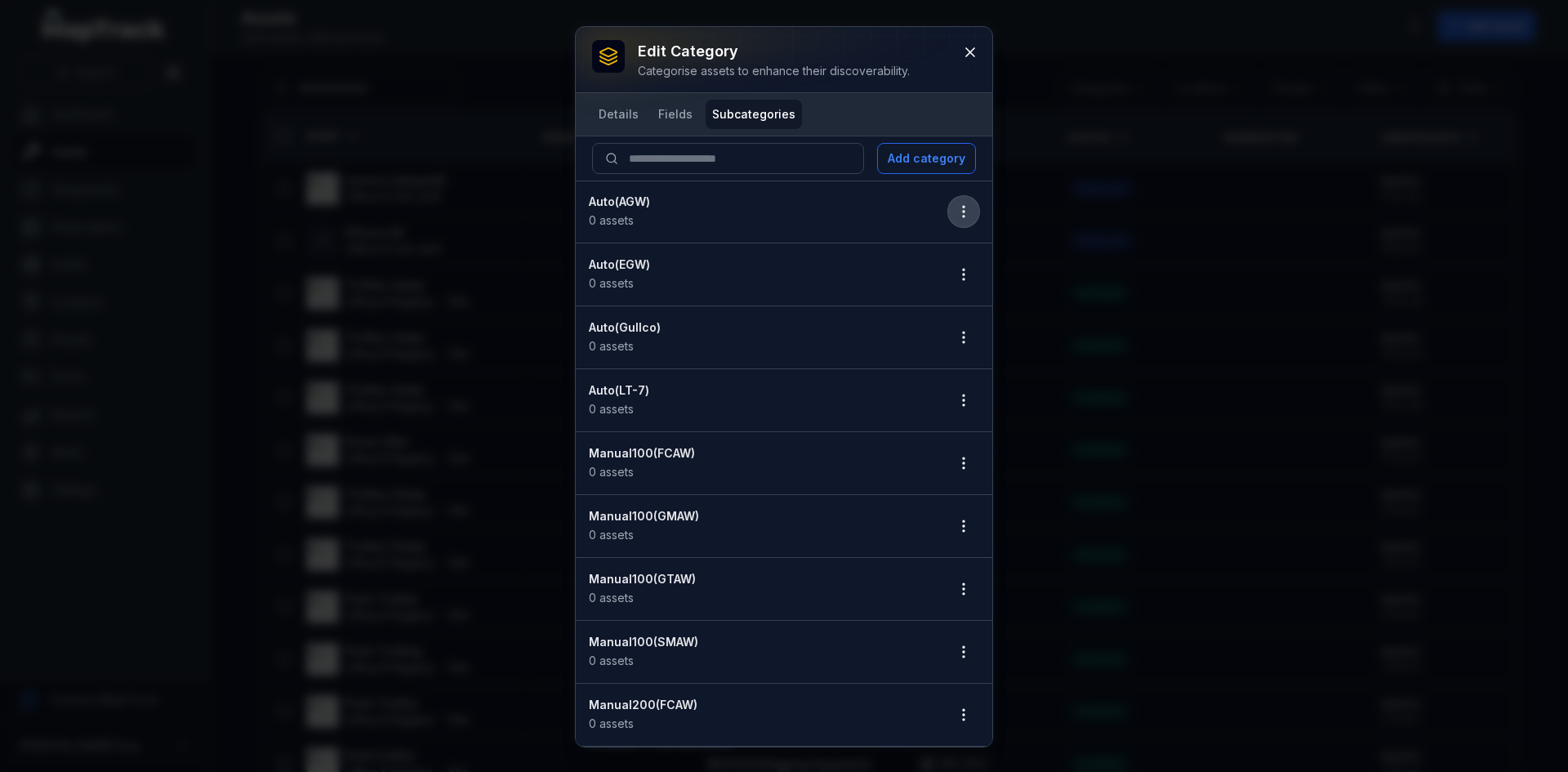
click at [955, 207] on icon "button" at bounding box center [964, 212] width 16 height 16
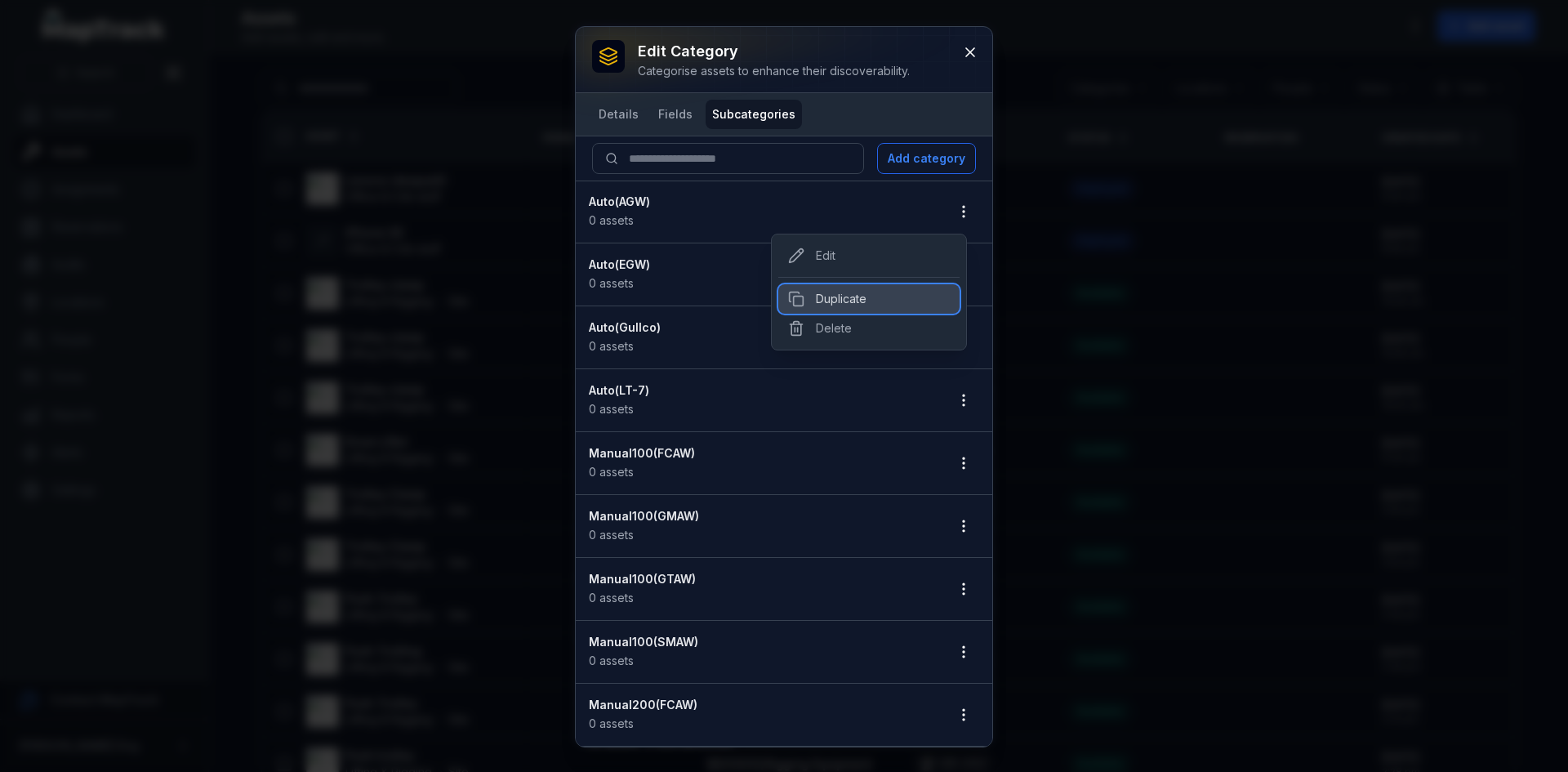
click at [850, 293] on div "Duplicate" at bounding box center [868, 299] width 181 height 29
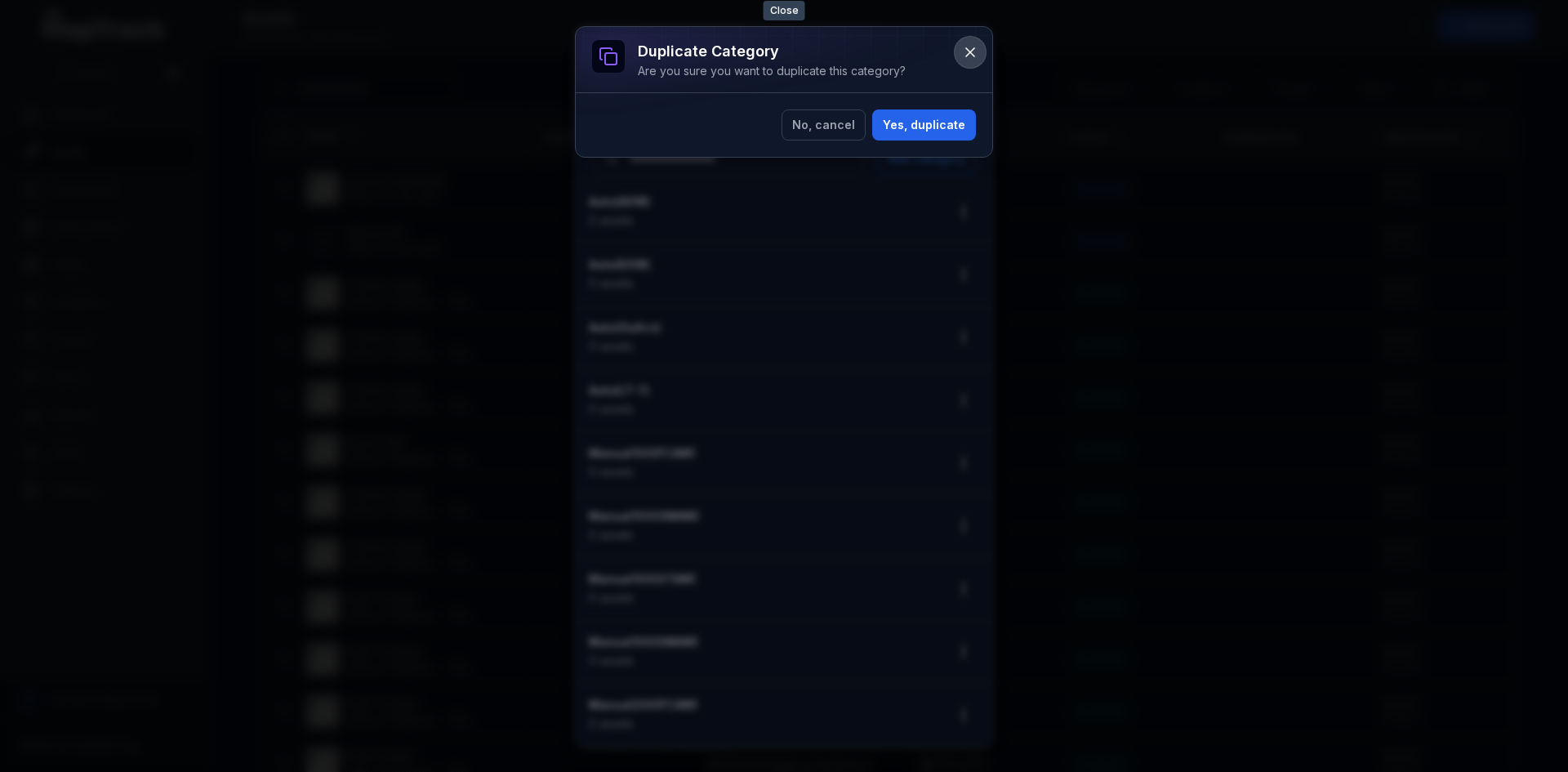
click at [963, 54] on icon at bounding box center [970, 53] width 16 height 16
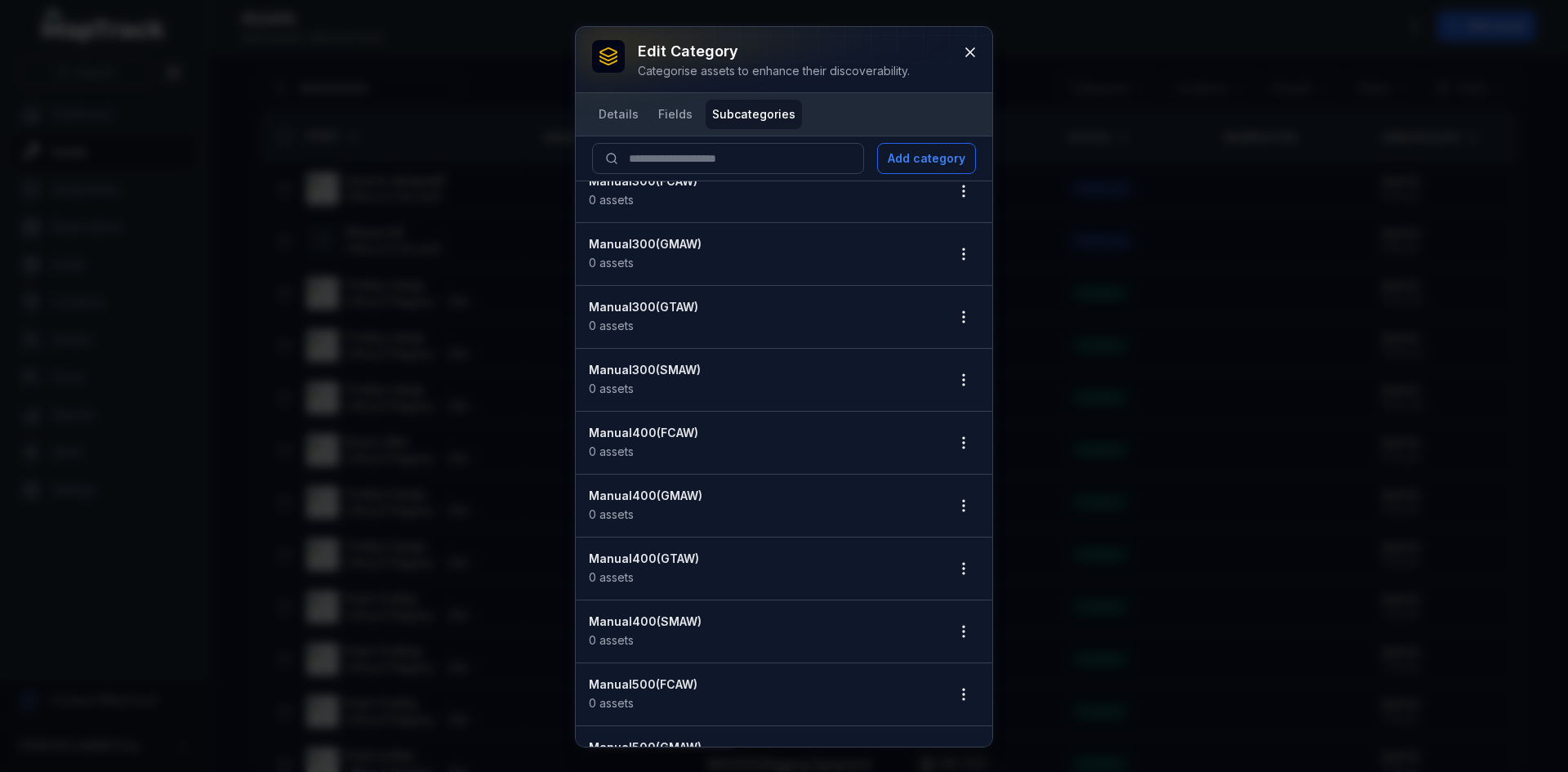
scroll to position [943, 0]
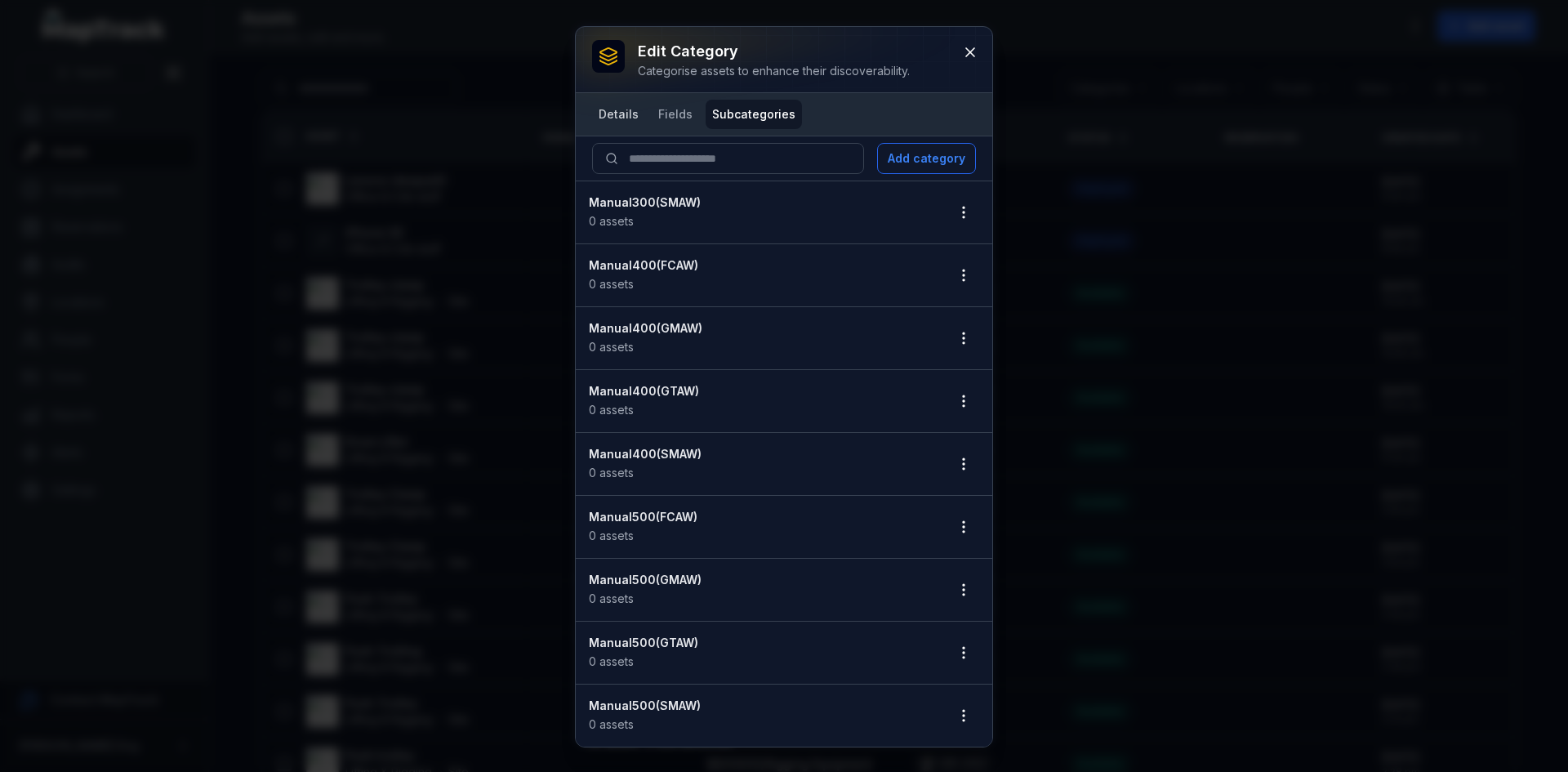
click at [622, 116] on button "Details" at bounding box center [618, 115] width 53 height 29
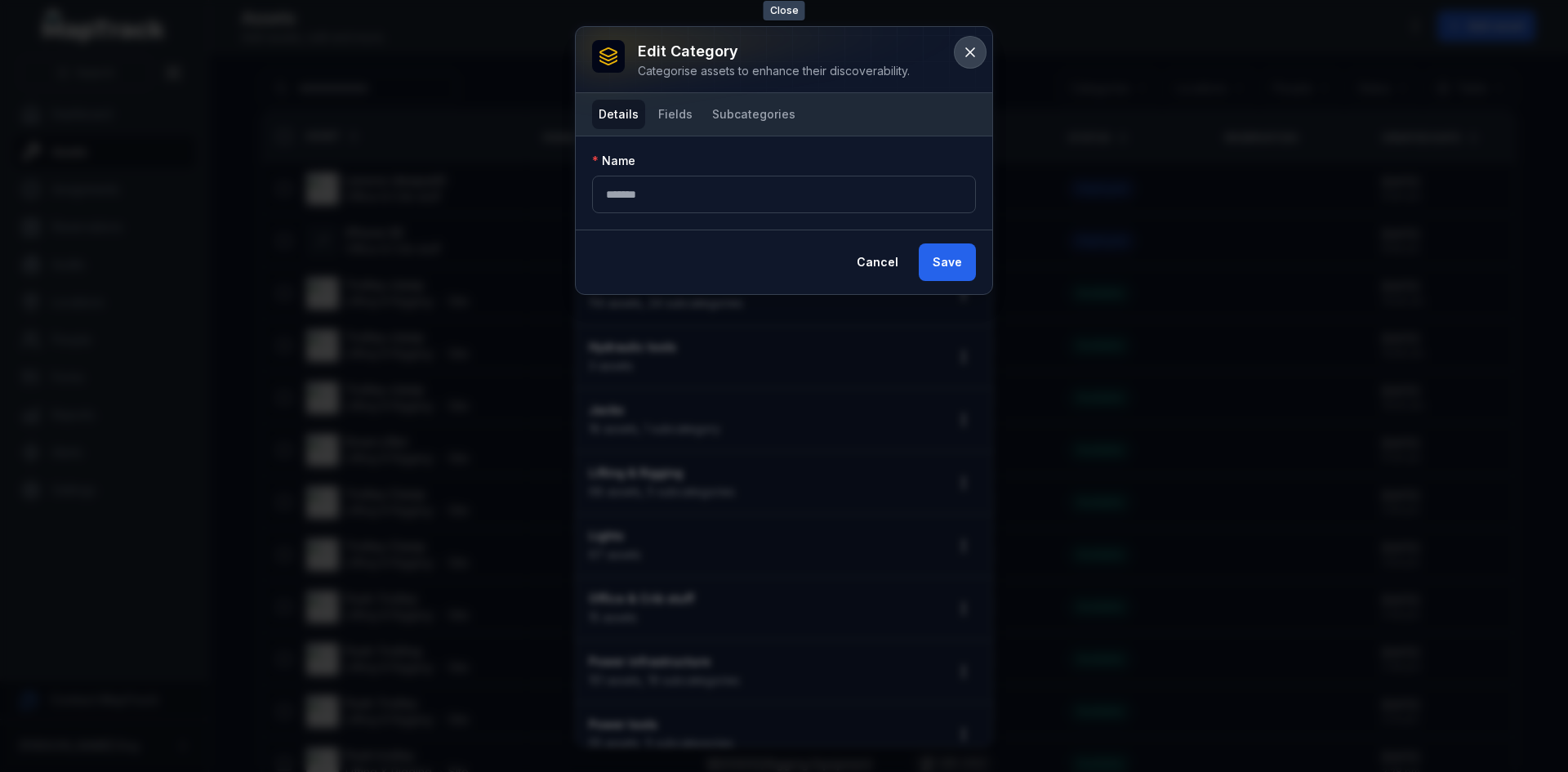
click at [975, 54] on icon at bounding box center [970, 53] width 16 height 16
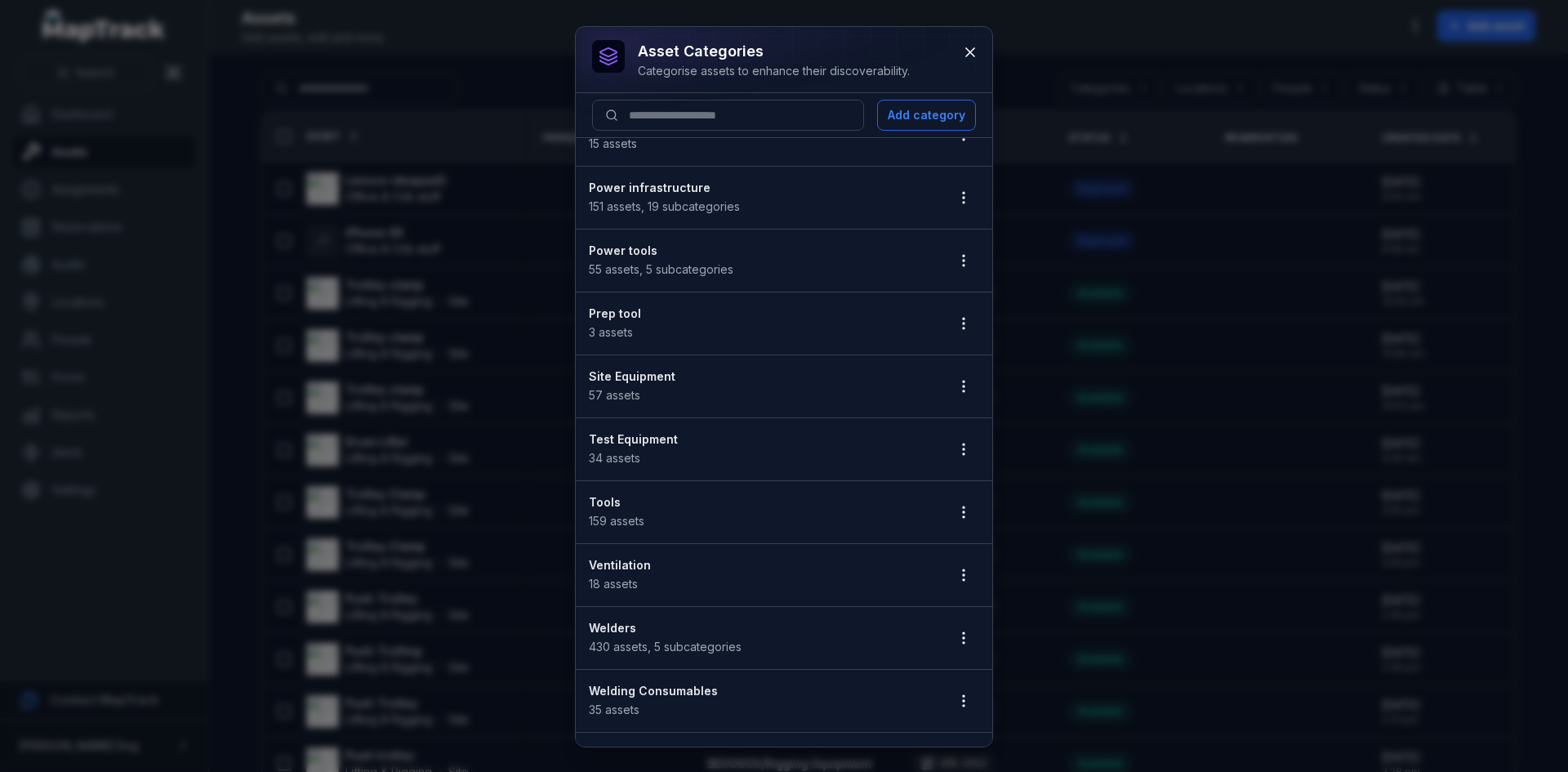
scroll to position [522, 0]
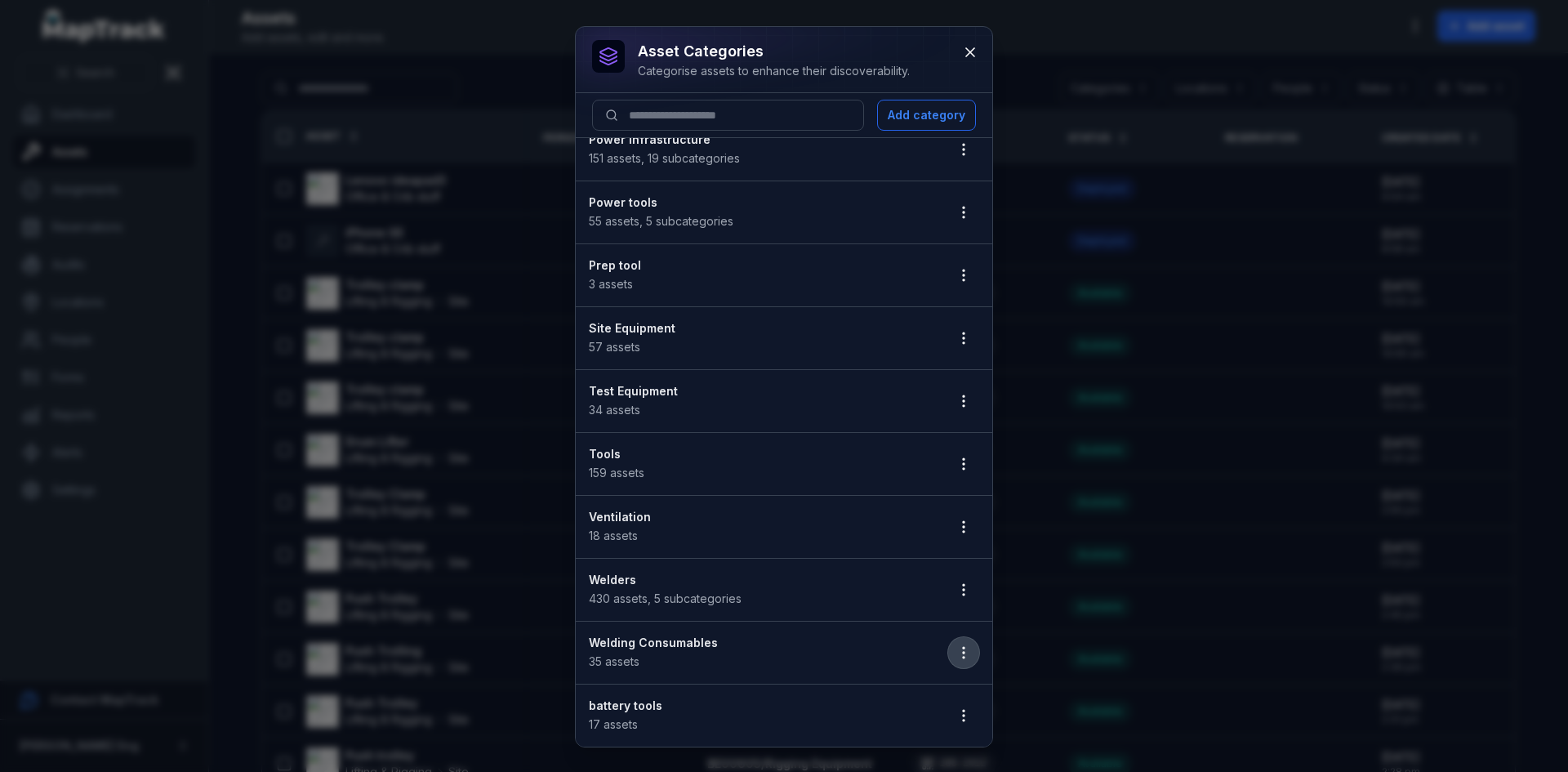
click at [955, 653] on icon "button" at bounding box center [964, 653] width 16 height 16
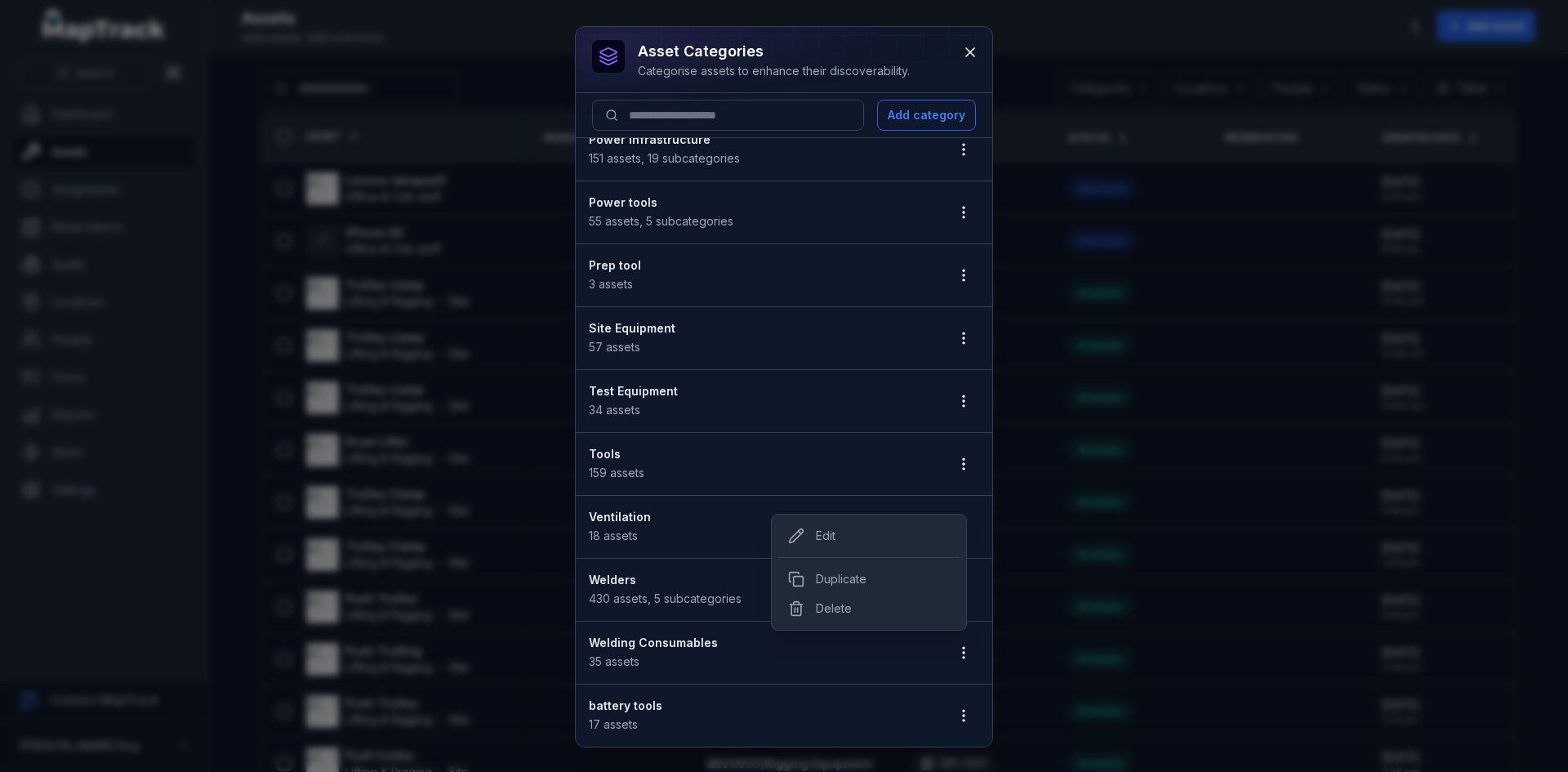
click at [673, 597] on ul "Containers & Tank Erecting 32 assets , 8 subcategories Electrode Ovens 59 asset…" at bounding box center [784, 181] width 416 height 1130
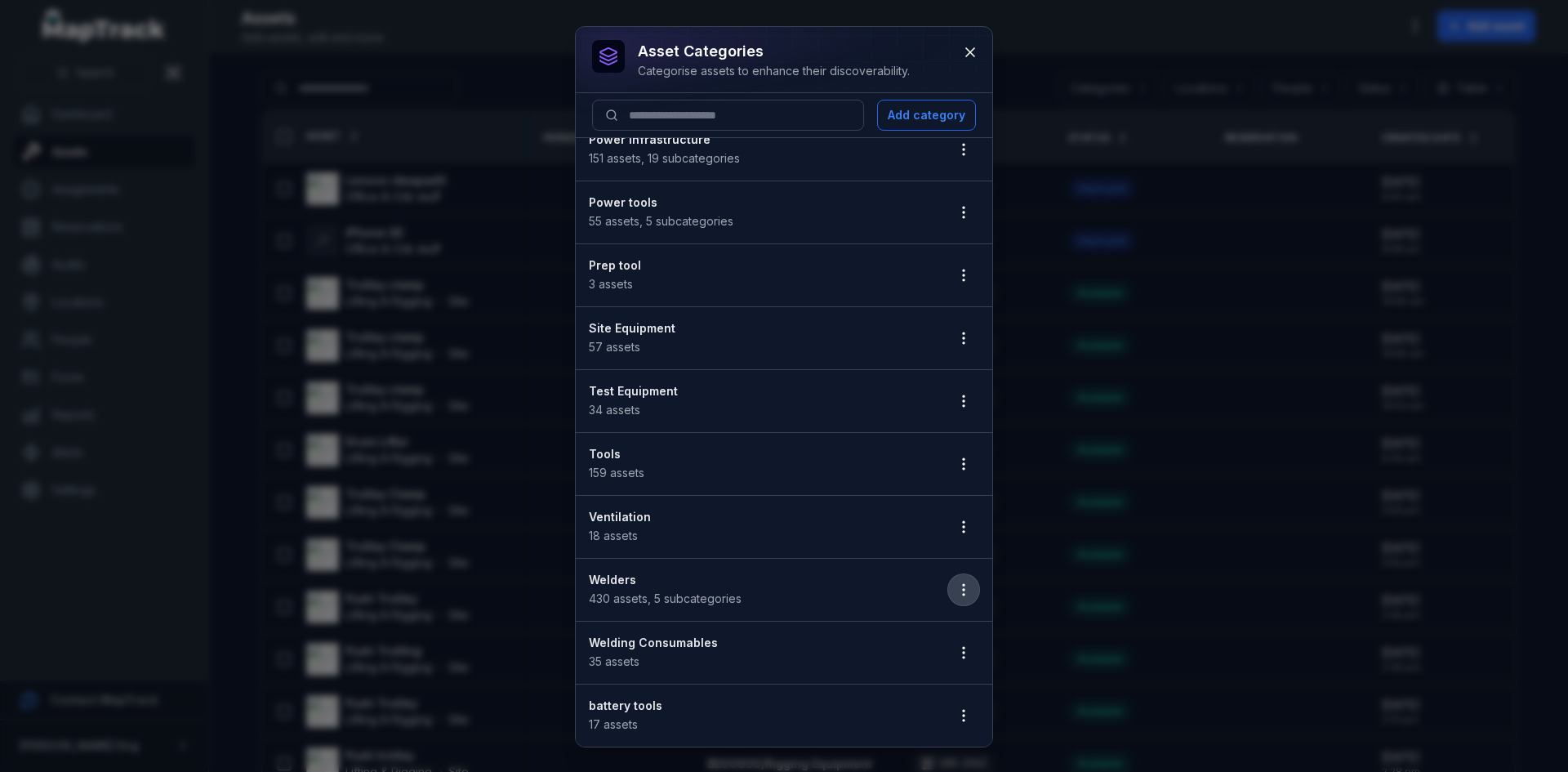
click at [964, 586] on button "button" at bounding box center [964, 589] width 31 height 31
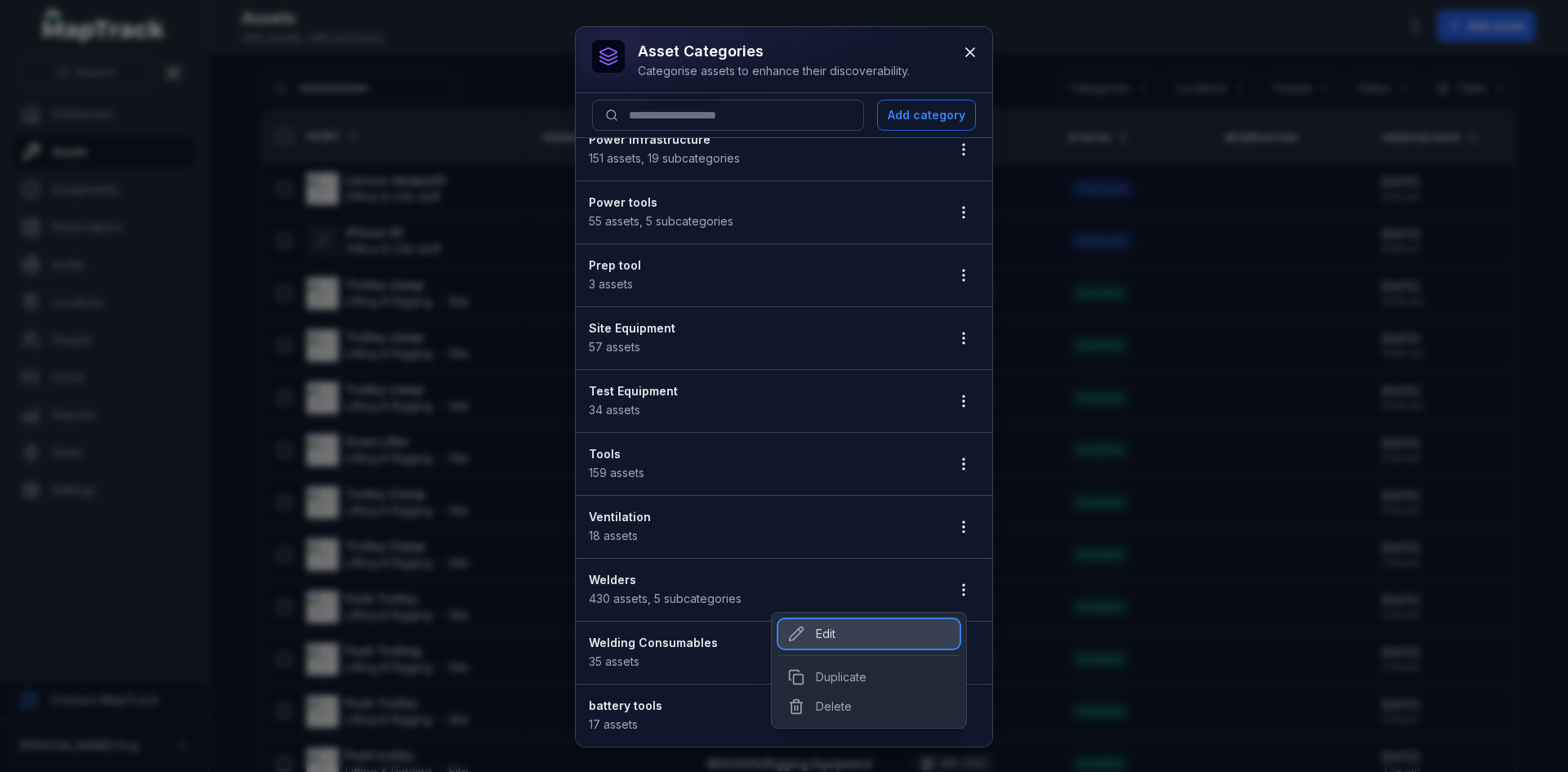
click at [892, 630] on div "Edit" at bounding box center [868, 634] width 181 height 29
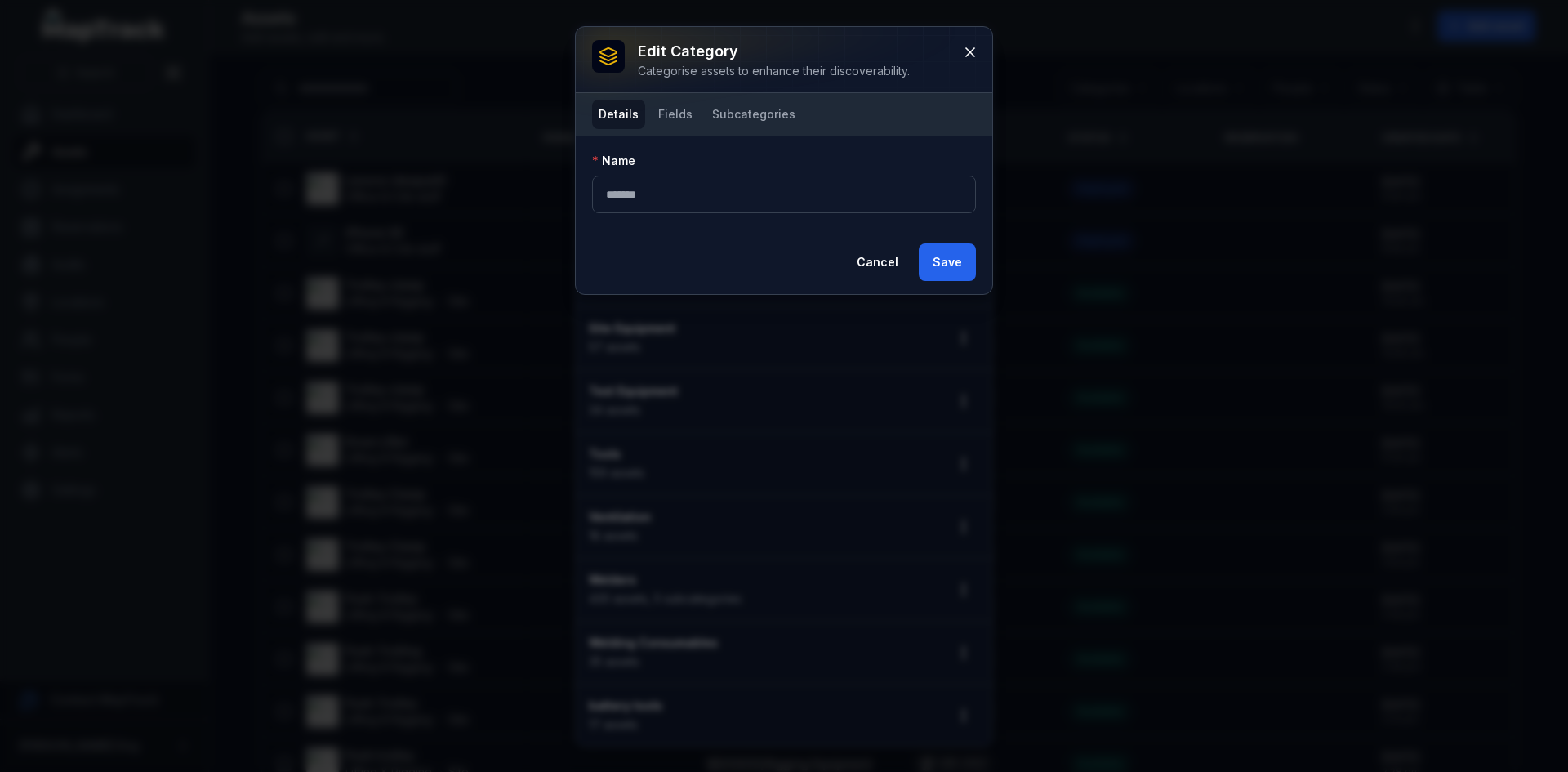
click at [757, 95] on div "Details Fields Subcategories" at bounding box center [784, 114] width 416 height 43
click at [757, 116] on button "Subcategories" at bounding box center [754, 115] width 96 height 29
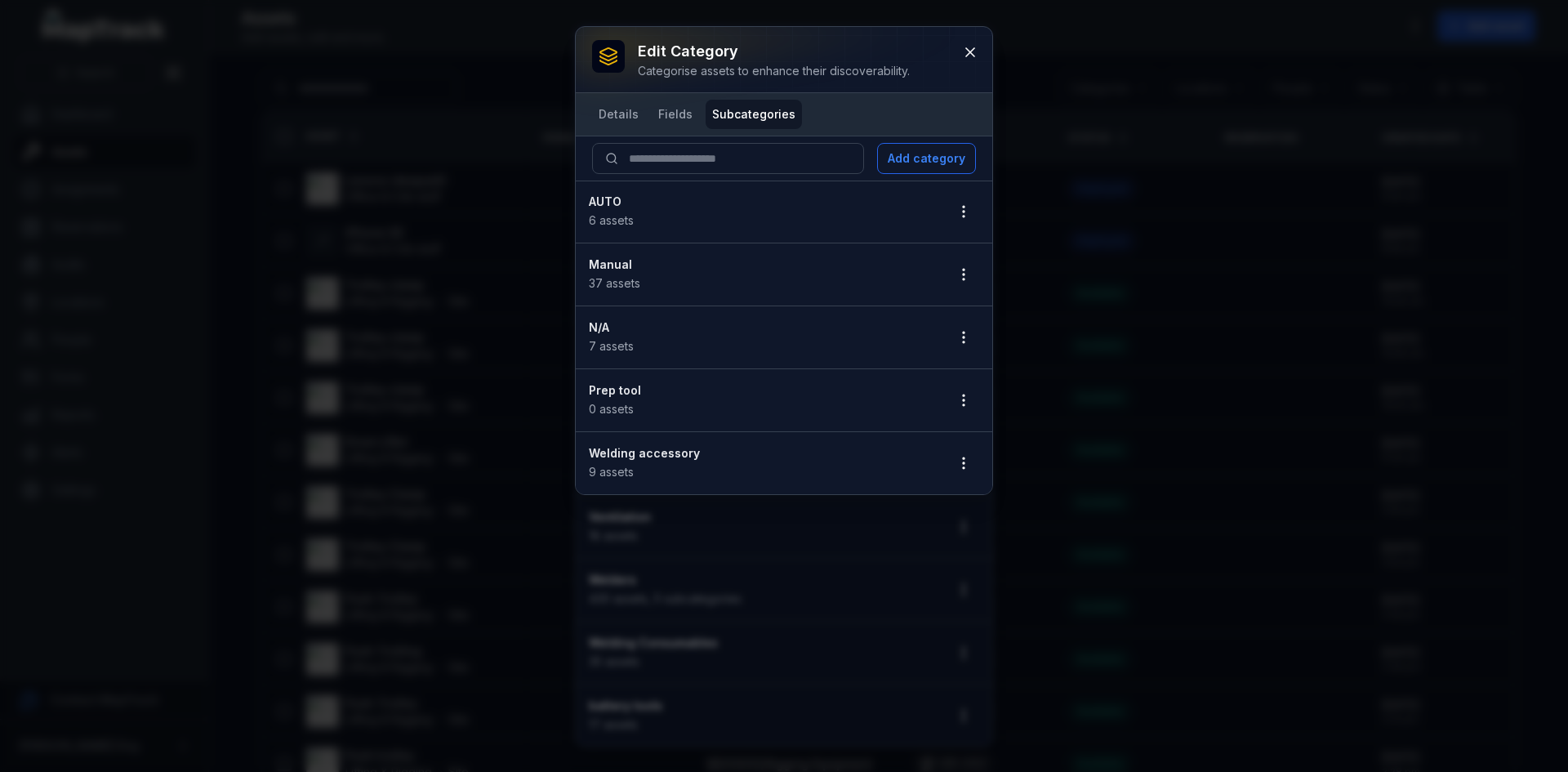
click at [1253, 317] on div "Edit category Categorise assets to enhance their discoverability. Details Field…" at bounding box center [784, 386] width 1568 height 772
click at [966, 48] on icon at bounding box center [970, 52] width 8 height 8
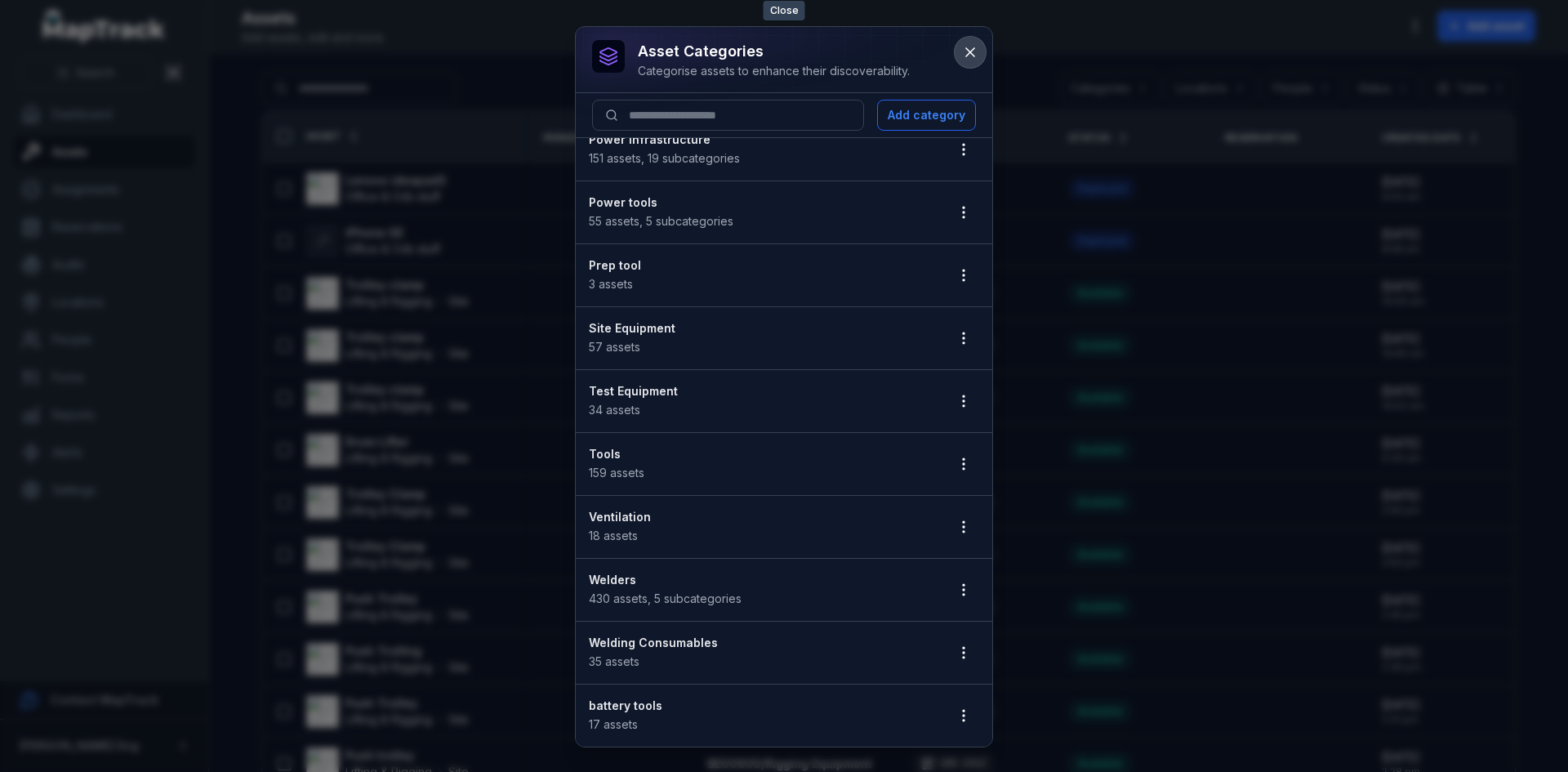
click at [975, 47] on icon at bounding box center [970, 53] width 16 height 16
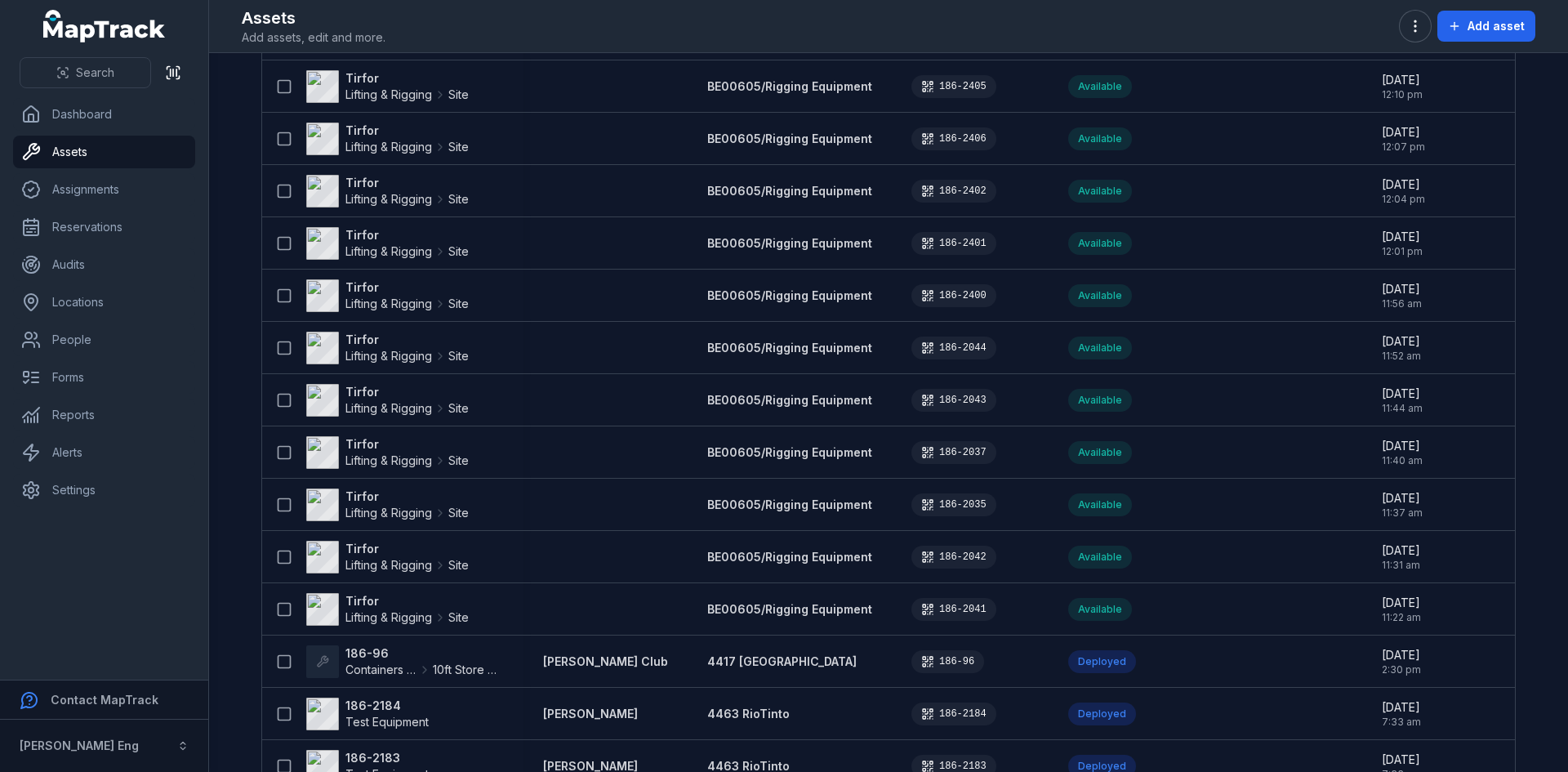
scroll to position [1569, 0]
